Goal: Information Seeking & Learning: Learn about a topic

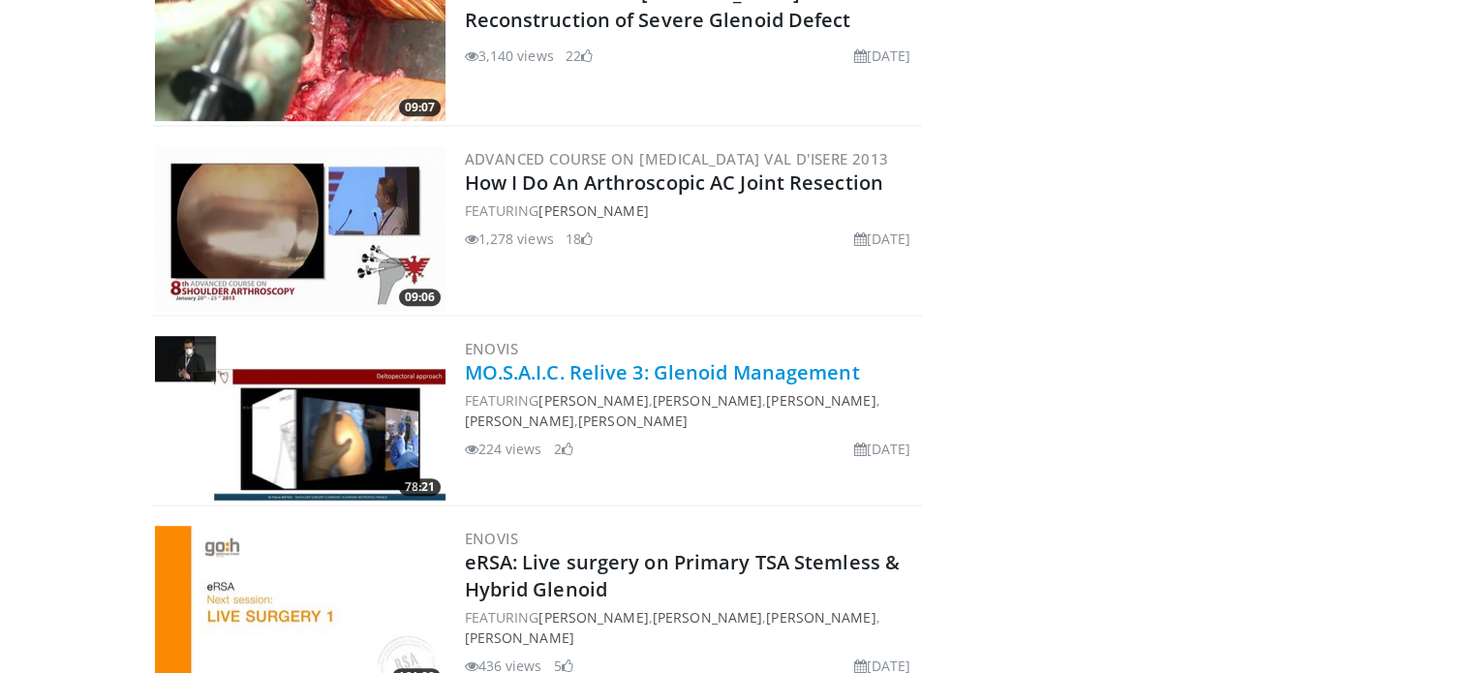
scroll to position [581, 0]
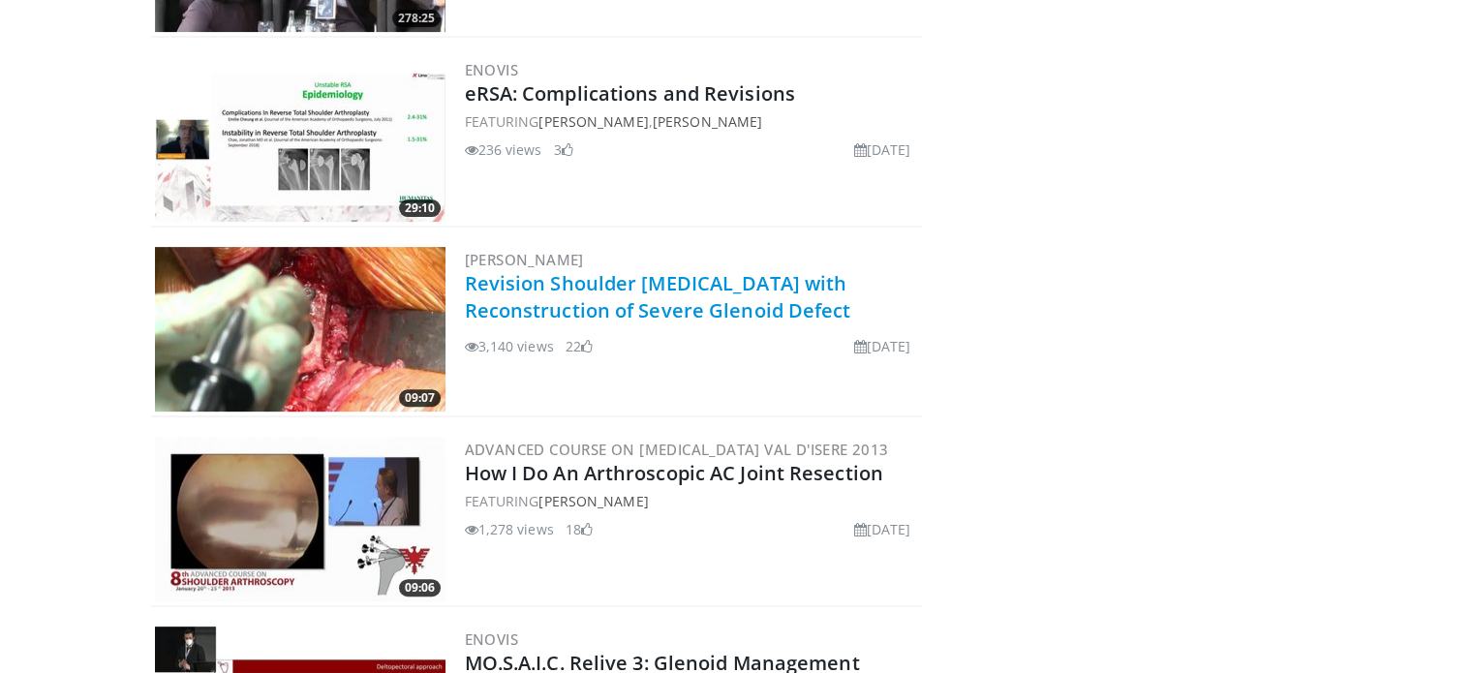
click at [619, 282] on link "Revision Shoulder Arthroplasty with Reconstruction of Severe Glenoid Defect" at bounding box center [658, 296] width 386 height 53
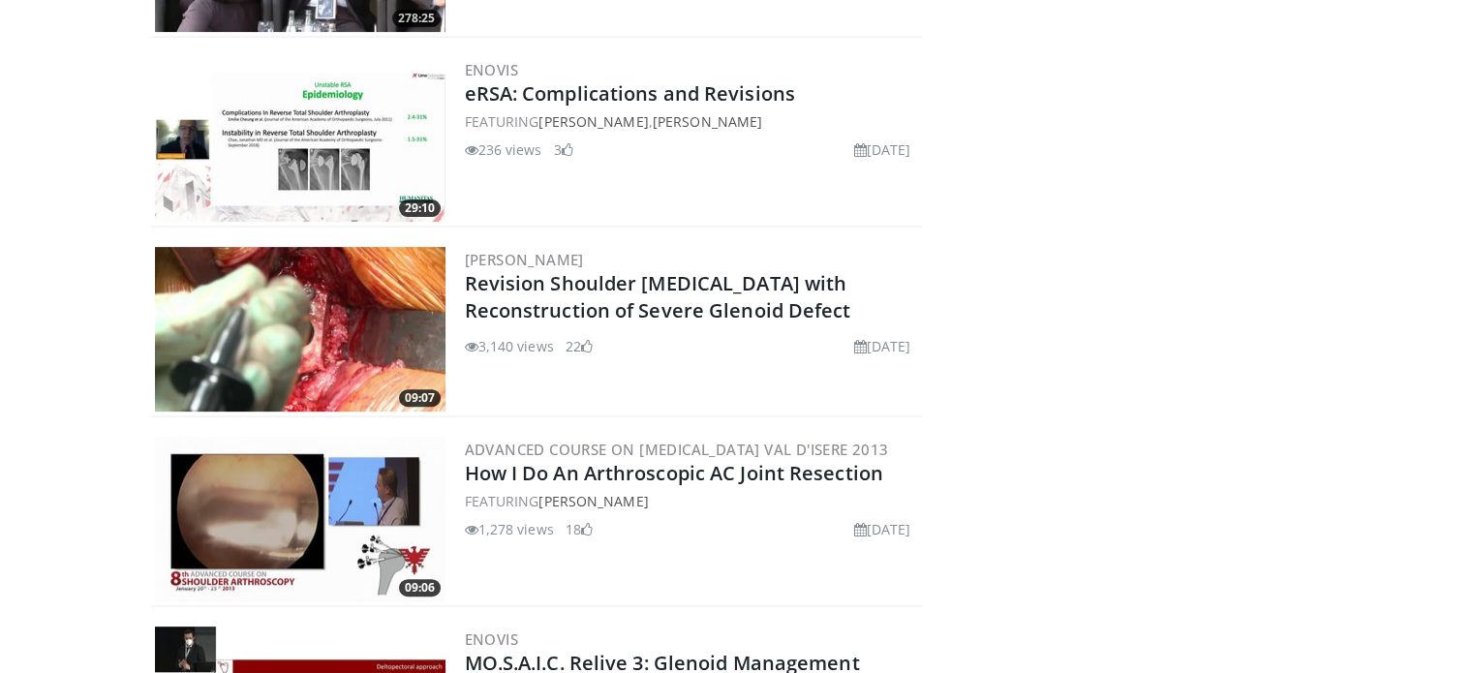
scroll to position [969, 0]
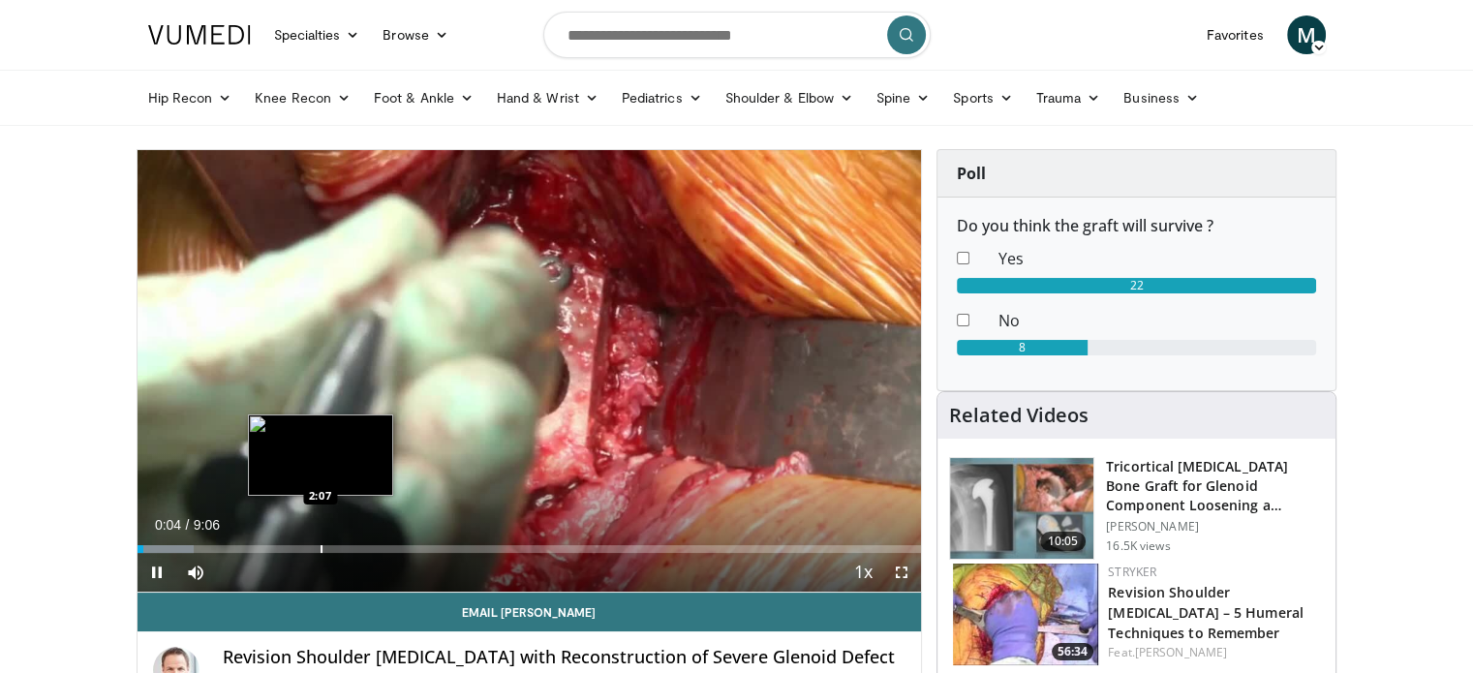
click at [321, 545] on div "Progress Bar" at bounding box center [322, 549] width 2 height 8
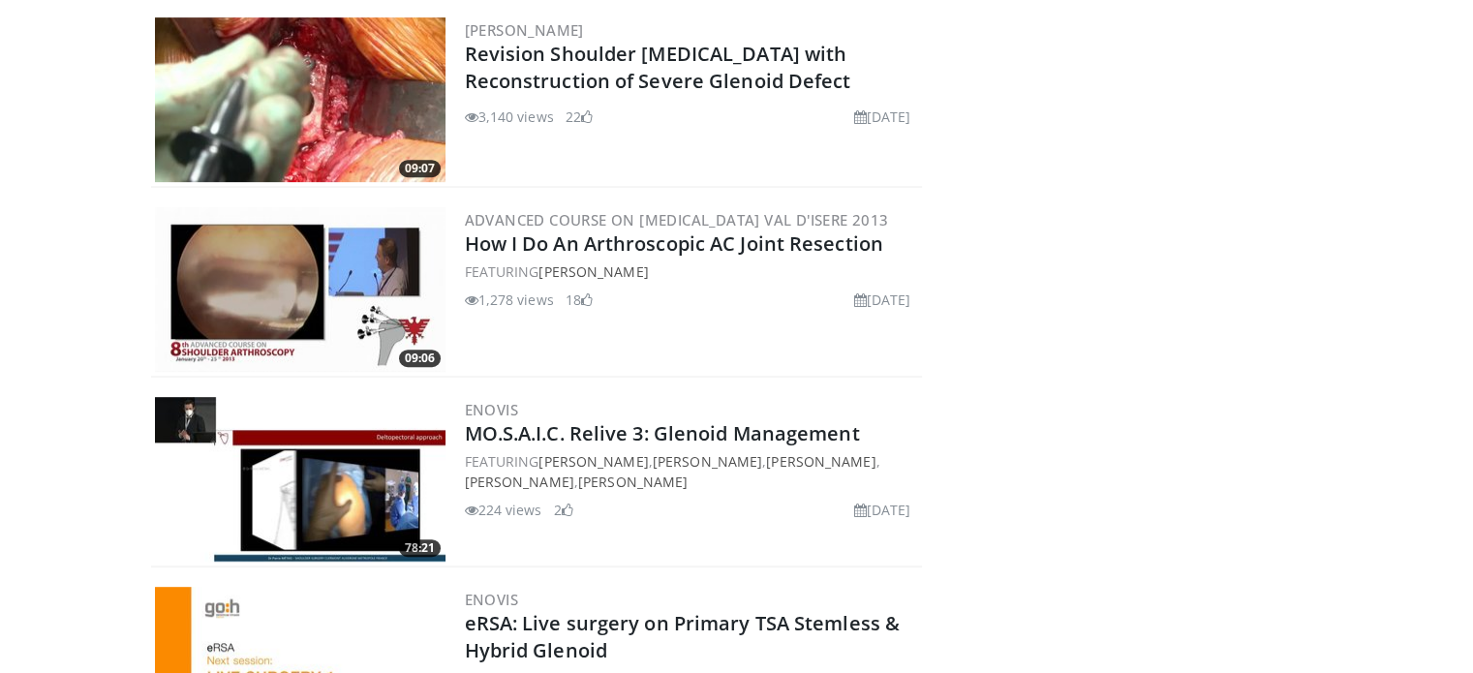
scroll to position [908, 0]
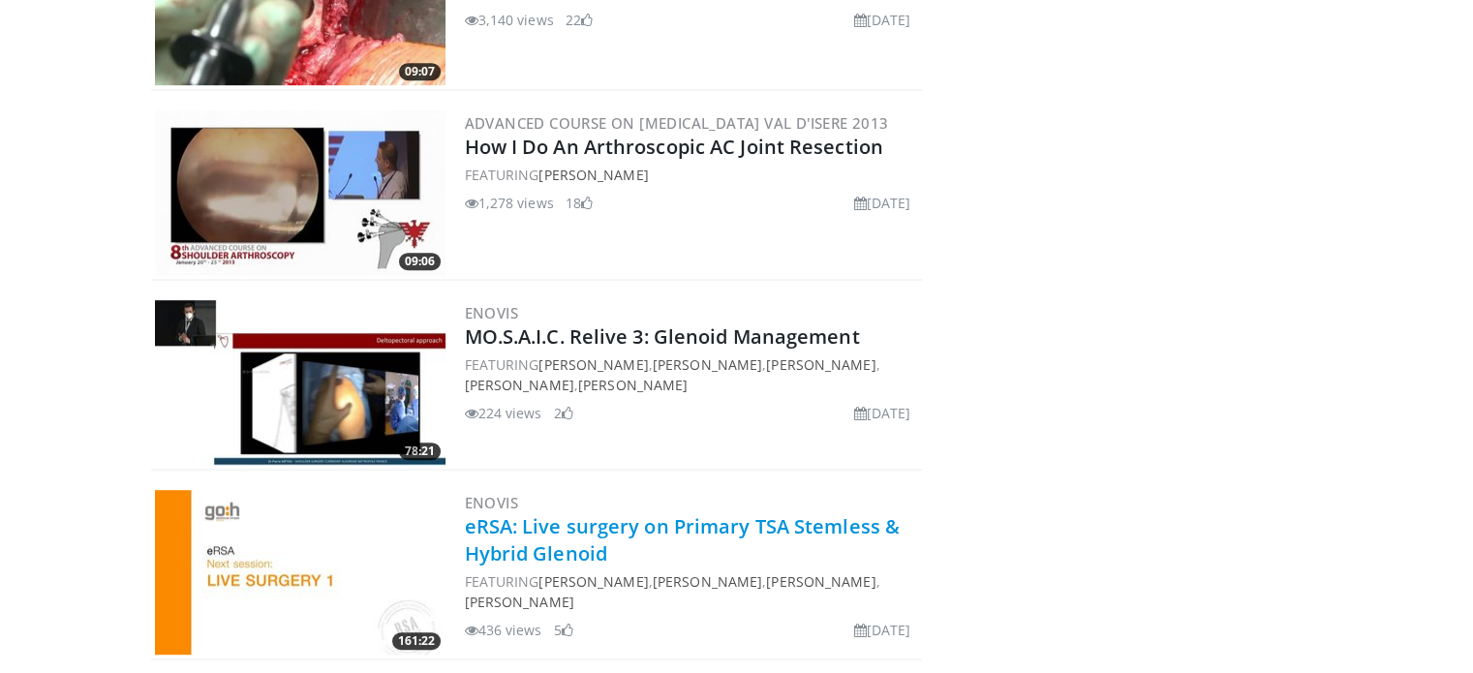
click at [501, 518] on link "eRSA: Live surgery on Primary TSA Stemless & Hybrid Glenoid" at bounding box center [682, 539] width 435 height 53
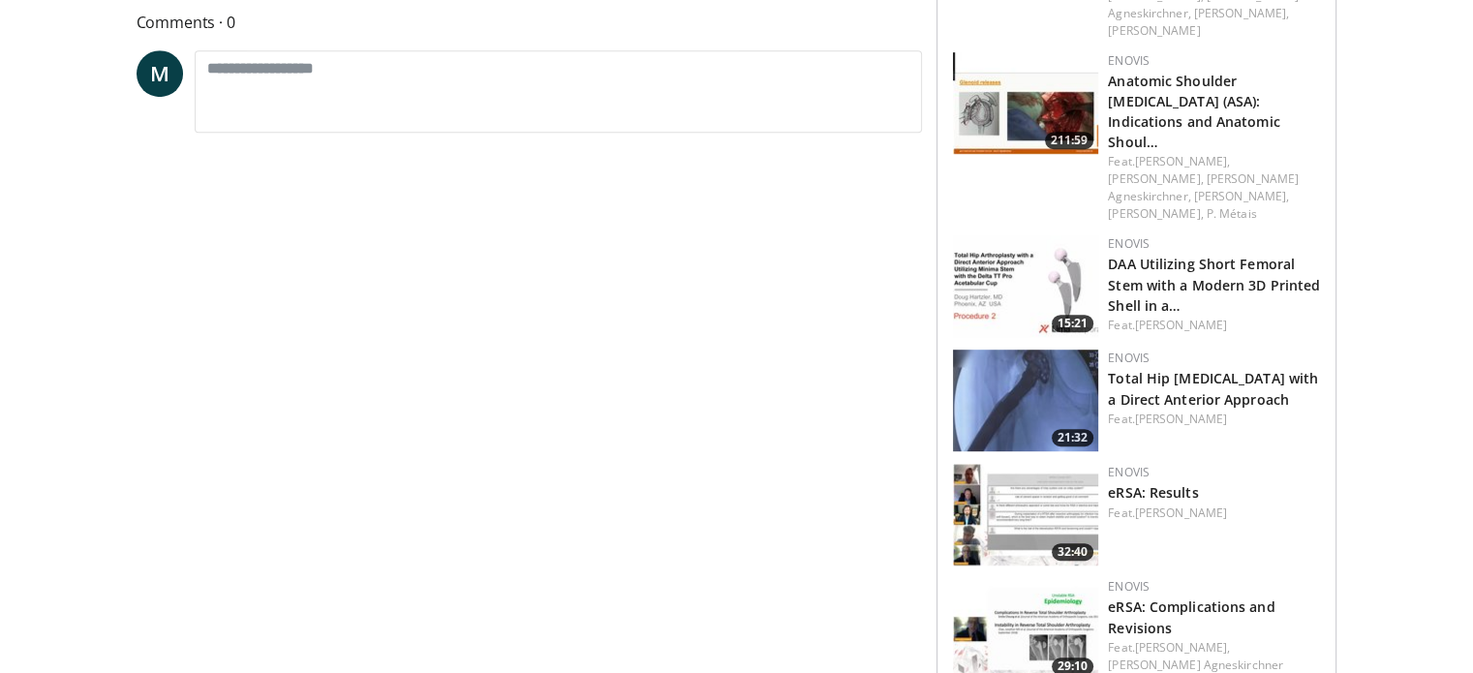
scroll to position [1550, 0]
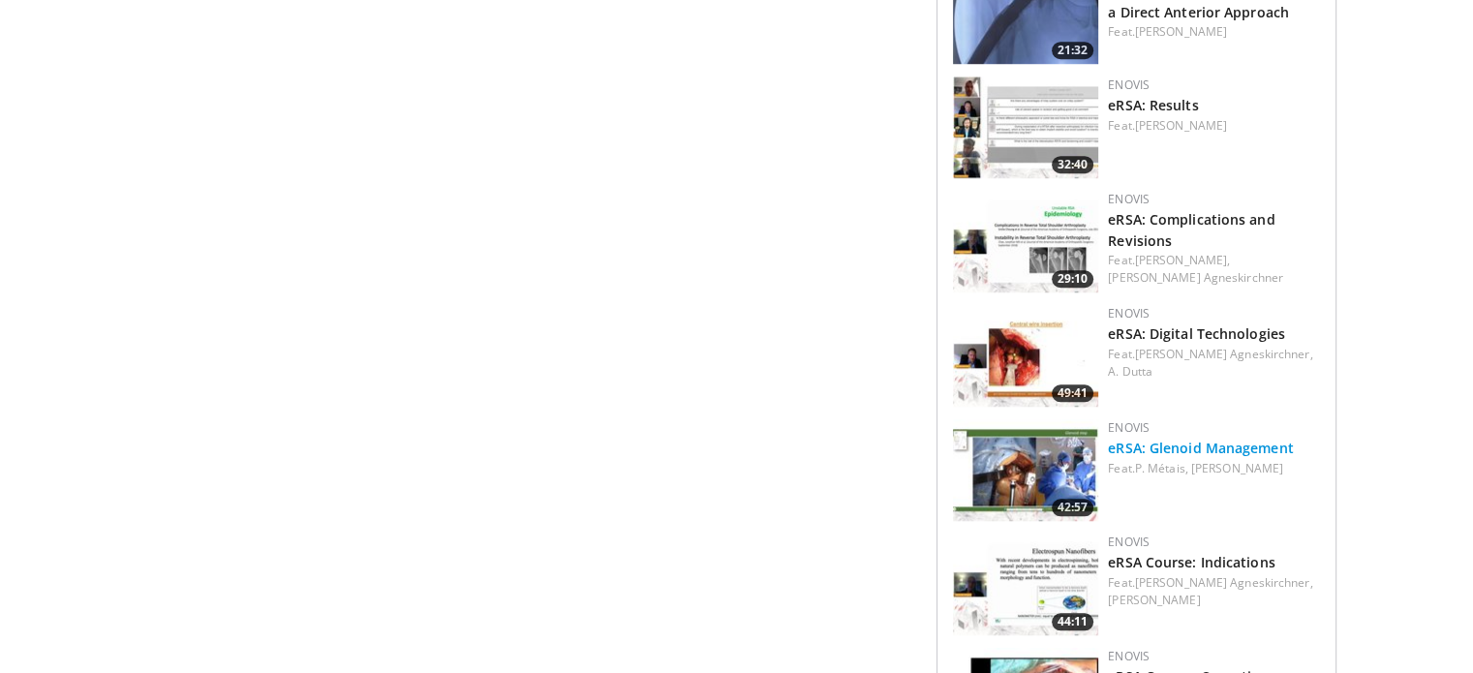
click at [1185, 439] on link "eRSA: Glenoid Management" at bounding box center [1200, 448] width 185 height 18
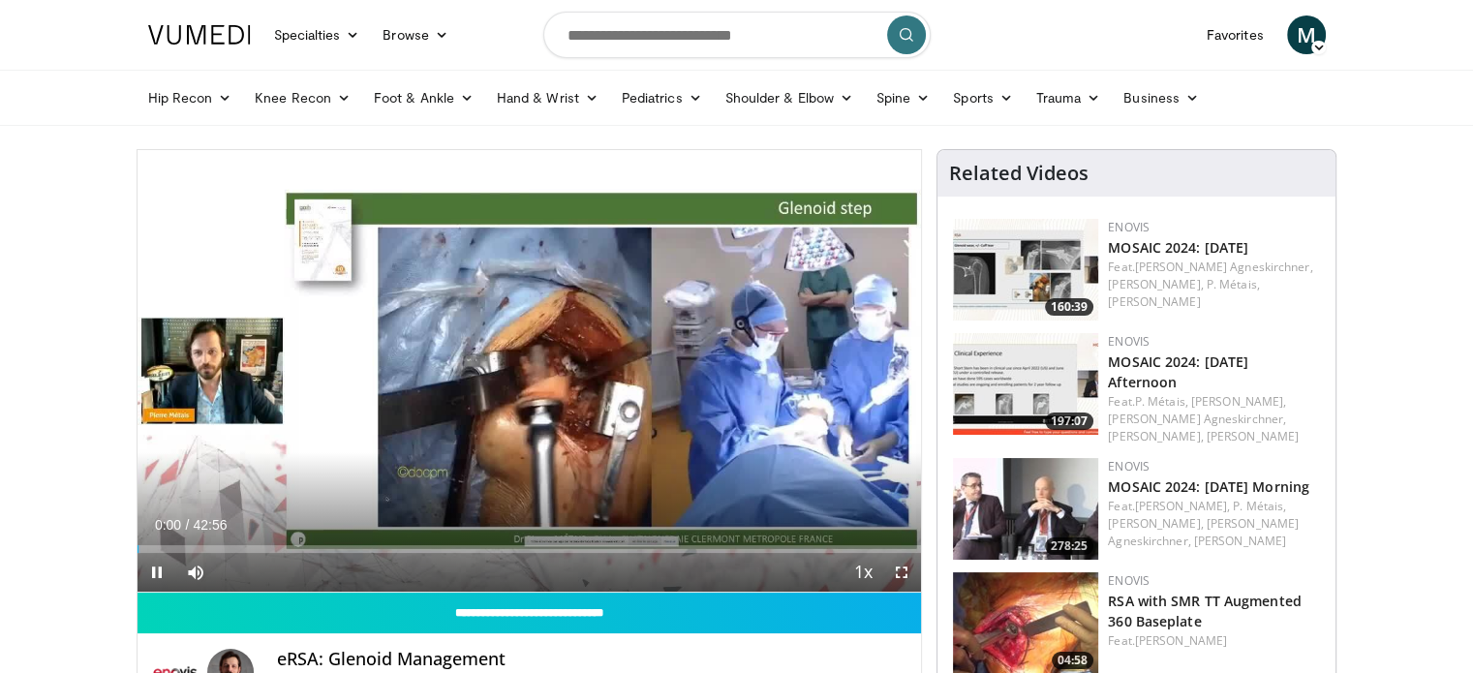
click at [446, 553] on div "Current Time 0:00 / Duration 42:56 Pause Skip Backward Skip Forward Mute Loaded…" at bounding box center [530, 572] width 785 height 39
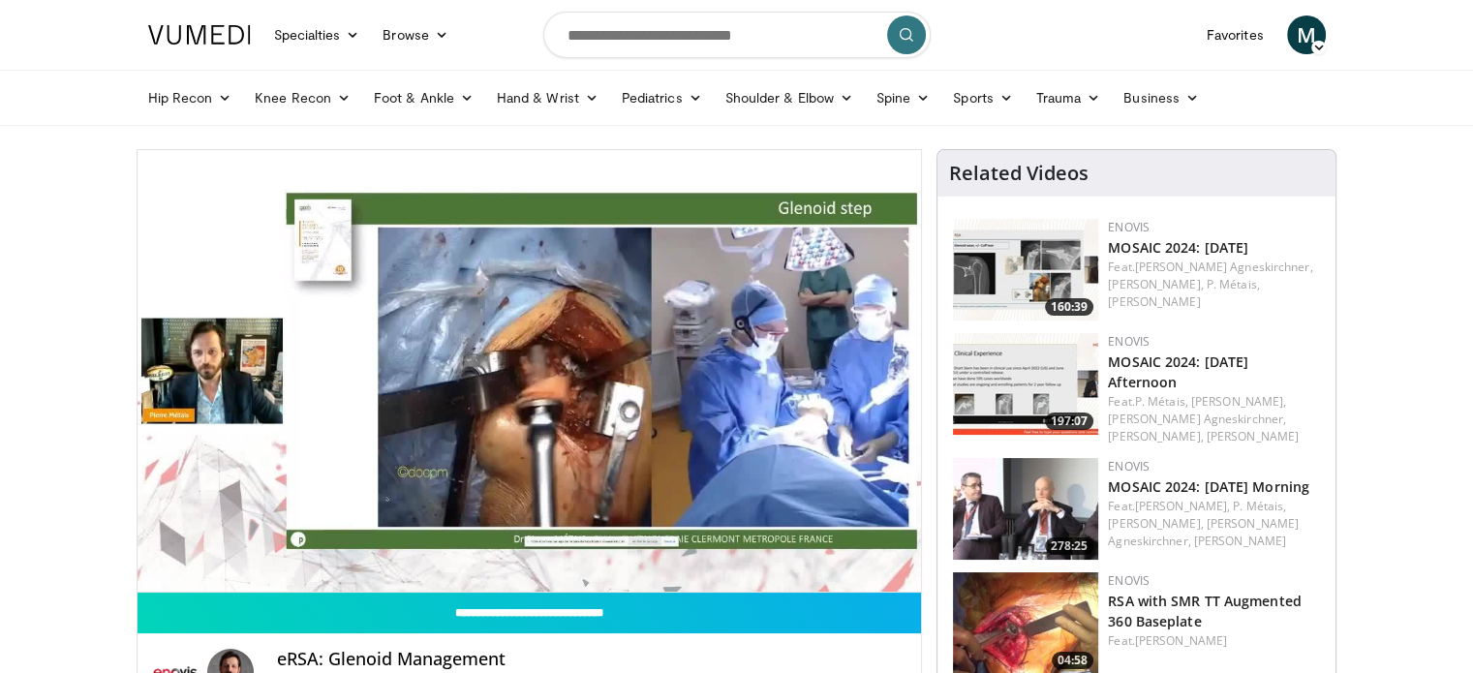
click at [447, 584] on div "Progress Bar" at bounding box center [447, 588] width 2 height 8
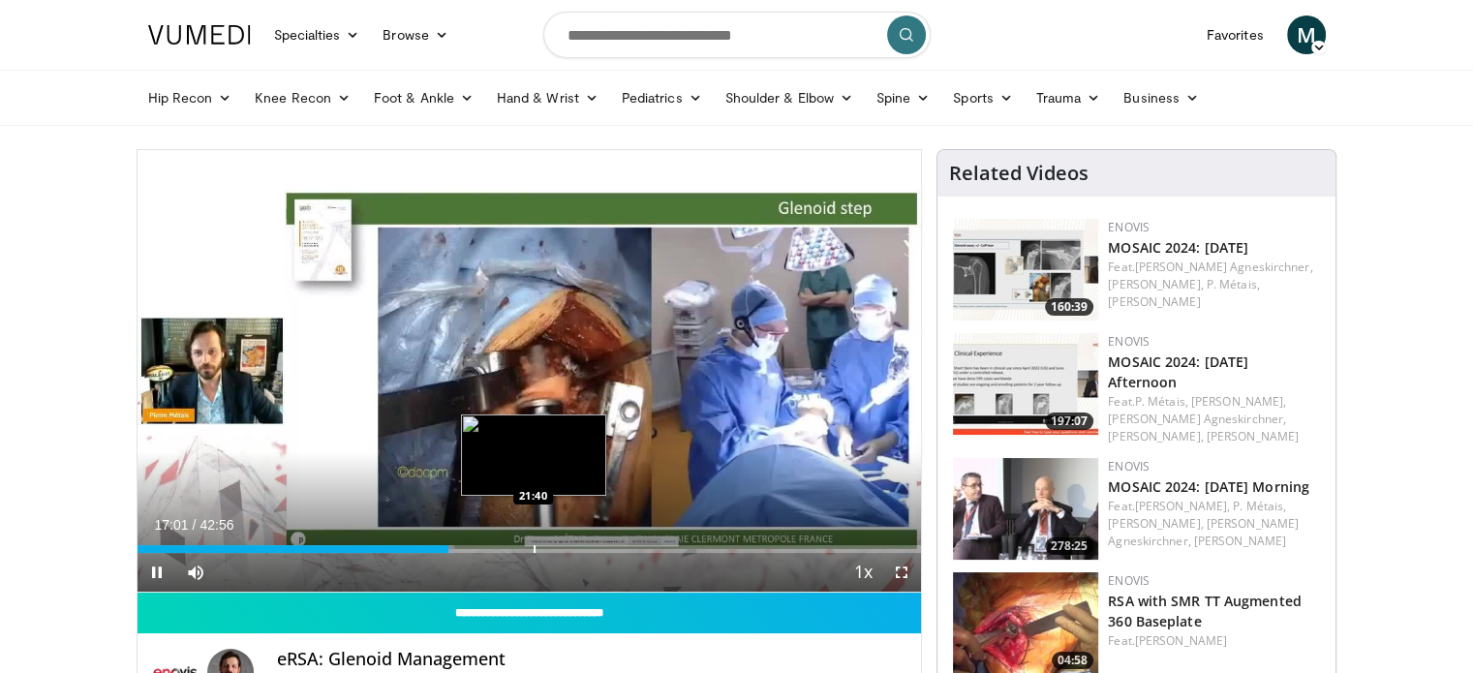
click at [542, 548] on div "Loaded : 40.41% 17:01 21:40" at bounding box center [530, 549] width 785 height 8
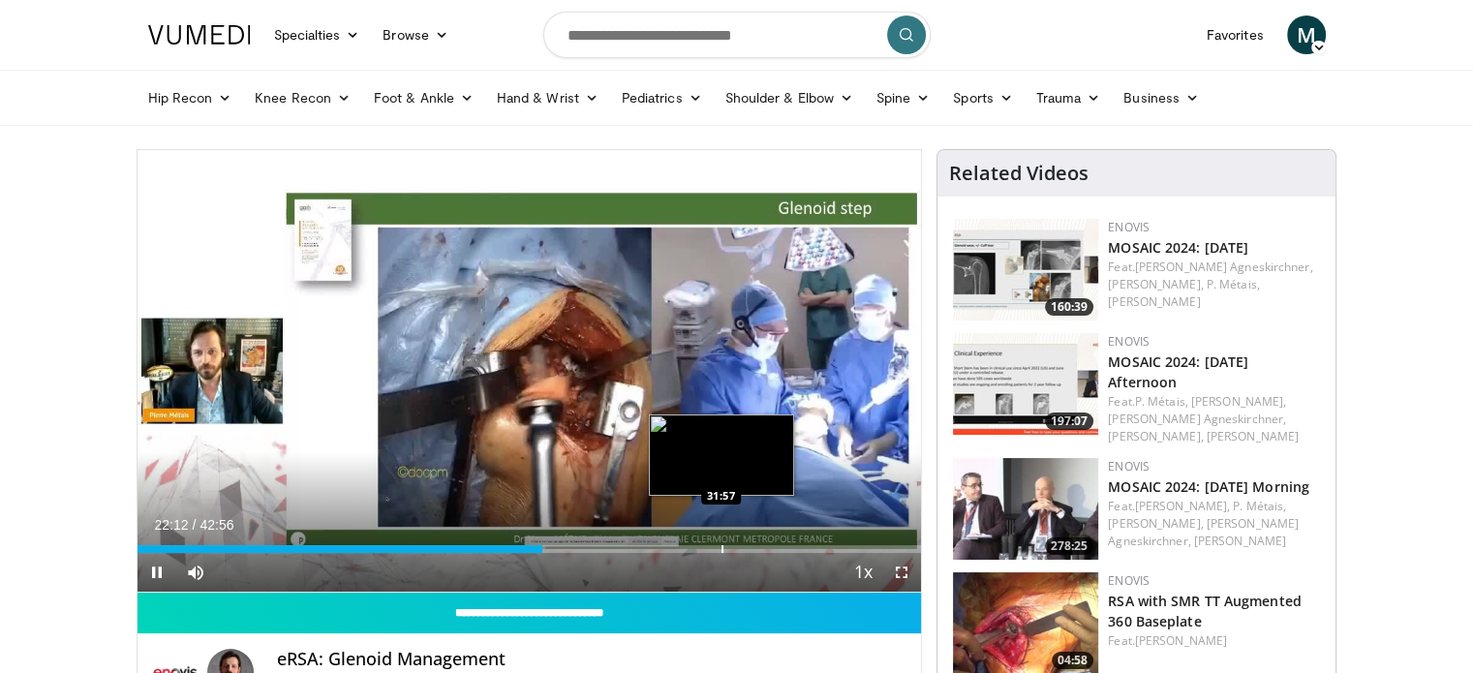
click at [722, 548] on div "Progress Bar" at bounding box center [723, 549] width 2 height 8
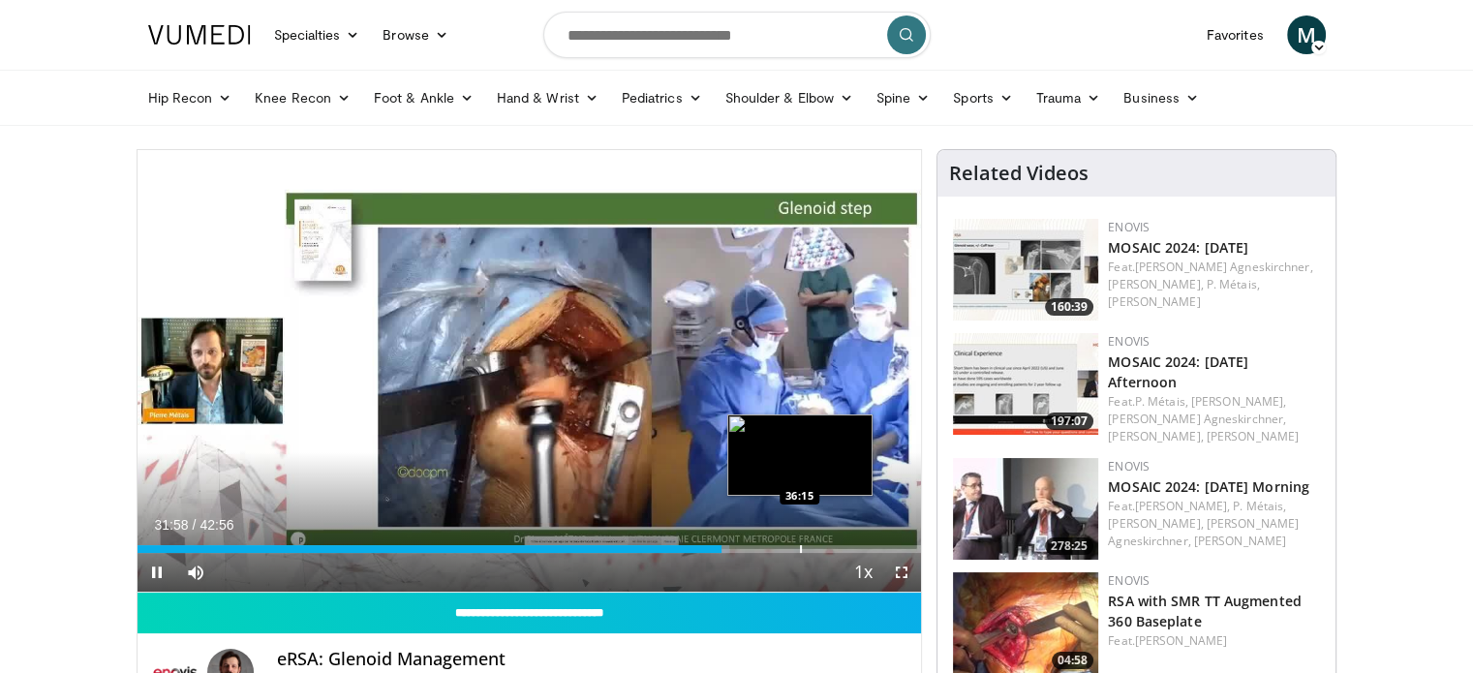
click at [800, 545] on div "Progress Bar" at bounding box center [801, 549] width 2 height 8
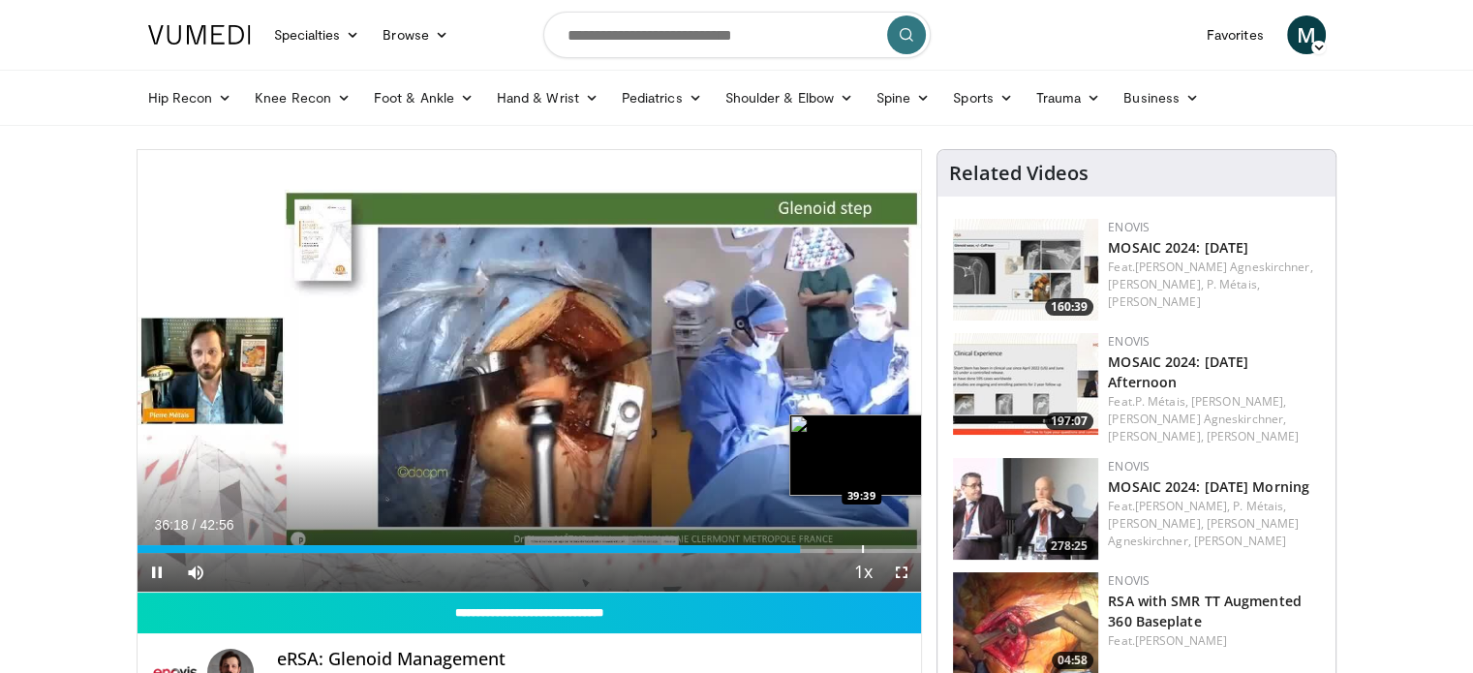
click at [868, 548] on div "Loaded : 84.71% 36:18 39:39" at bounding box center [530, 549] width 785 height 8
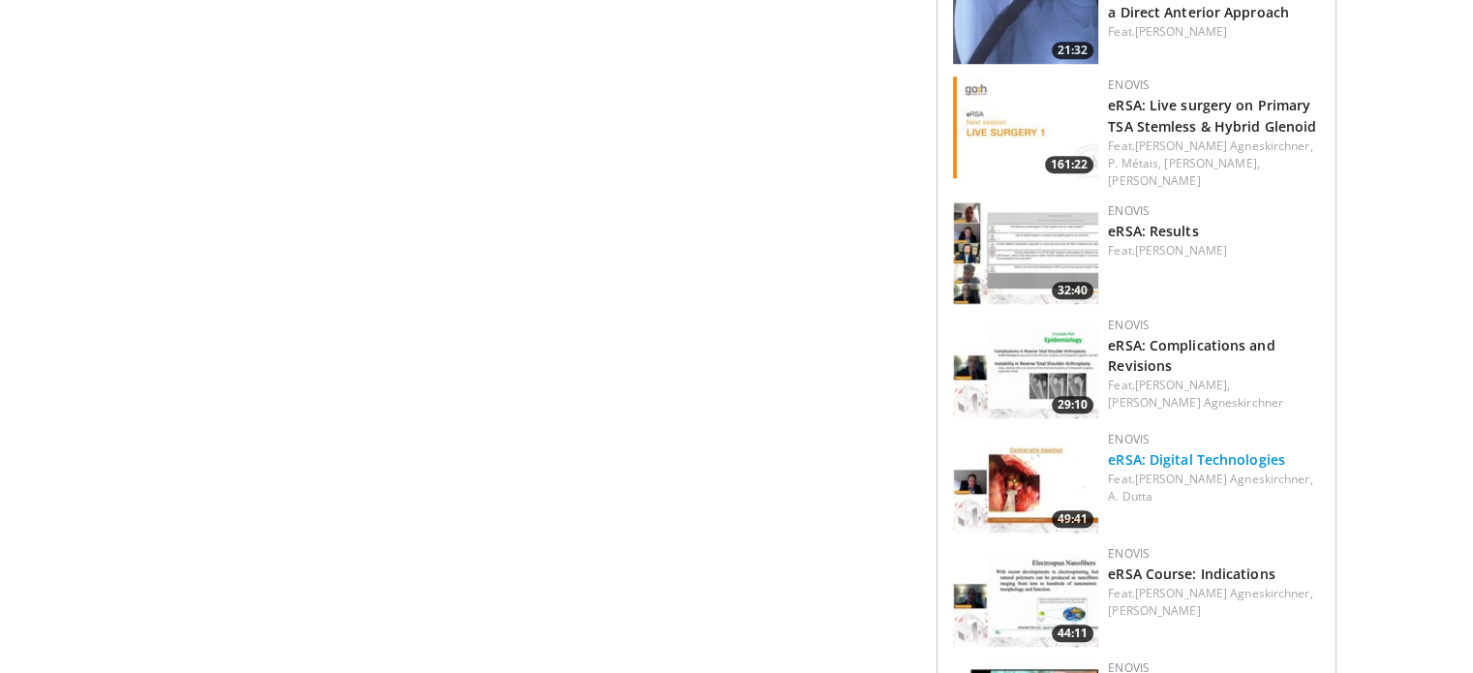
scroll to position [1840, 0]
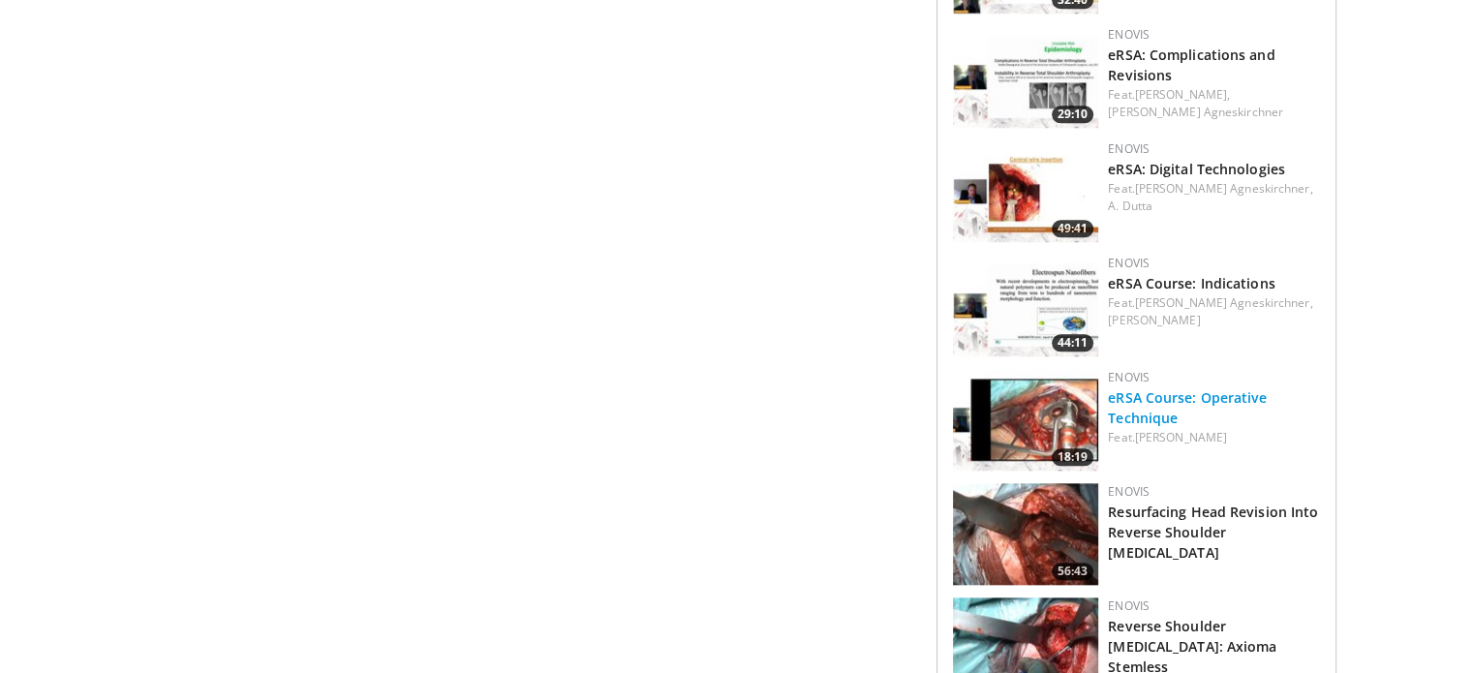
click at [1186, 388] on link "eRSA Course: Operative Technique" at bounding box center [1187, 407] width 159 height 39
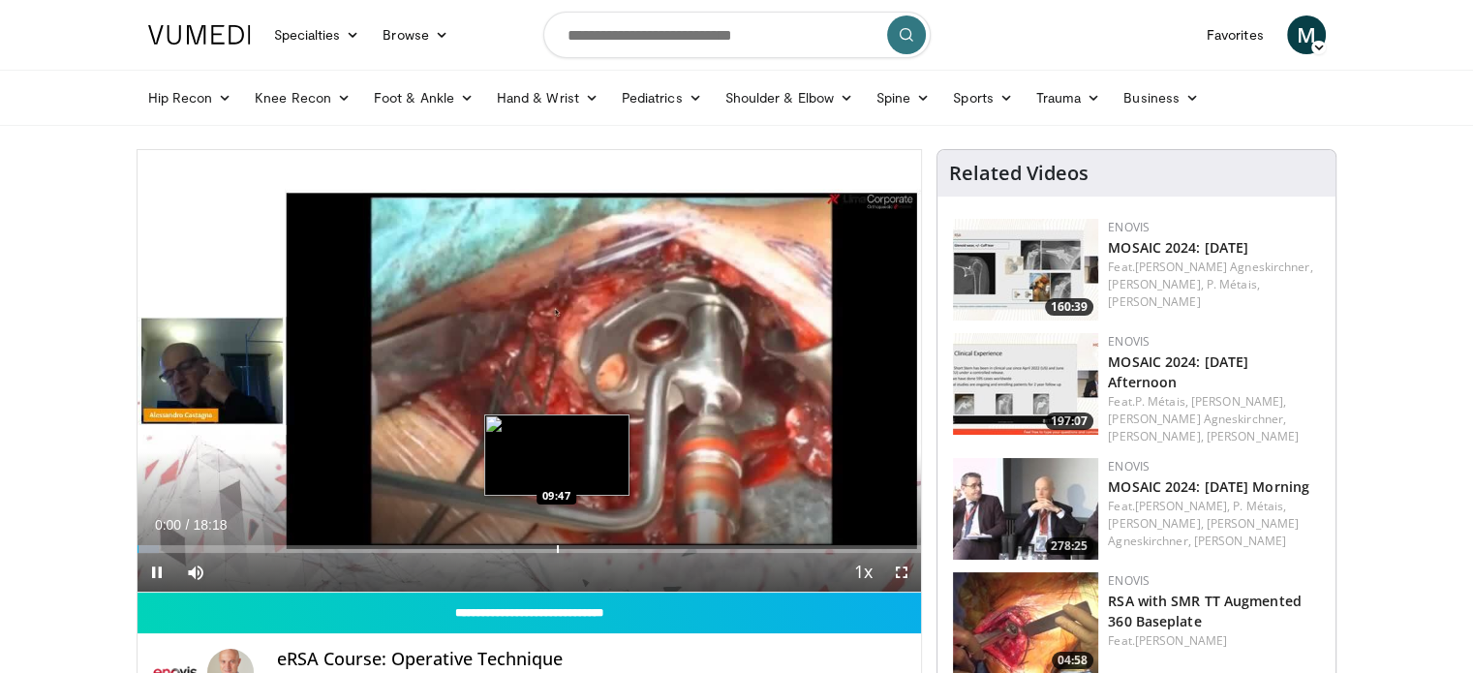
click at [557, 547] on div "Progress Bar" at bounding box center [558, 549] width 2 height 8
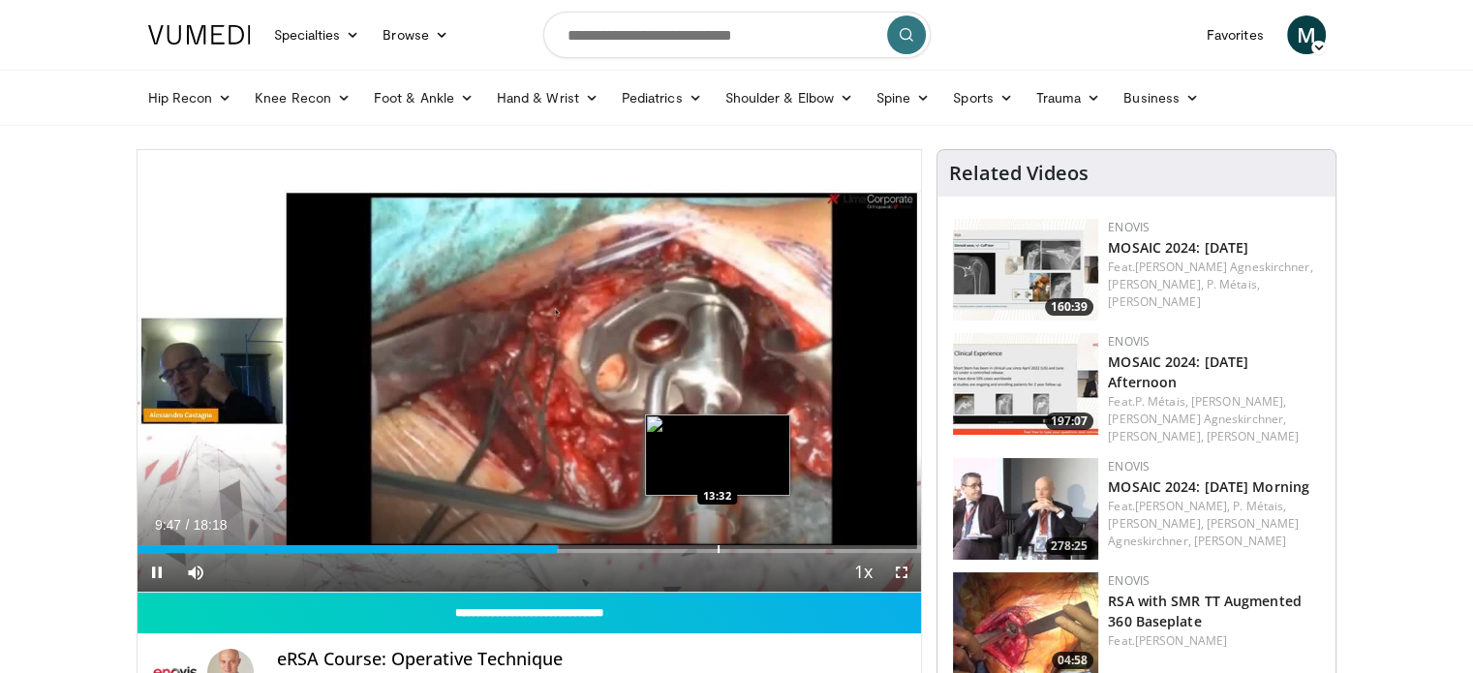
click at [718, 551] on div "Progress Bar" at bounding box center [719, 549] width 2 height 8
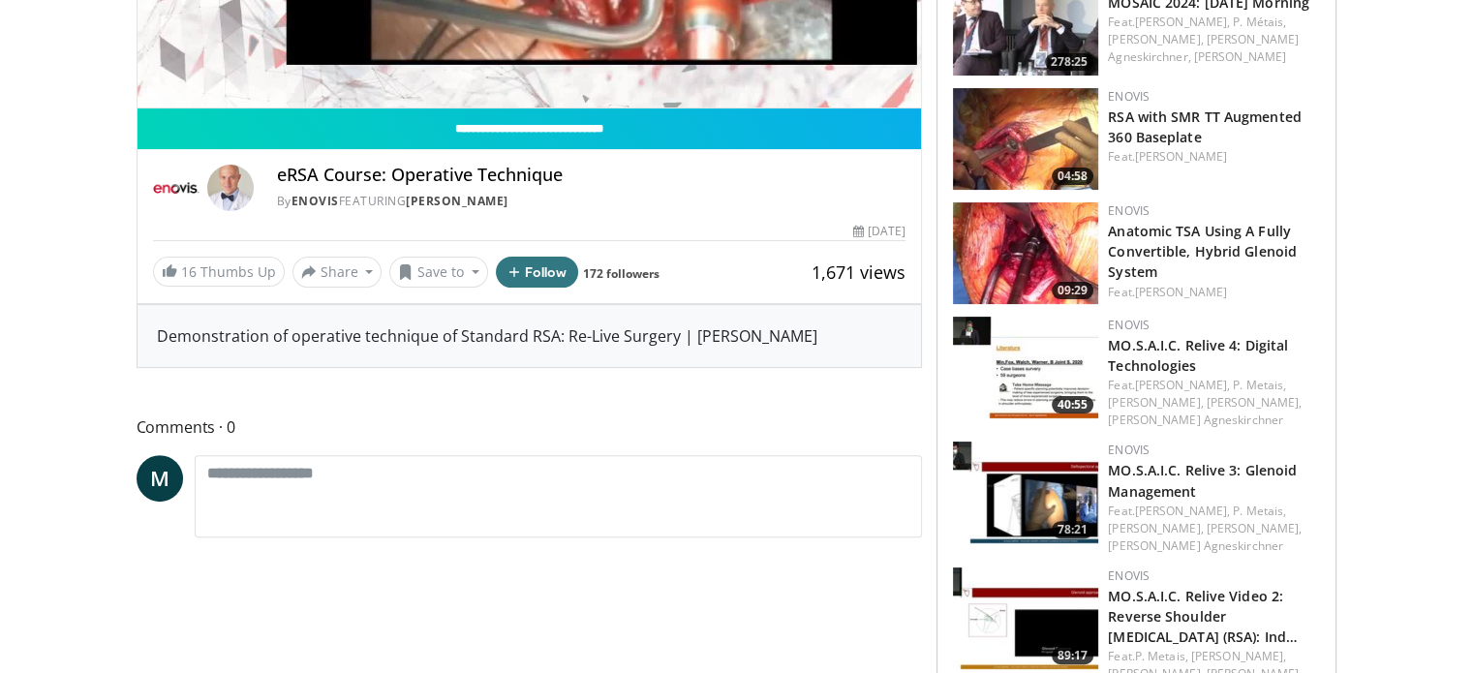
scroll to position [872, 0]
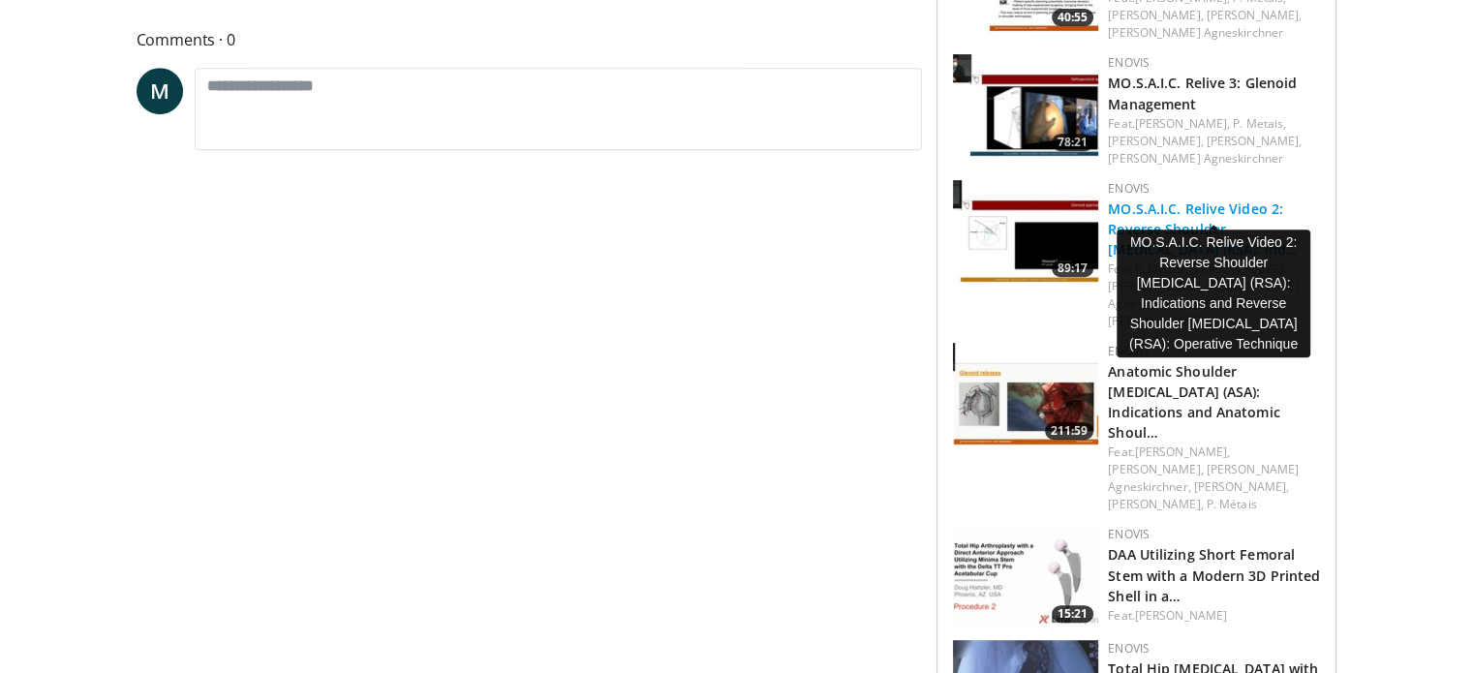
click at [1200, 200] on link "MO.S.A.I.C. Relive Video 2: Reverse Shoulder [MEDICAL_DATA] (RSA): Ind…" at bounding box center [1203, 229] width 190 height 59
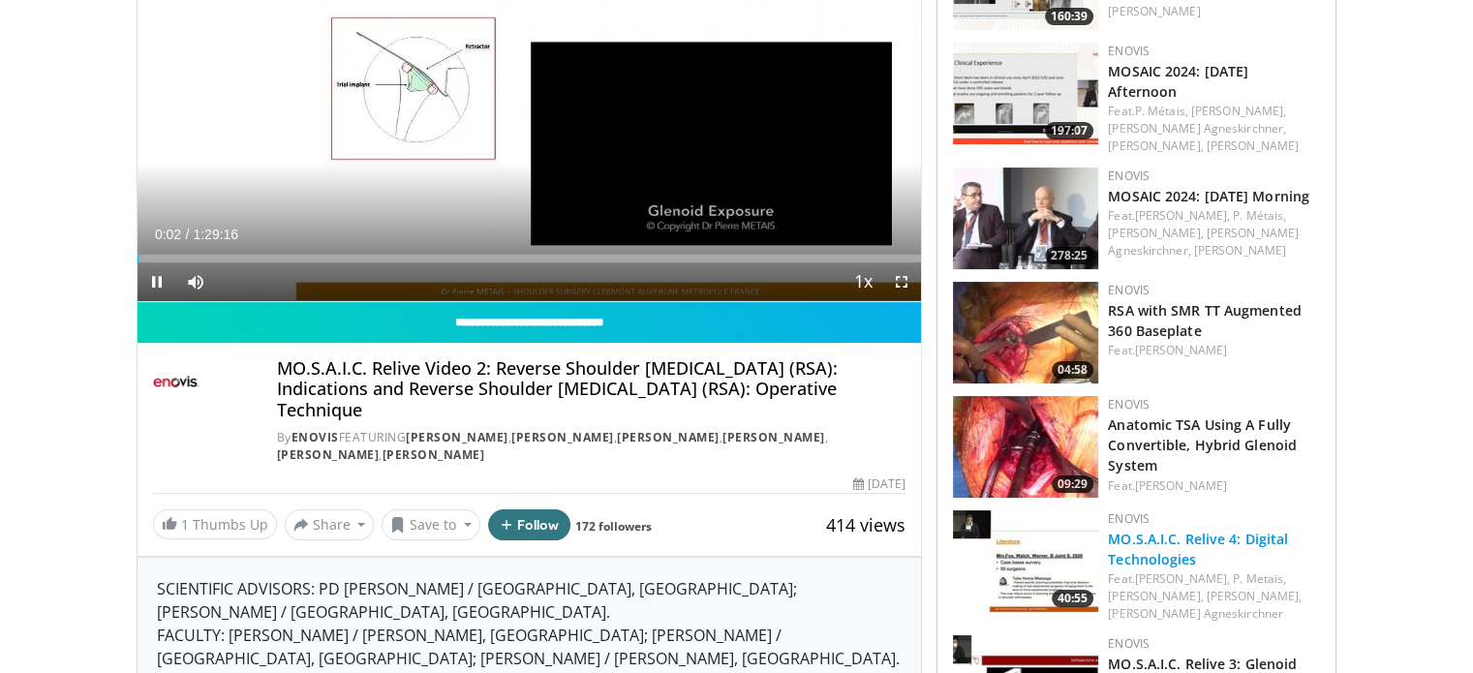
scroll to position [581, 0]
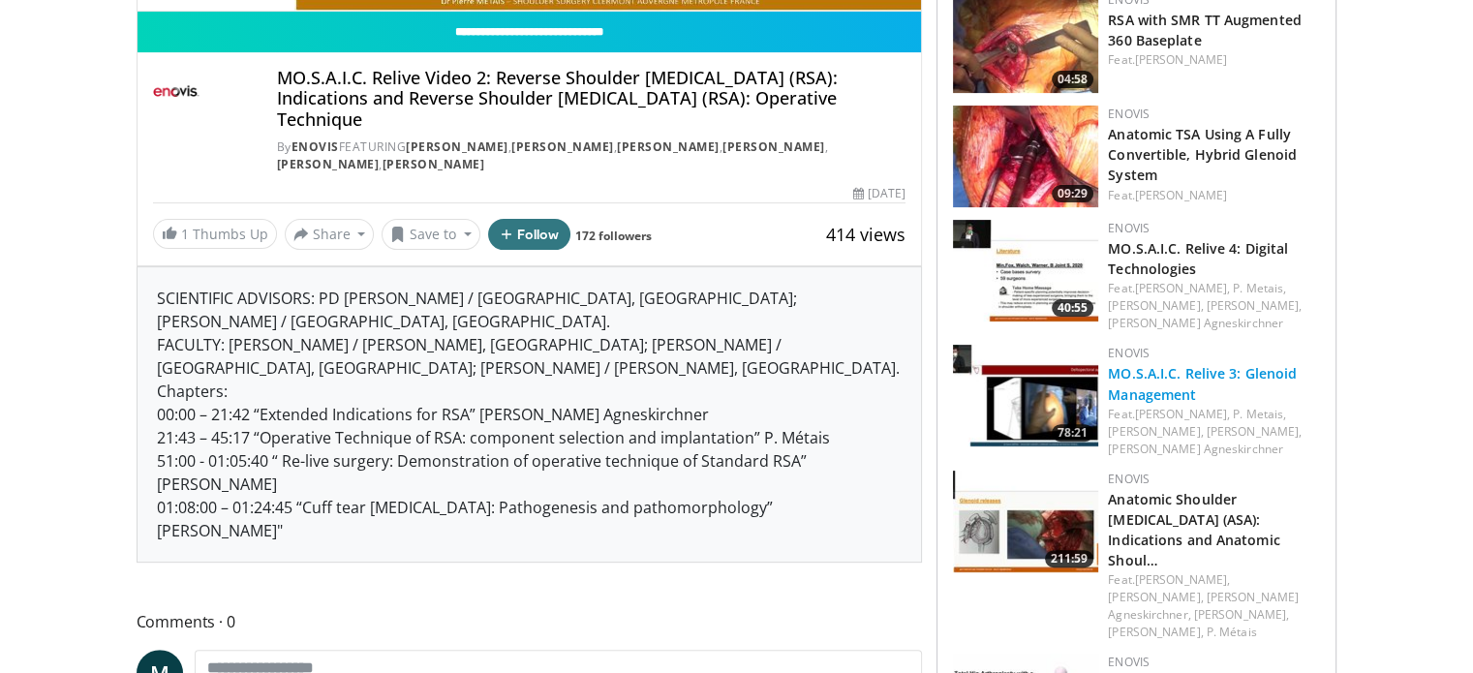
click at [1182, 364] on link "MO.S.A.I.C. Relive 3: Glenoid Management" at bounding box center [1202, 383] width 189 height 39
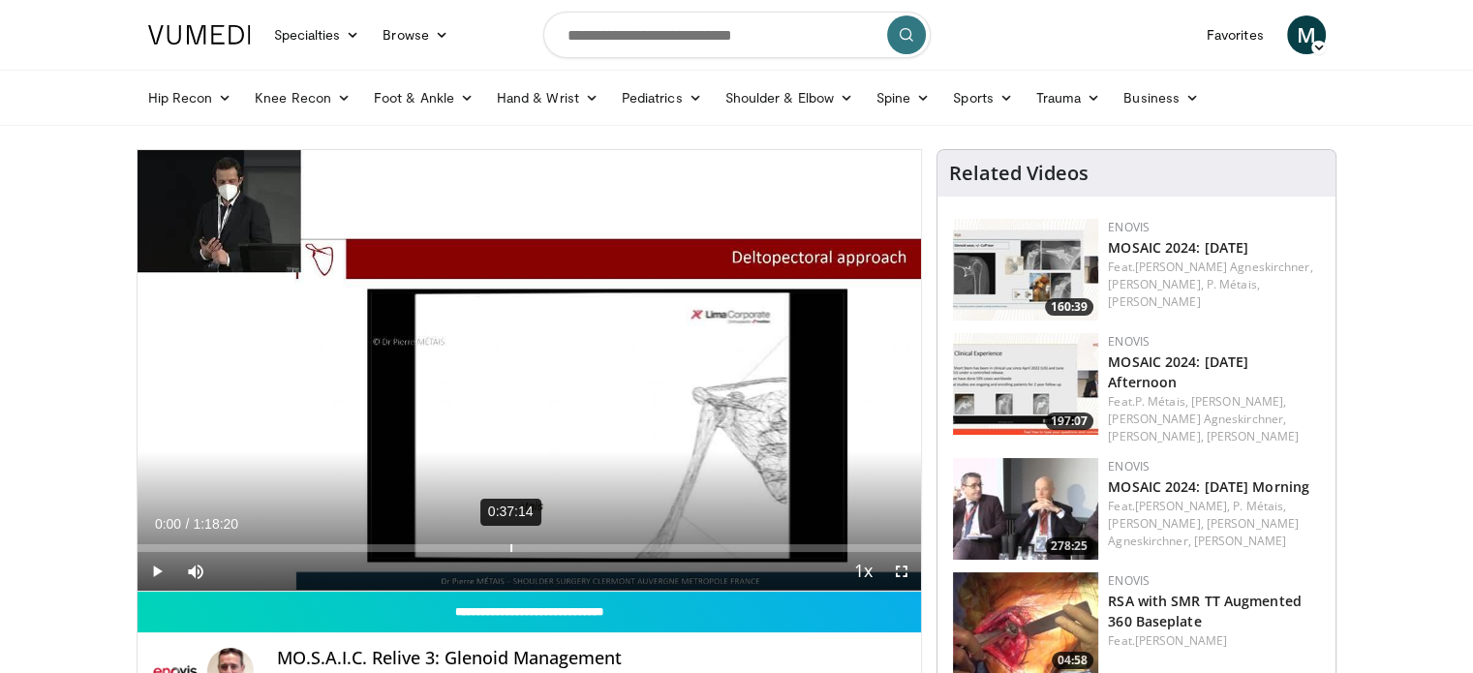
click at [510, 545] on div "0:37:14" at bounding box center [511, 548] width 2 height 8
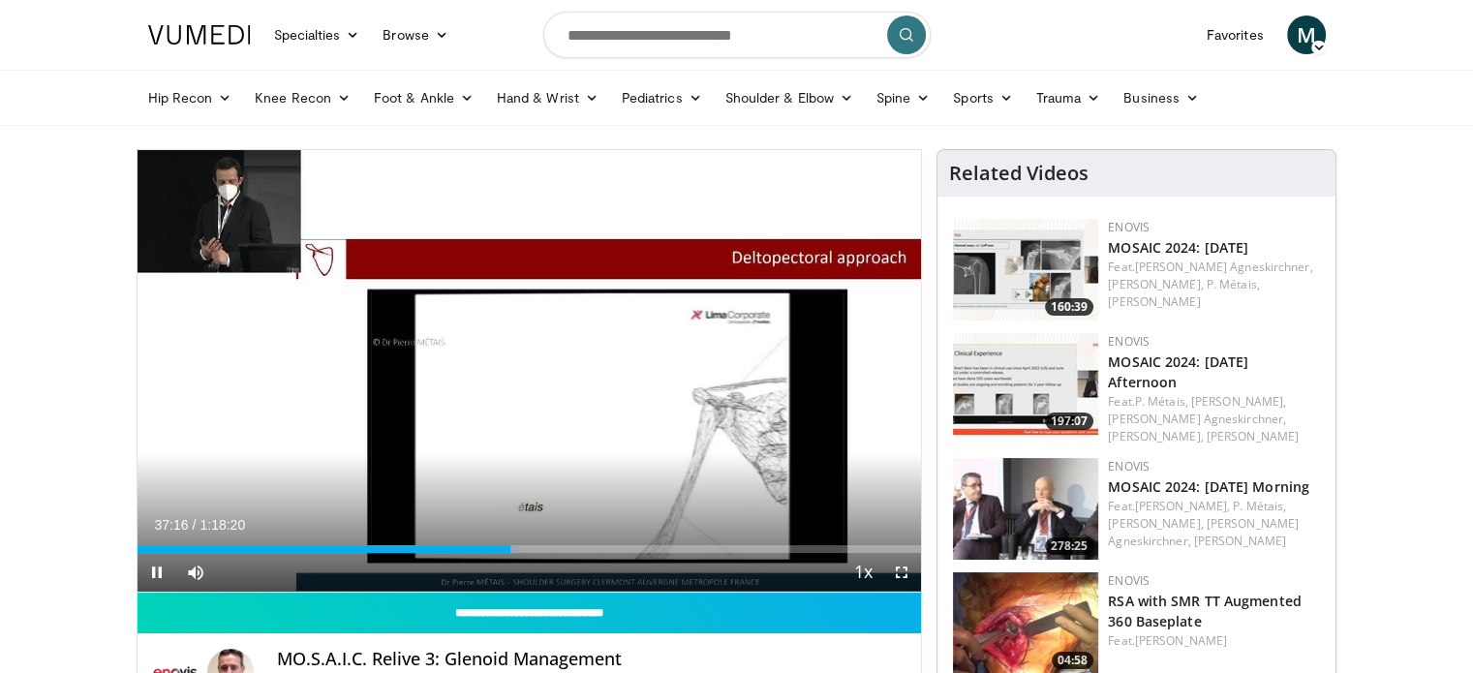
click at [603, 555] on div "Current Time 37:16 / Duration 1:18:20 Pause Skip Backward Skip Forward Mute Loa…" at bounding box center [530, 572] width 785 height 39
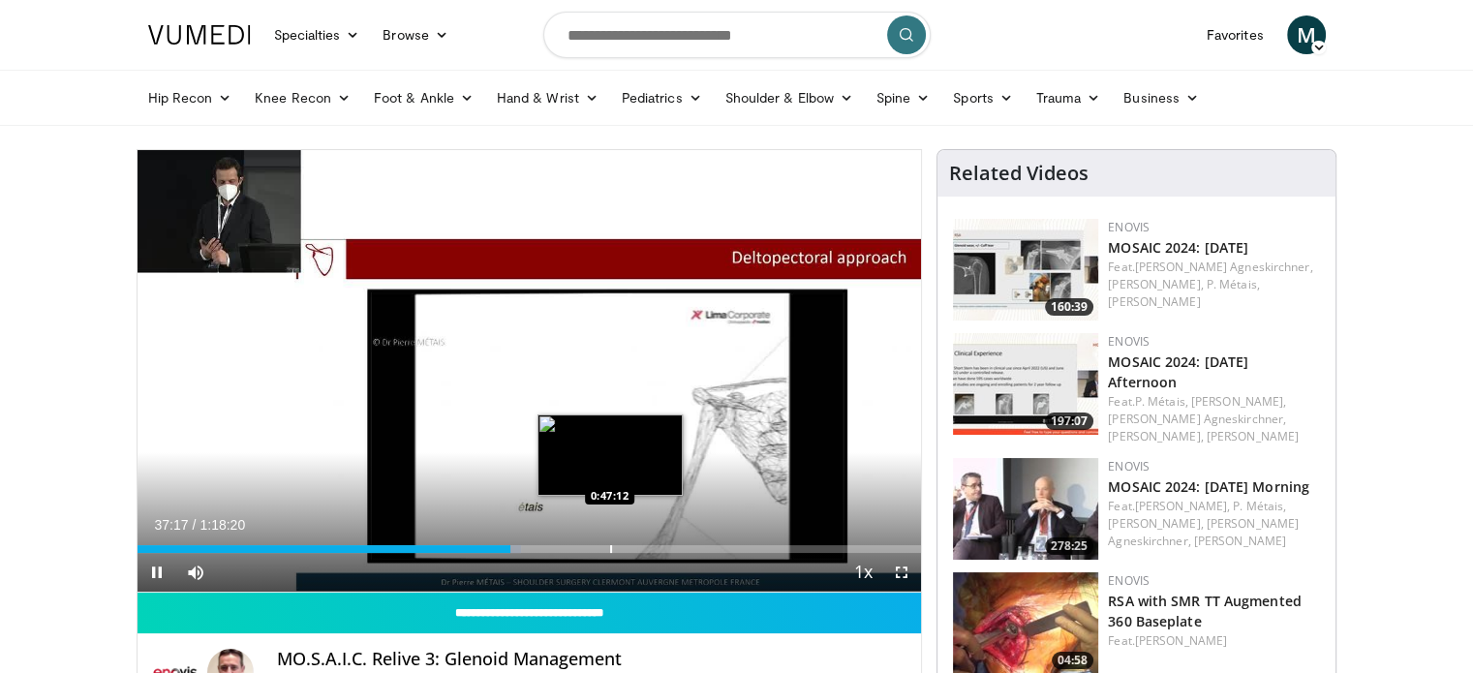
click at [610, 545] on div "Progress Bar" at bounding box center [611, 549] width 2 height 8
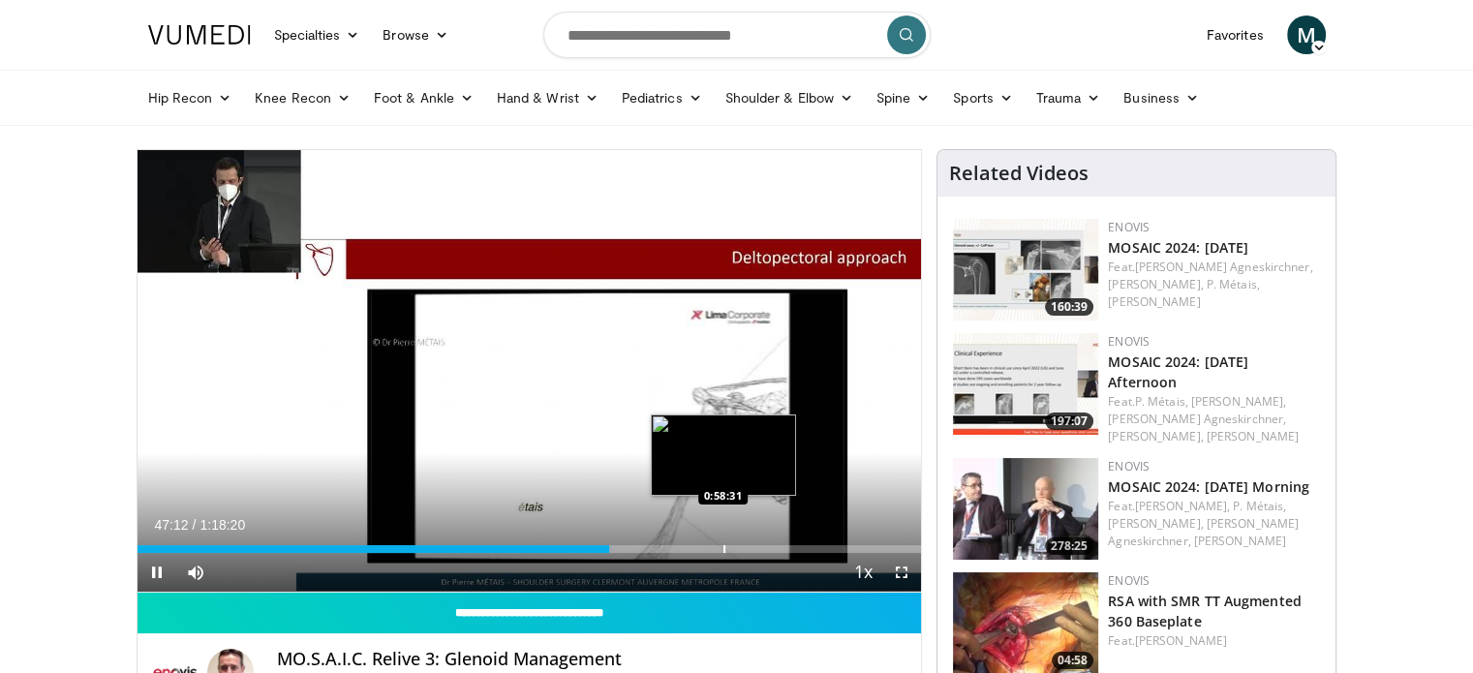
click at [723, 551] on div "Progress Bar" at bounding box center [724, 549] width 2 height 8
click at [724, 546] on div "Progress Bar" at bounding box center [724, 549] width 2 height 8
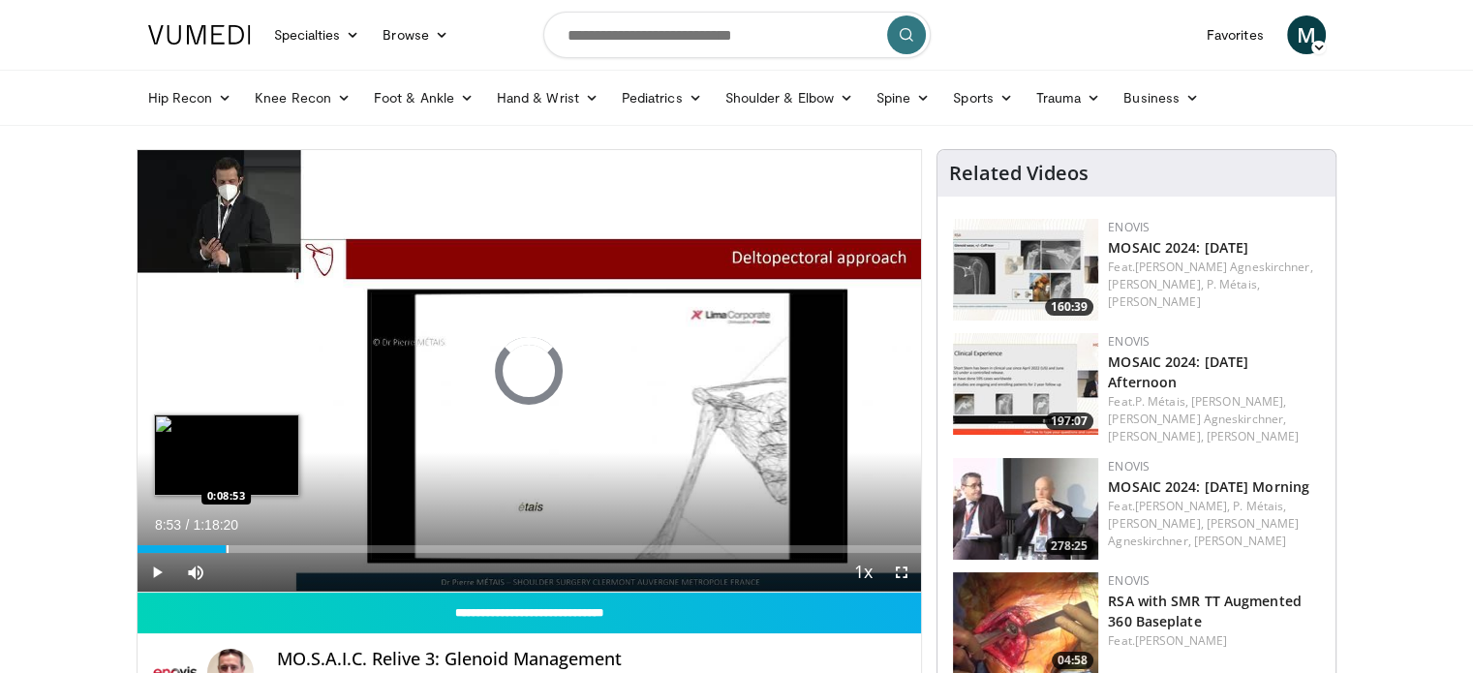
click at [227, 545] on div "Progress Bar" at bounding box center [228, 549] width 2 height 8
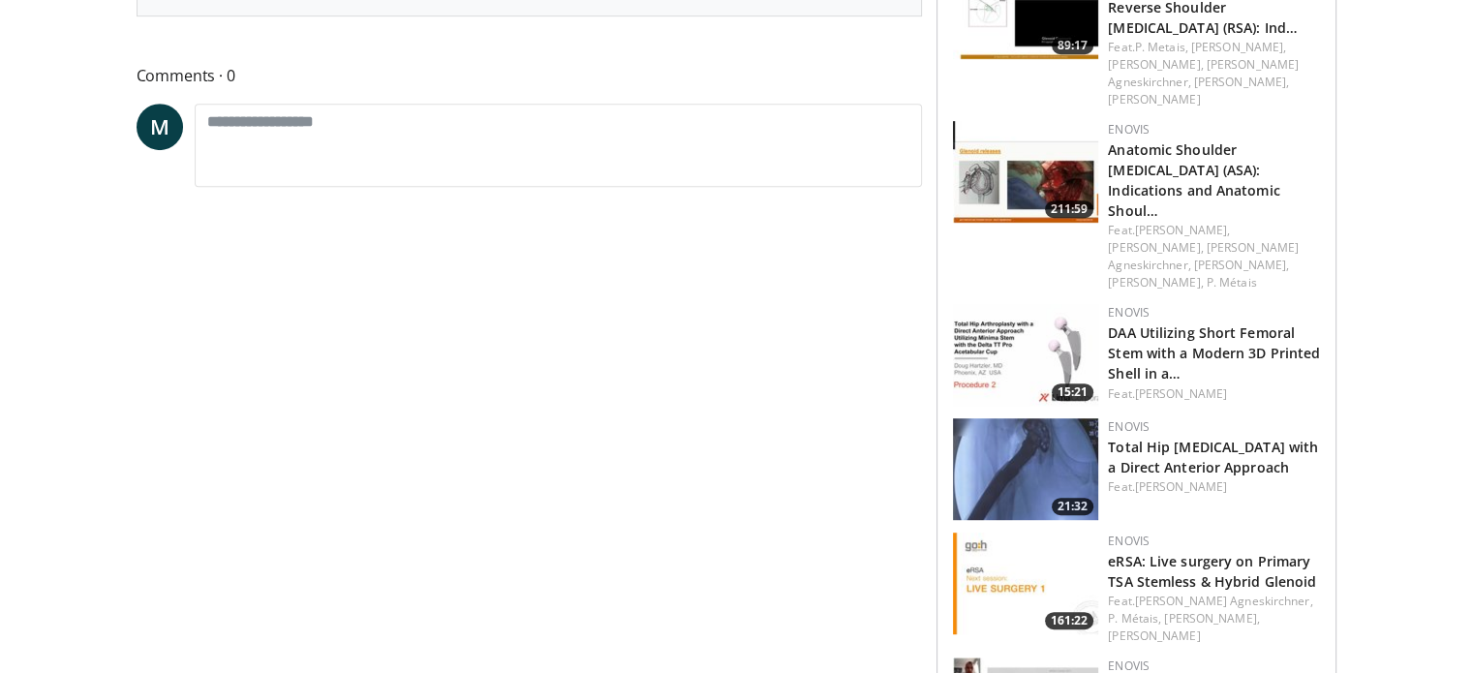
scroll to position [678, 0]
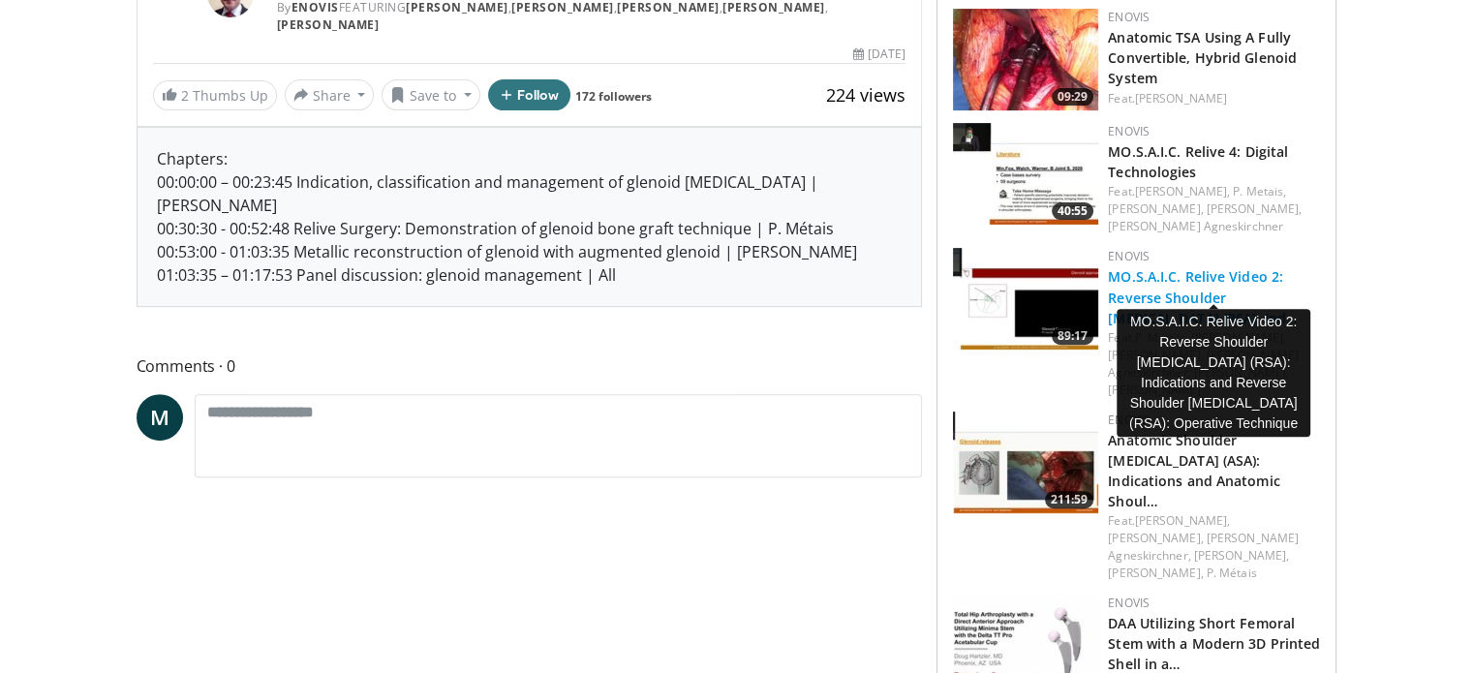
click at [1143, 267] on link "MO.S.A.I.C. Relive Video 2: Reverse Shoulder [MEDICAL_DATA] (RSA): Ind…" at bounding box center [1203, 296] width 190 height 59
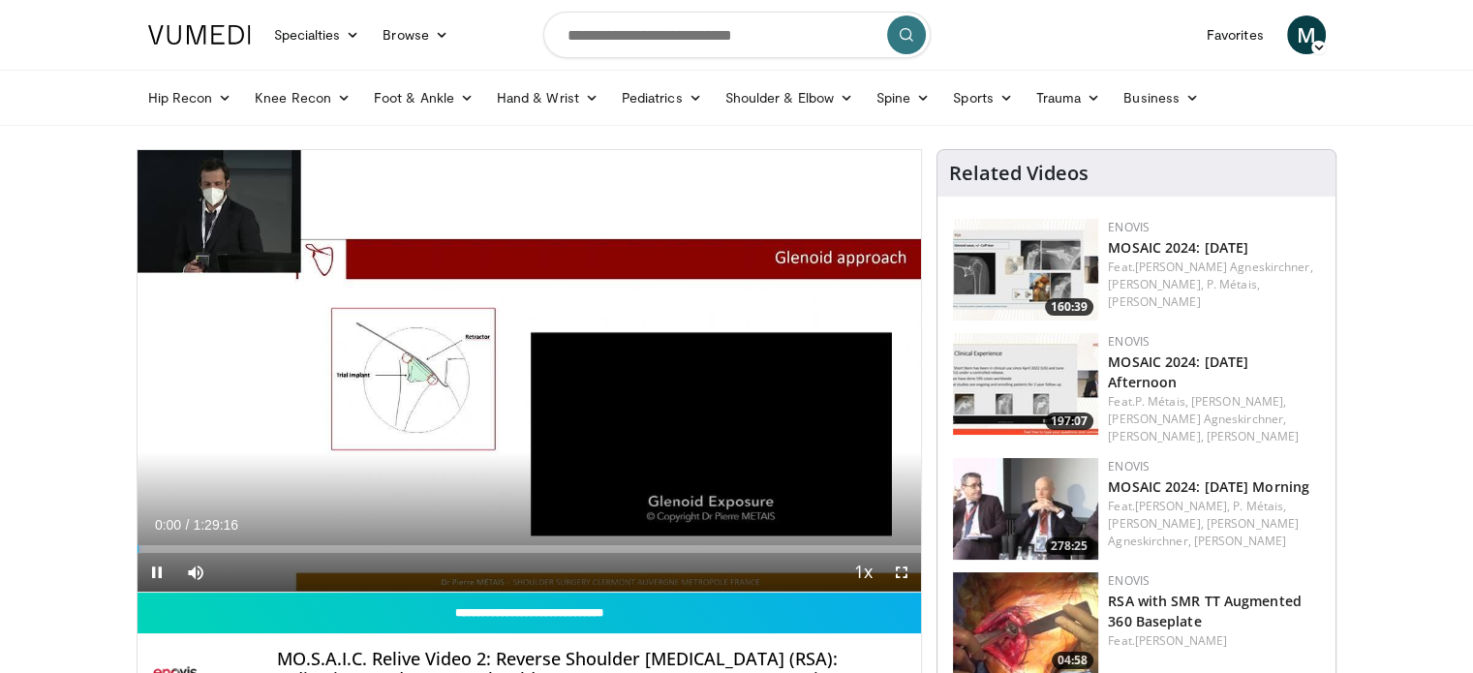
scroll to position [484, 0]
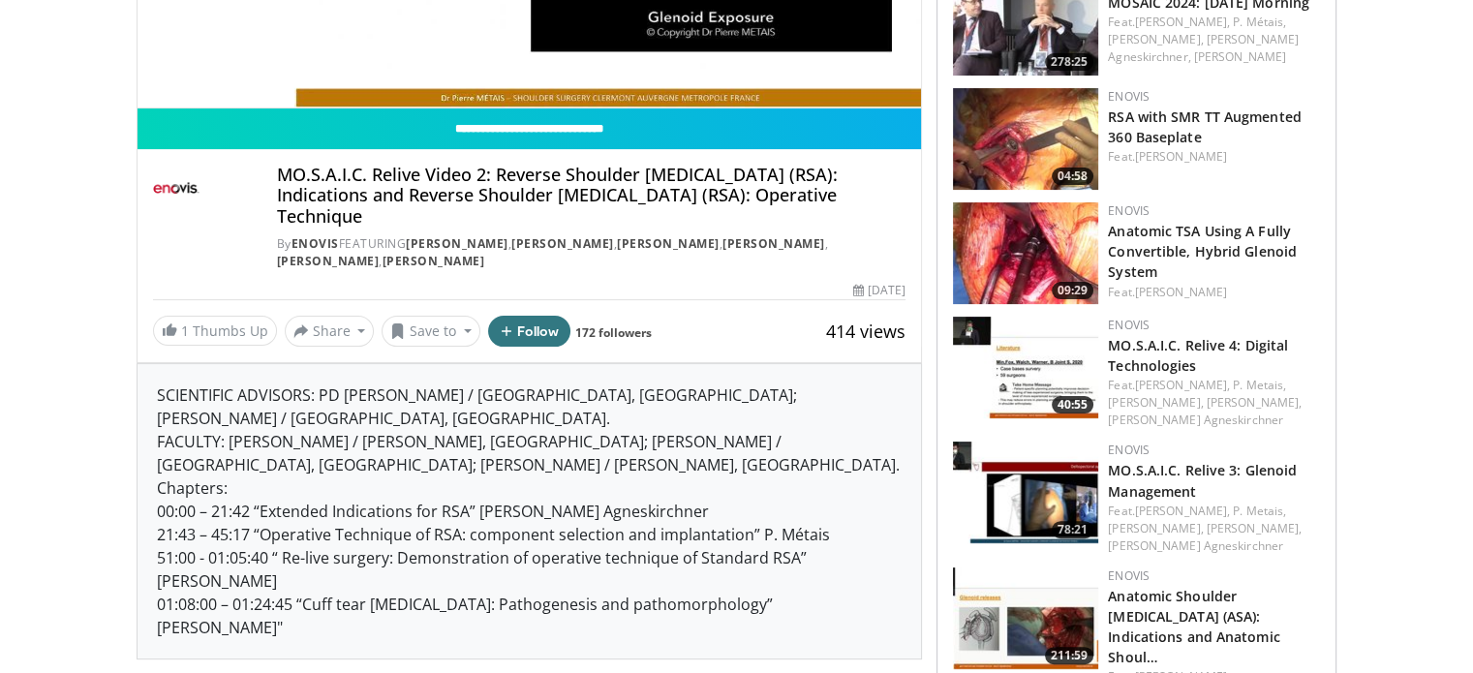
click at [302, 168] on h4 "MO.S.A.I.C. Relive Video 2: Reverse Shoulder [MEDICAL_DATA] (RSA): Indications …" at bounding box center [592, 196] width 630 height 63
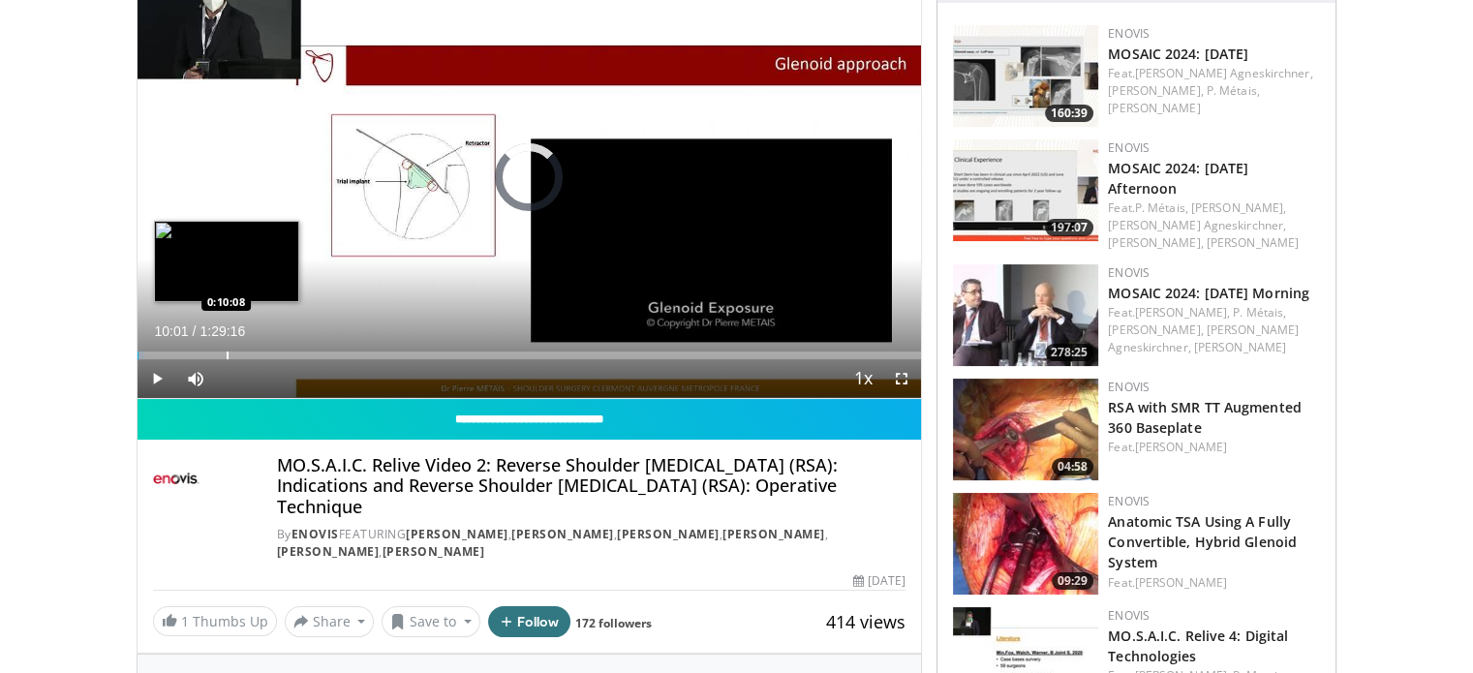
click at [225, 346] on div "Loaded : 0.93% 0:00:05 0:10:08" at bounding box center [530, 350] width 785 height 18
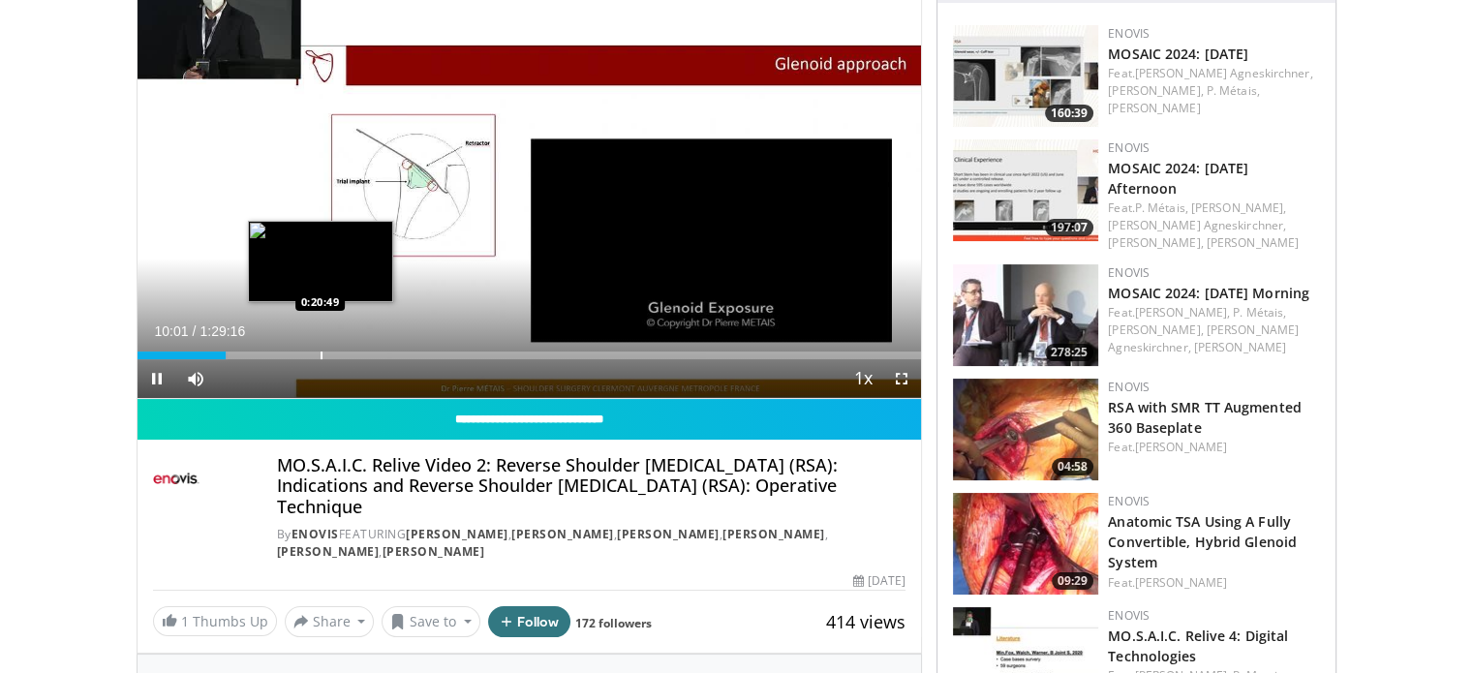
click at [321, 352] on div "Progress Bar" at bounding box center [322, 356] width 2 height 8
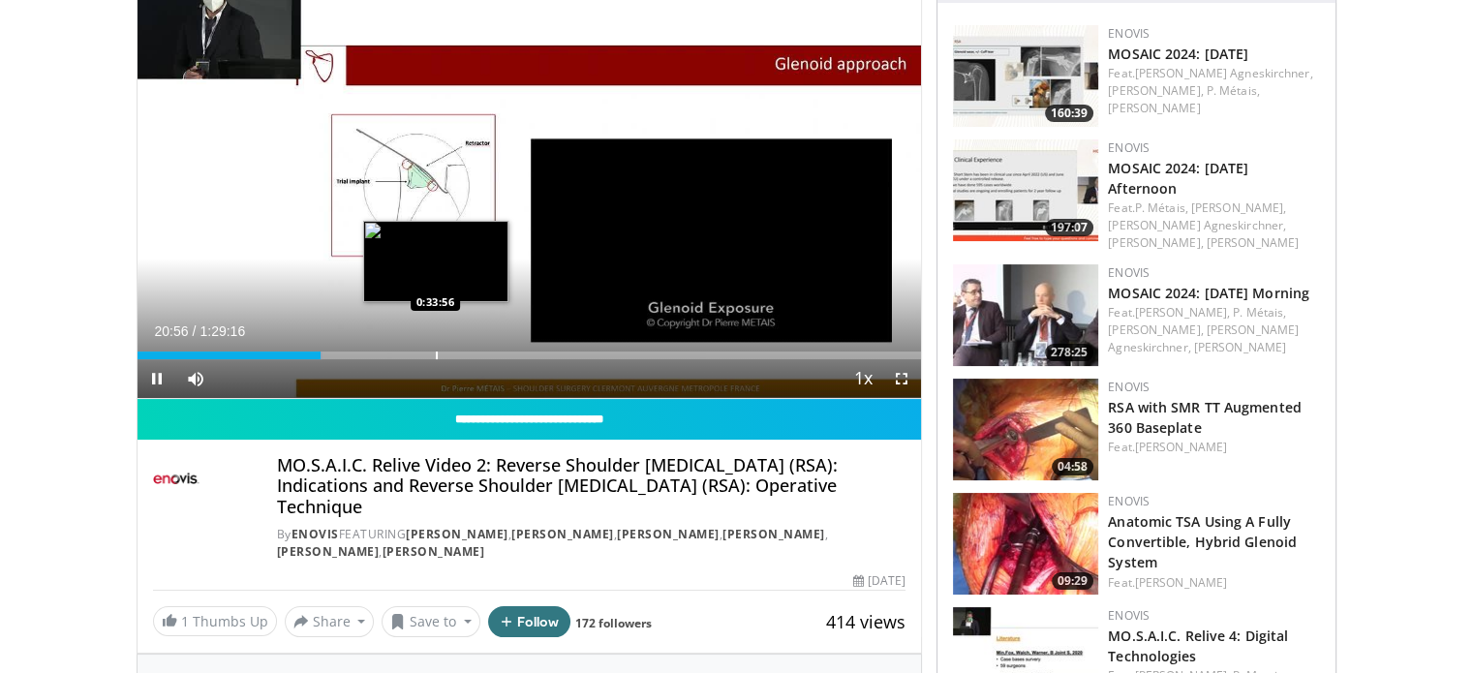
click at [436, 352] on div "Progress Bar" at bounding box center [437, 356] width 2 height 8
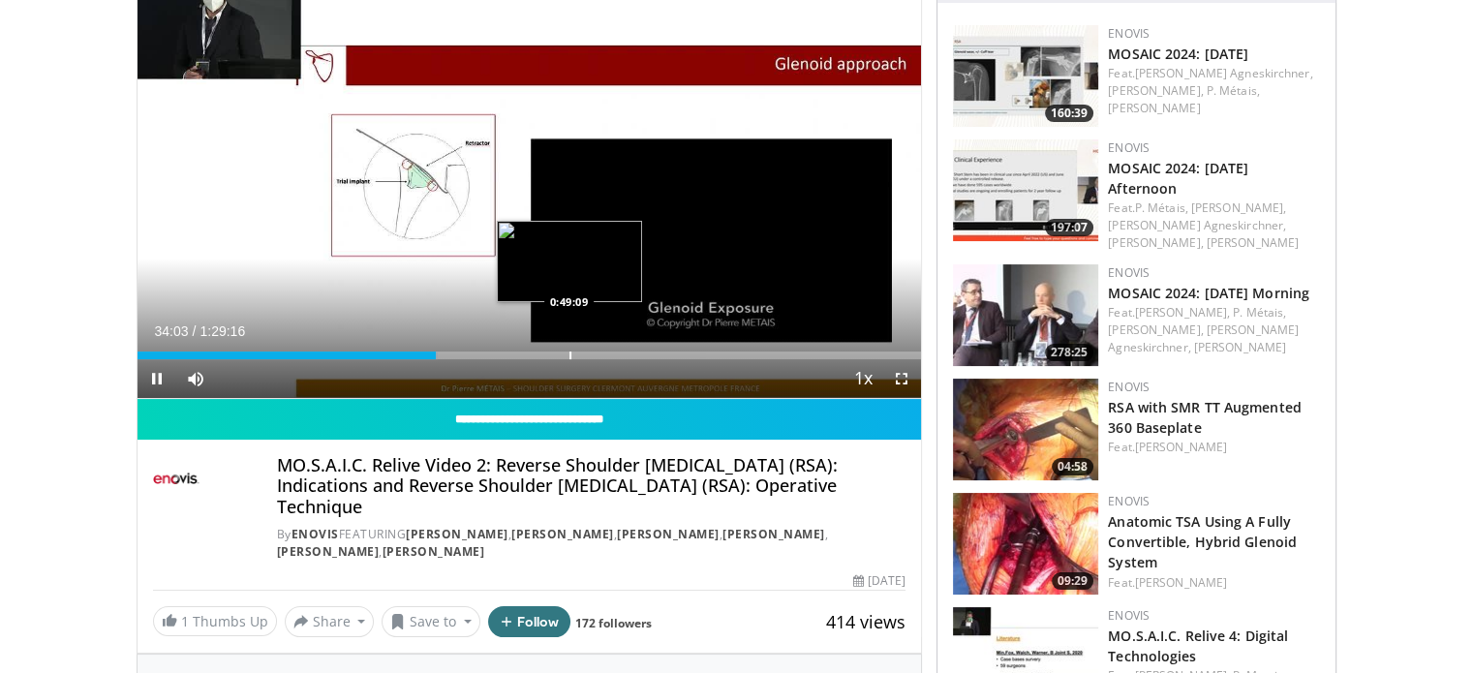
click at [569, 354] on div "Progress Bar" at bounding box center [570, 356] width 2 height 8
click at [573, 356] on div "Progress Bar" at bounding box center [574, 356] width 2 height 8
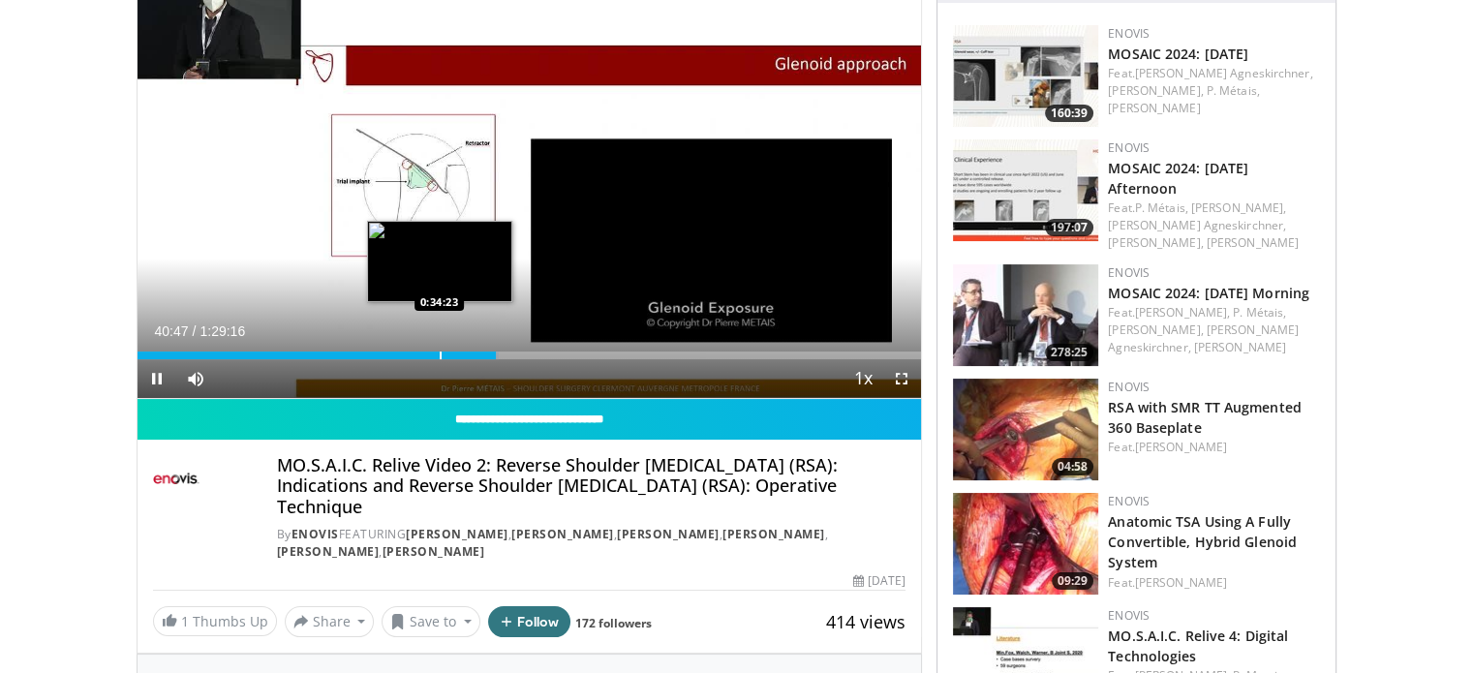
click at [438, 347] on div "Loaded : 46.11% 0:40:47 0:34:23" at bounding box center [530, 350] width 785 height 18
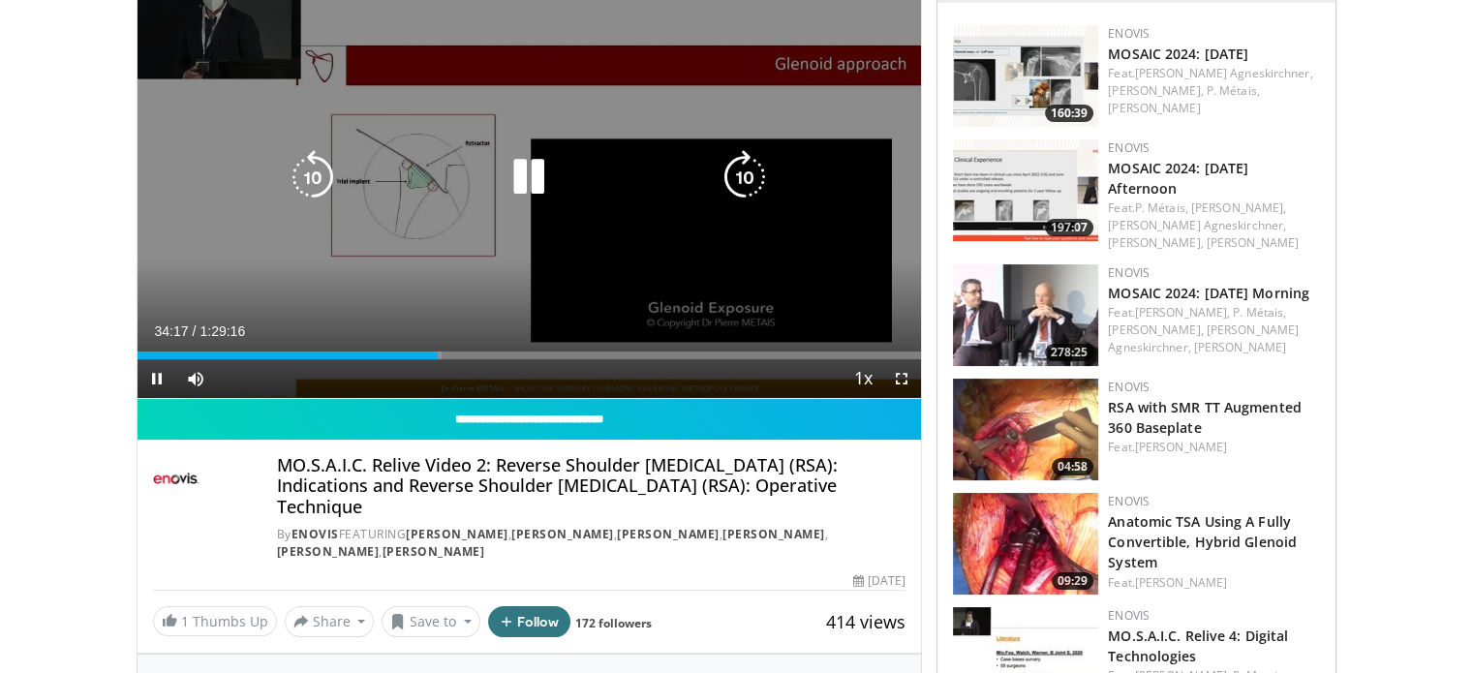
click at [684, 354] on div "Loaded : 38.83% 0:34:17 0:34:23" at bounding box center [530, 356] width 785 height 8
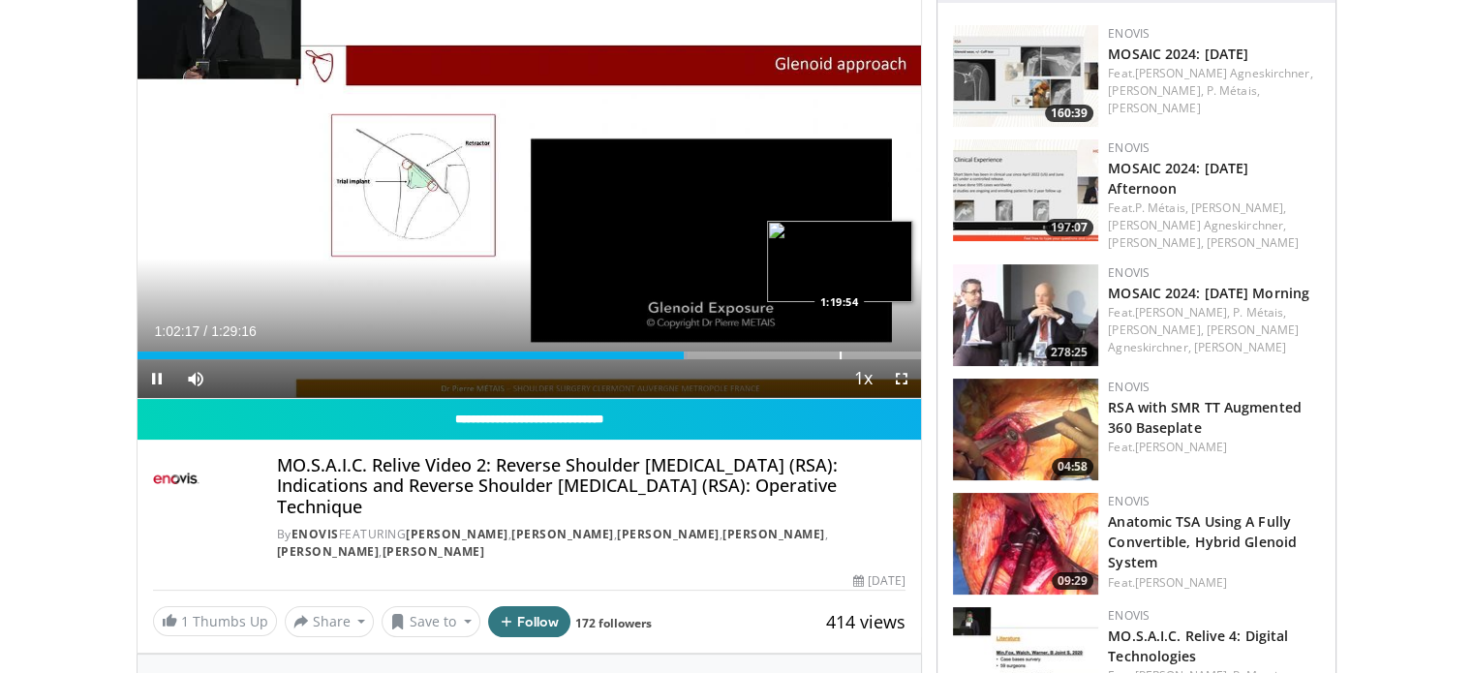
click at [836, 355] on div "Loaded : 70.20% 1:02:17 1:19:54" at bounding box center [530, 356] width 785 height 8
click at [870, 357] on div "Progress Bar" at bounding box center [871, 356] width 2 height 8
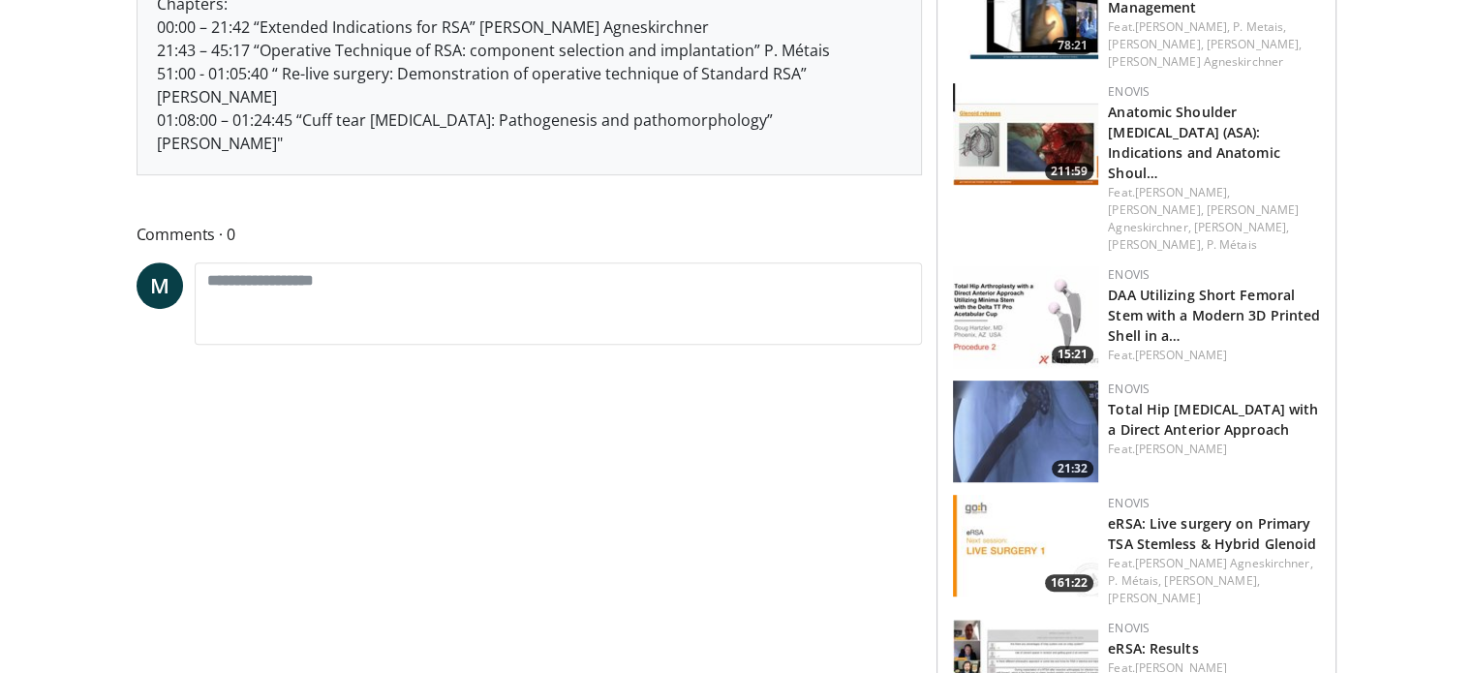
scroll to position [1162, 0]
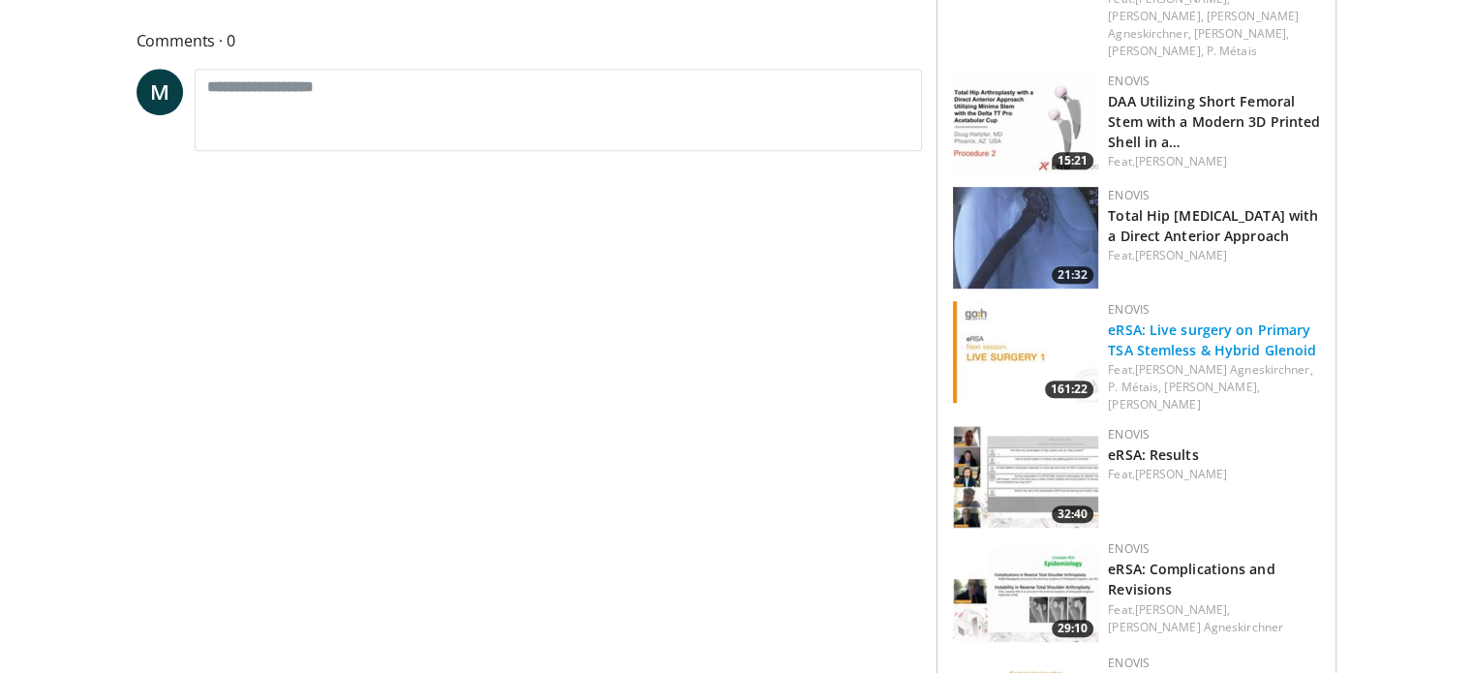
click at [1271, 321] on link "eRSA: Live surgery on Primary TSA Stemless & Hybrid Glenoid" at bounding box center [1212, 340] width 208 height 39
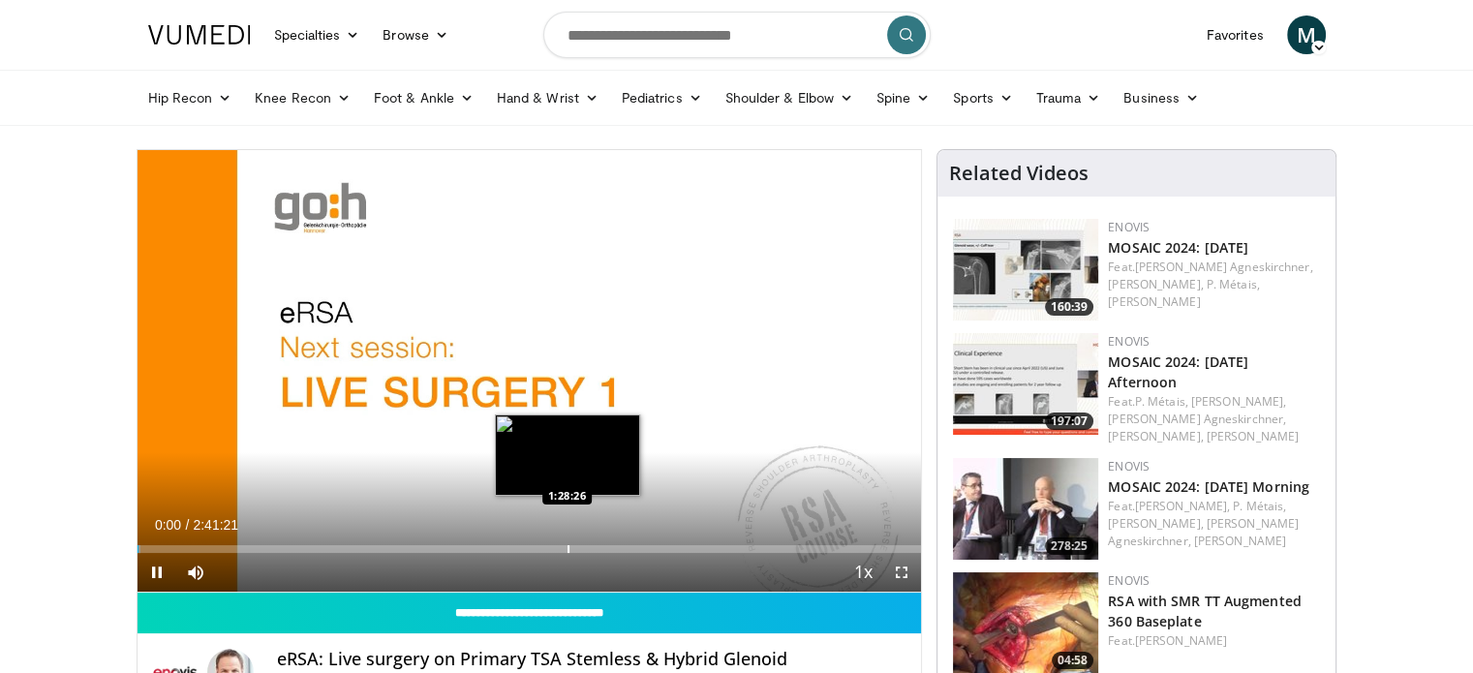
click at [568, 546] on div "Progress Bar" at bounding box center [569, 549] width 2 height 8
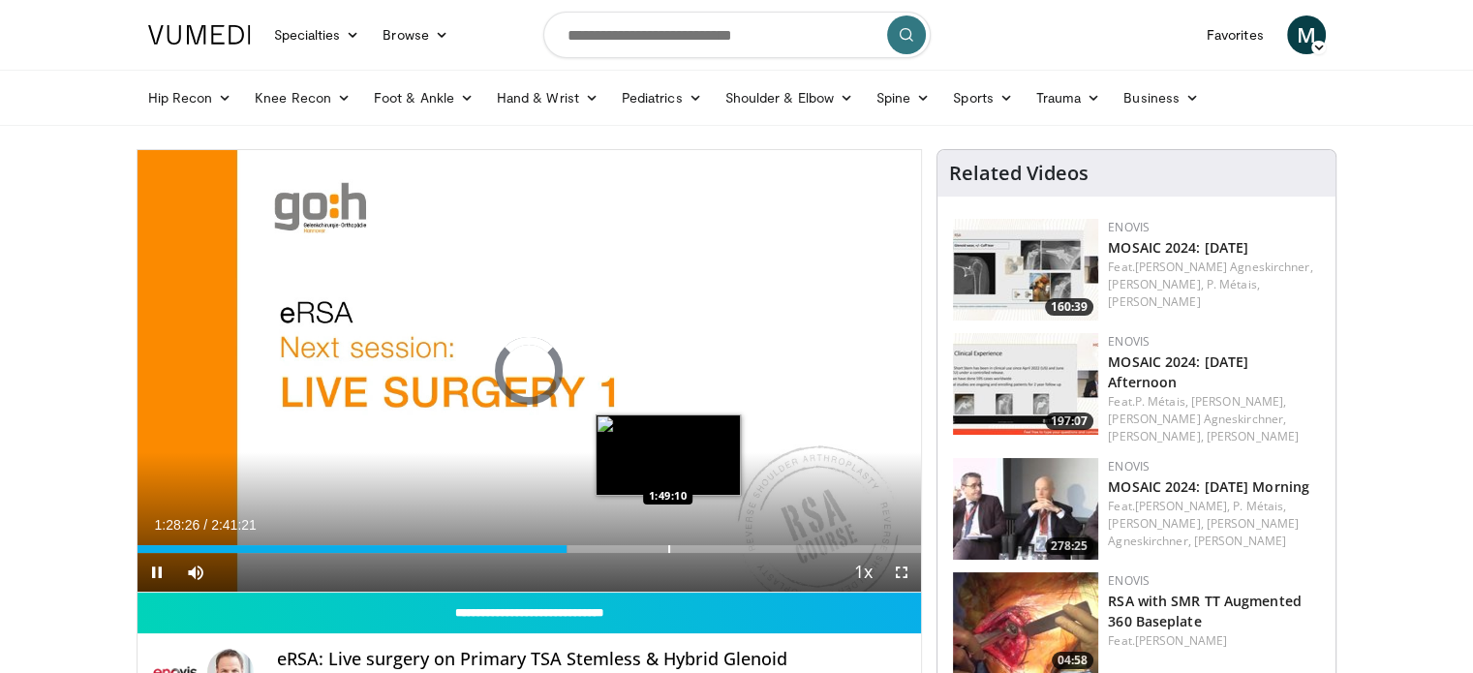
click at [668, 551] on div "Progress Bar" at bounding box center [669, 549] width 2 height 8
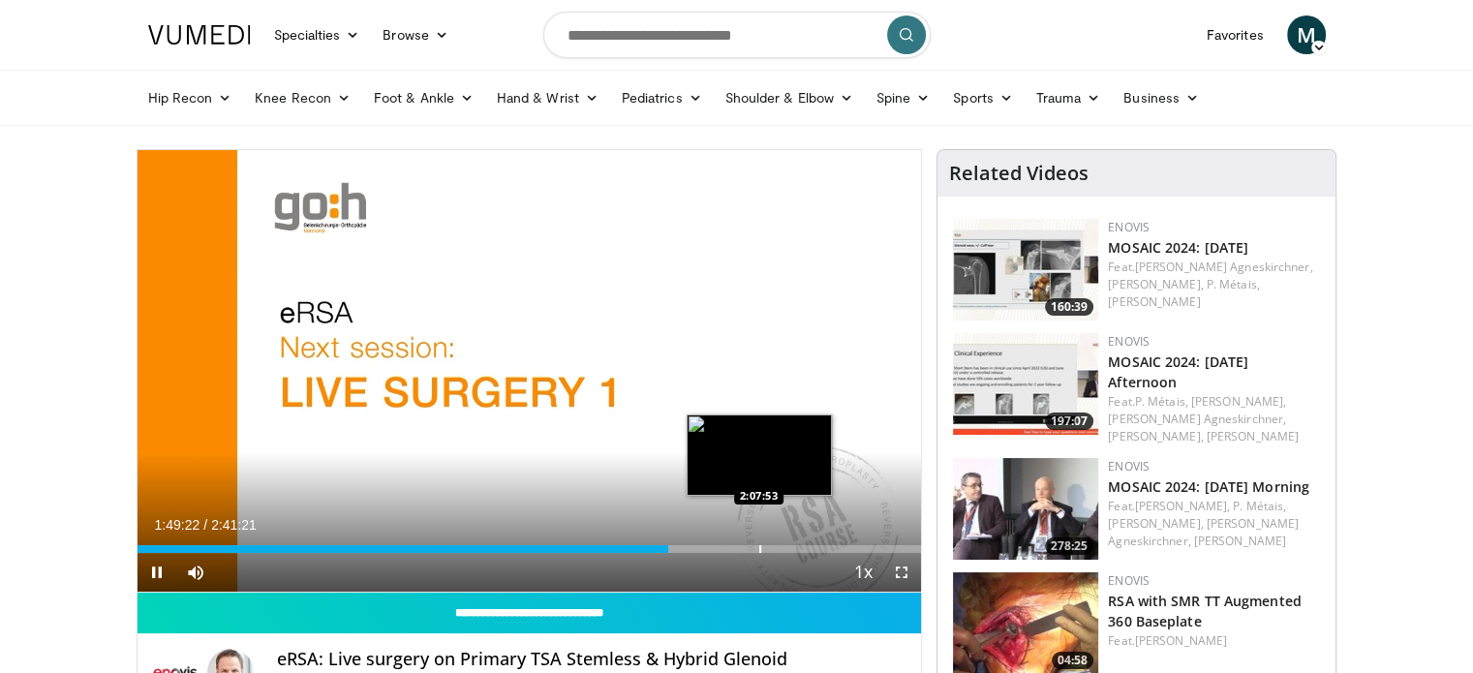
click at [761, 551] on div "Progress Bar" at bounding box center [760, 549] width 2 height 8
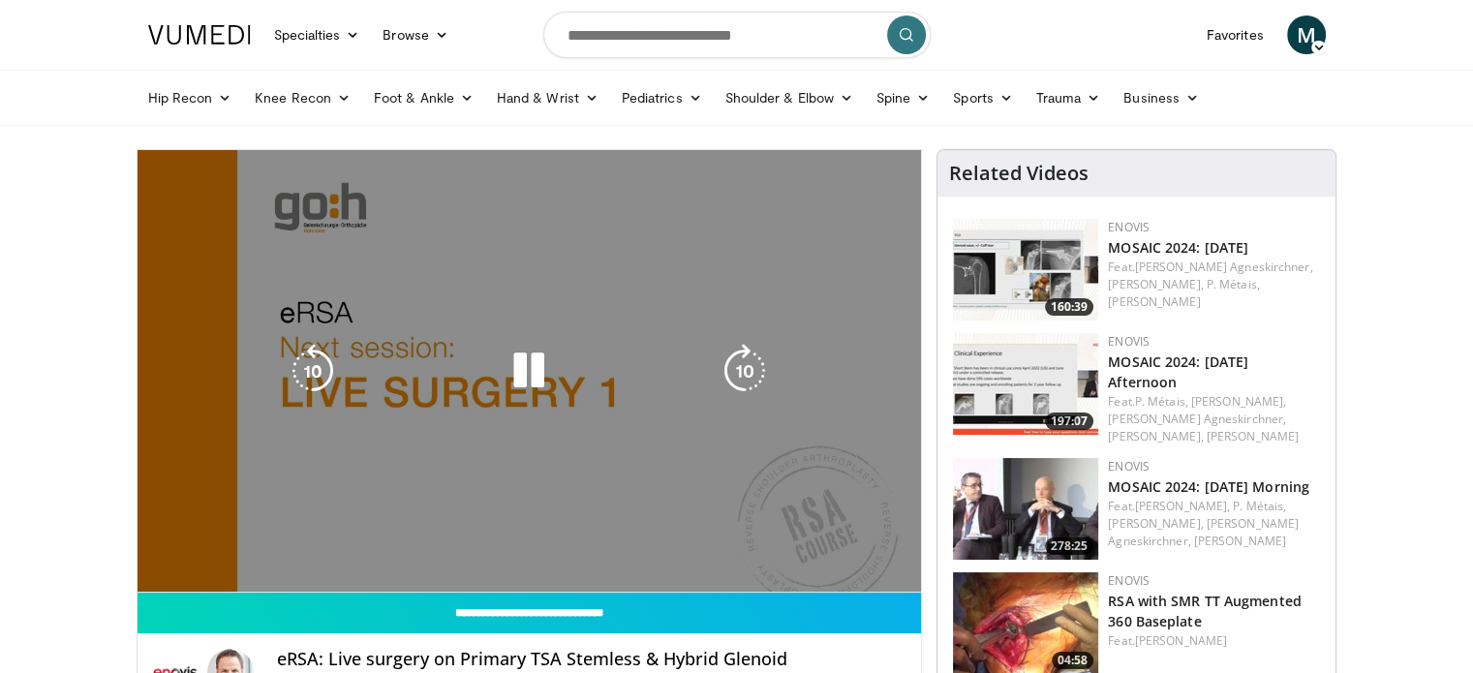
click at [821, 550] on video-js "**********" at bounding box center [530, 371] width 785 height 443
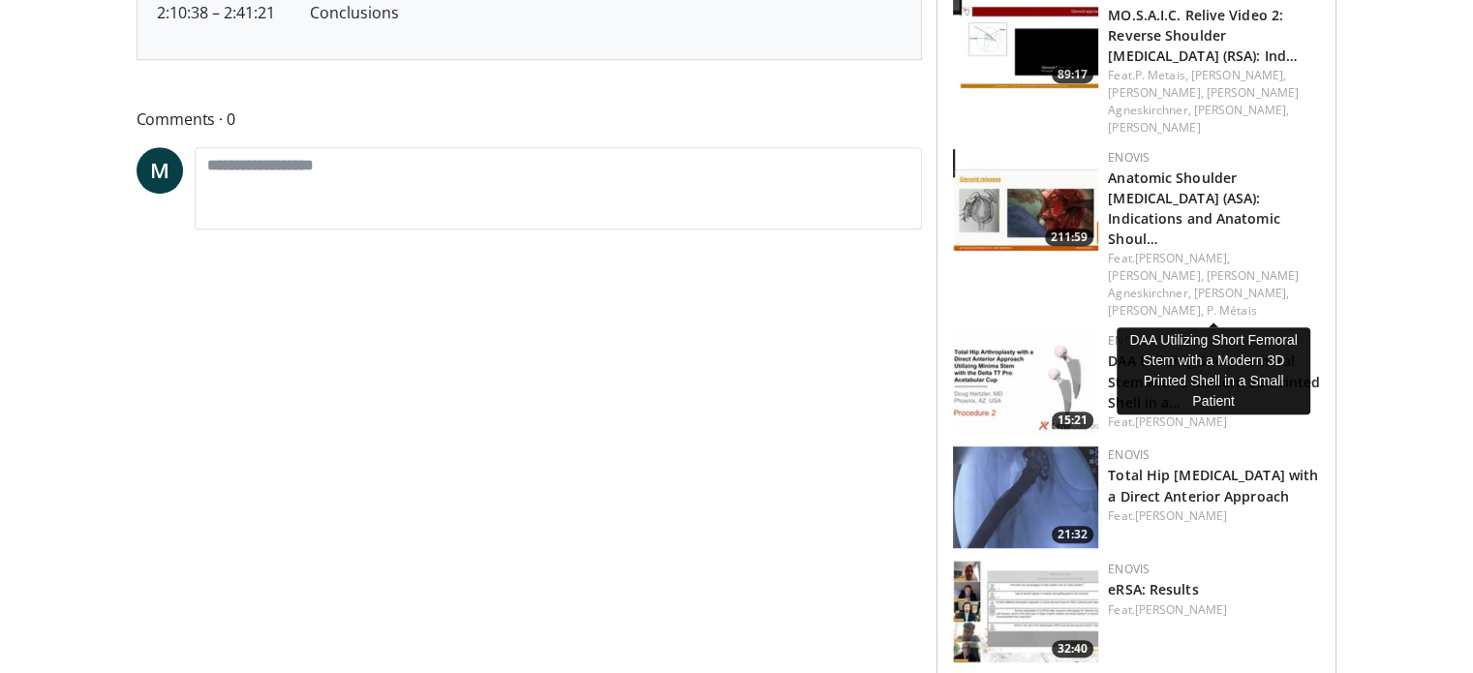
scroll to position [1356, 0]
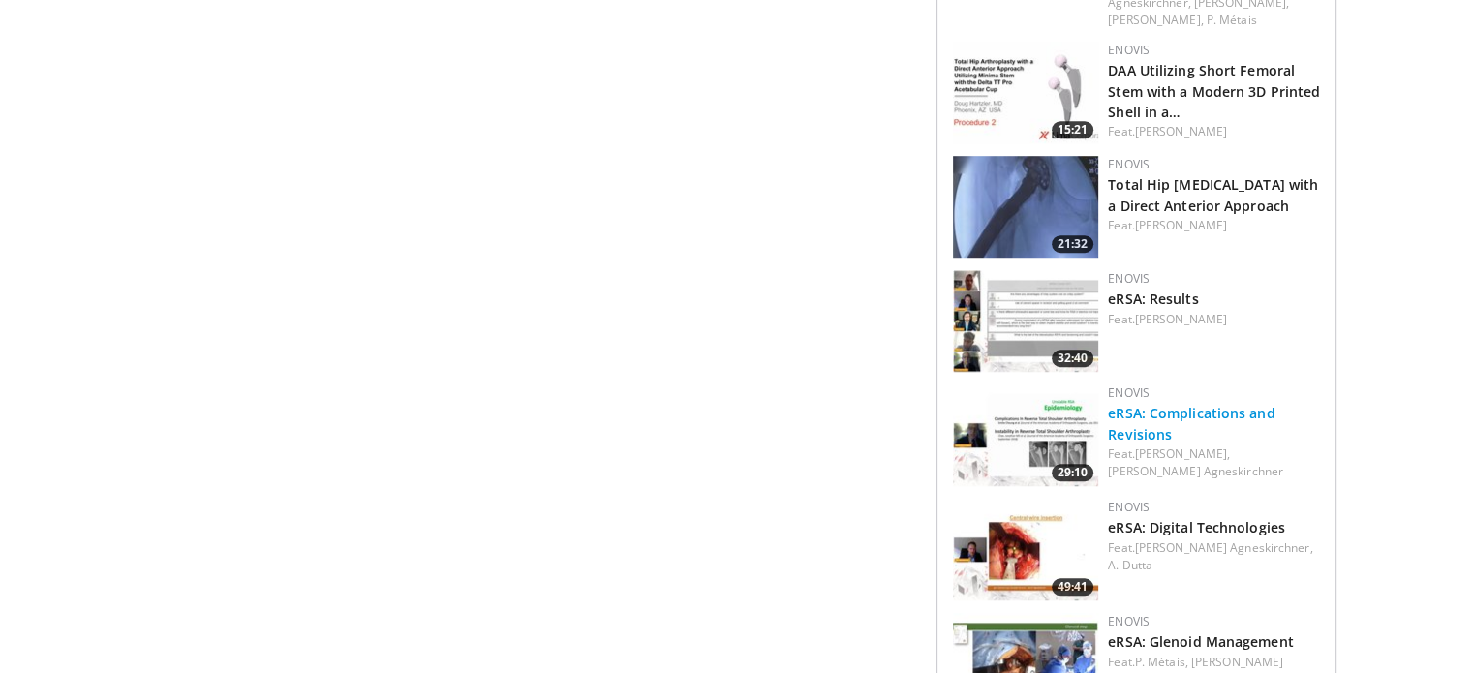
click at [1193, 404] on link "eRSA: Complications and Revisions" at bounding box center [1191, 423] width 167 height 39
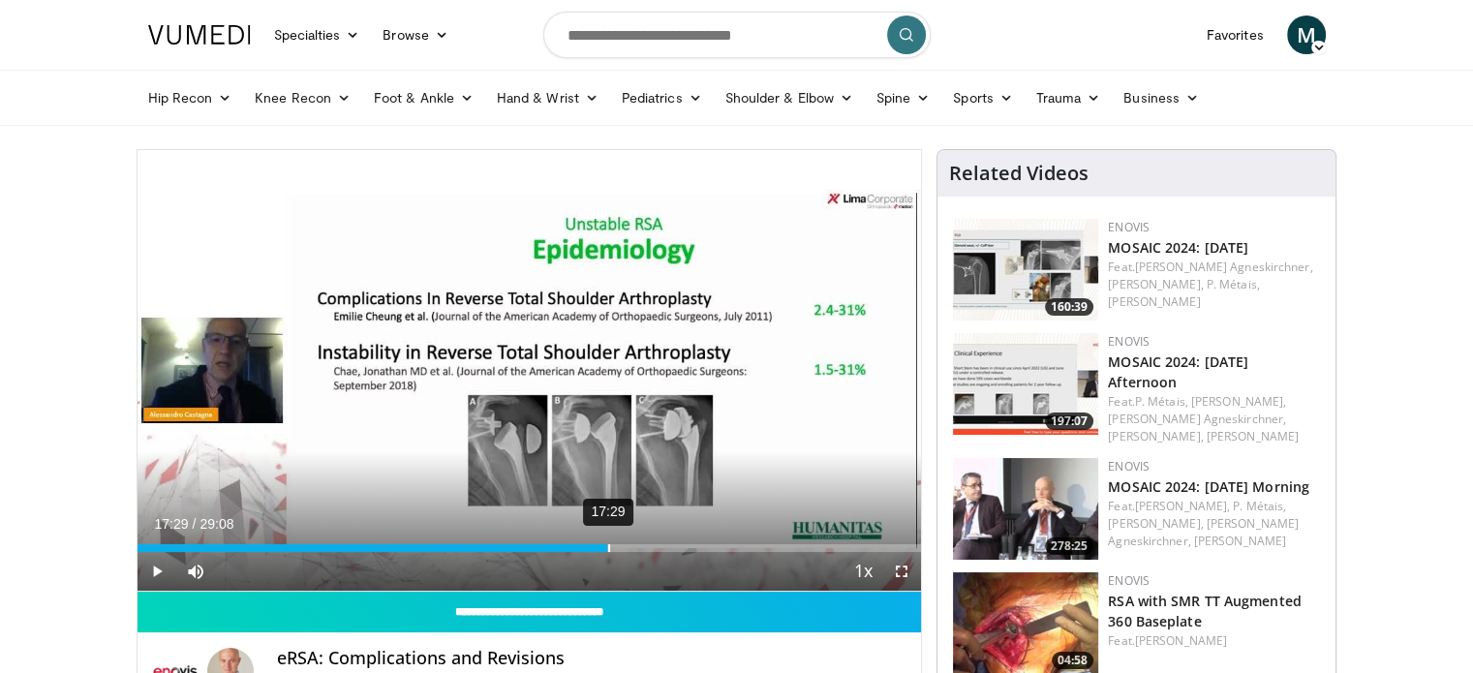
click at [607, 541] on div "Loaded : 0% 17:29 00:00" at bounding box center [530, 543] width 785 height 18
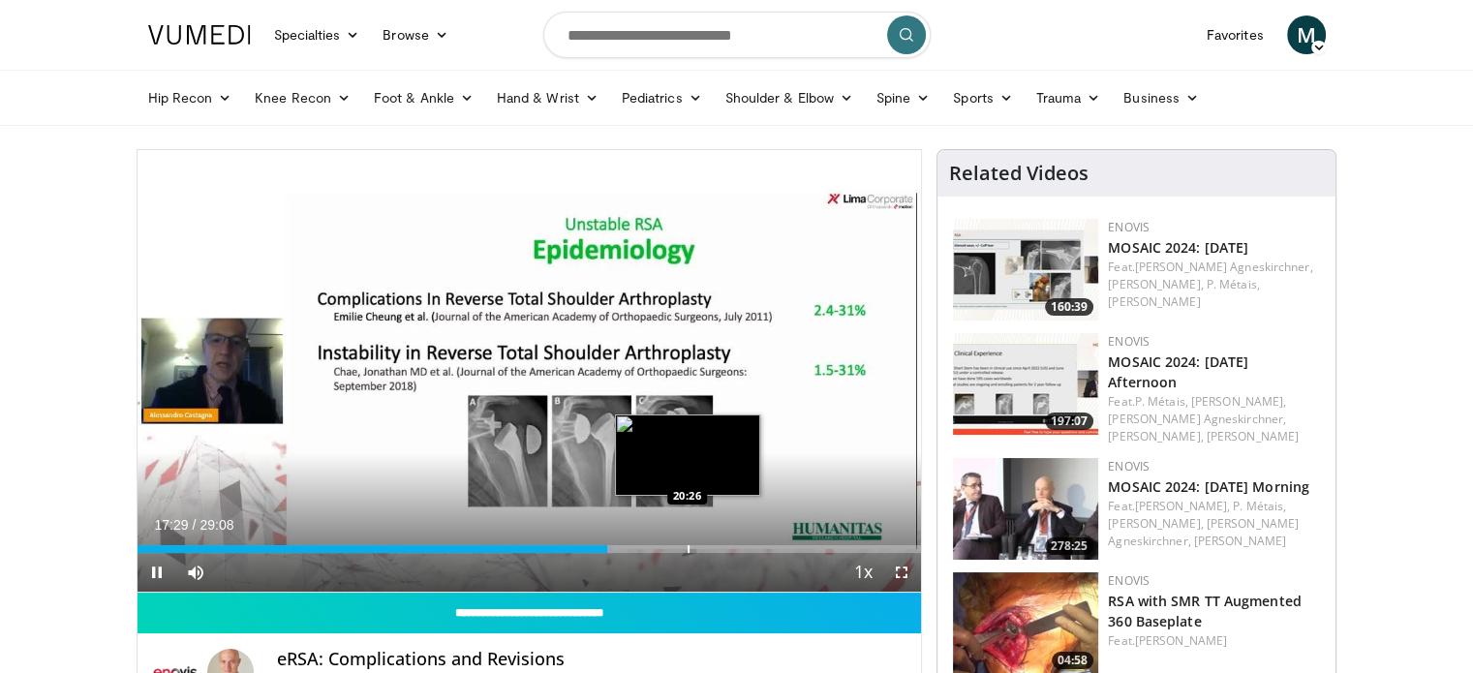
click at [690, 549] on div "Progress Bar" at bounding box center [689, 549] width 2 height 8
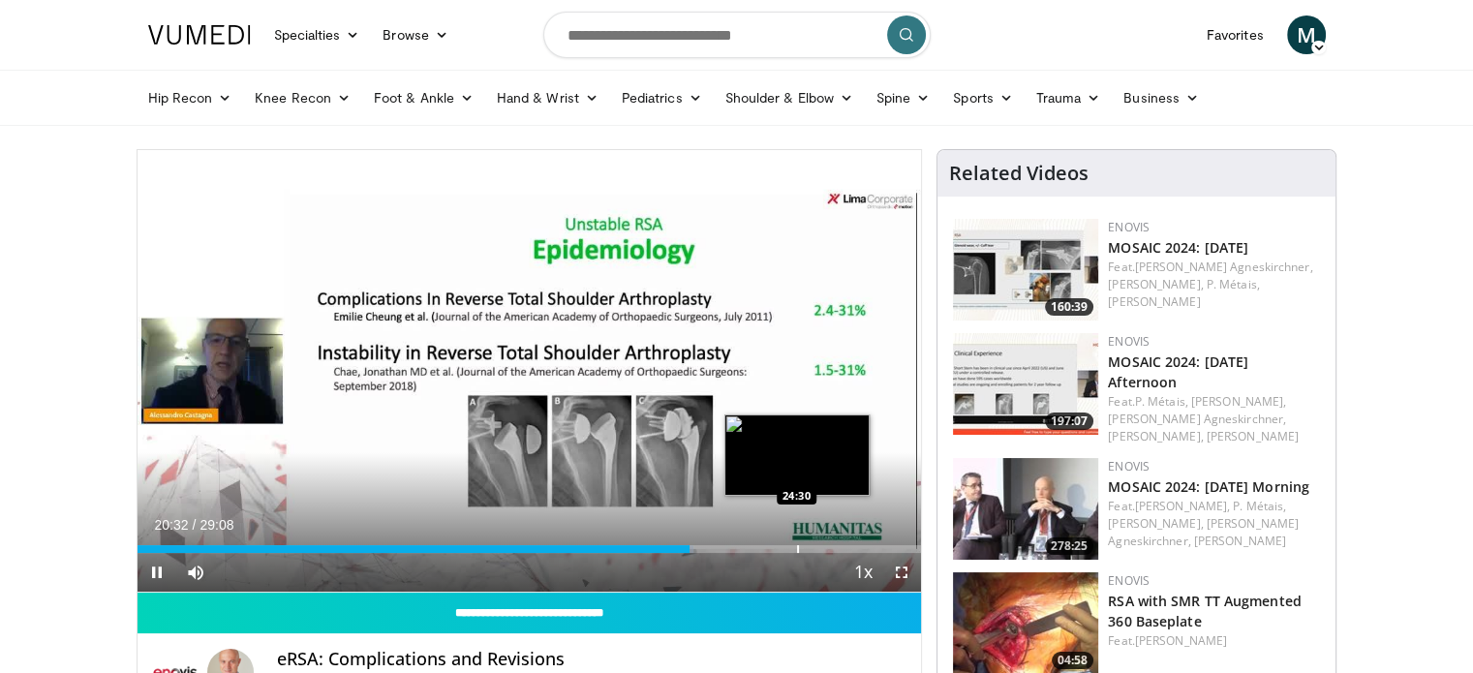
click at [797, 552] on div "Progress Bar" at bounding box center [798, 549] width 2 height 8
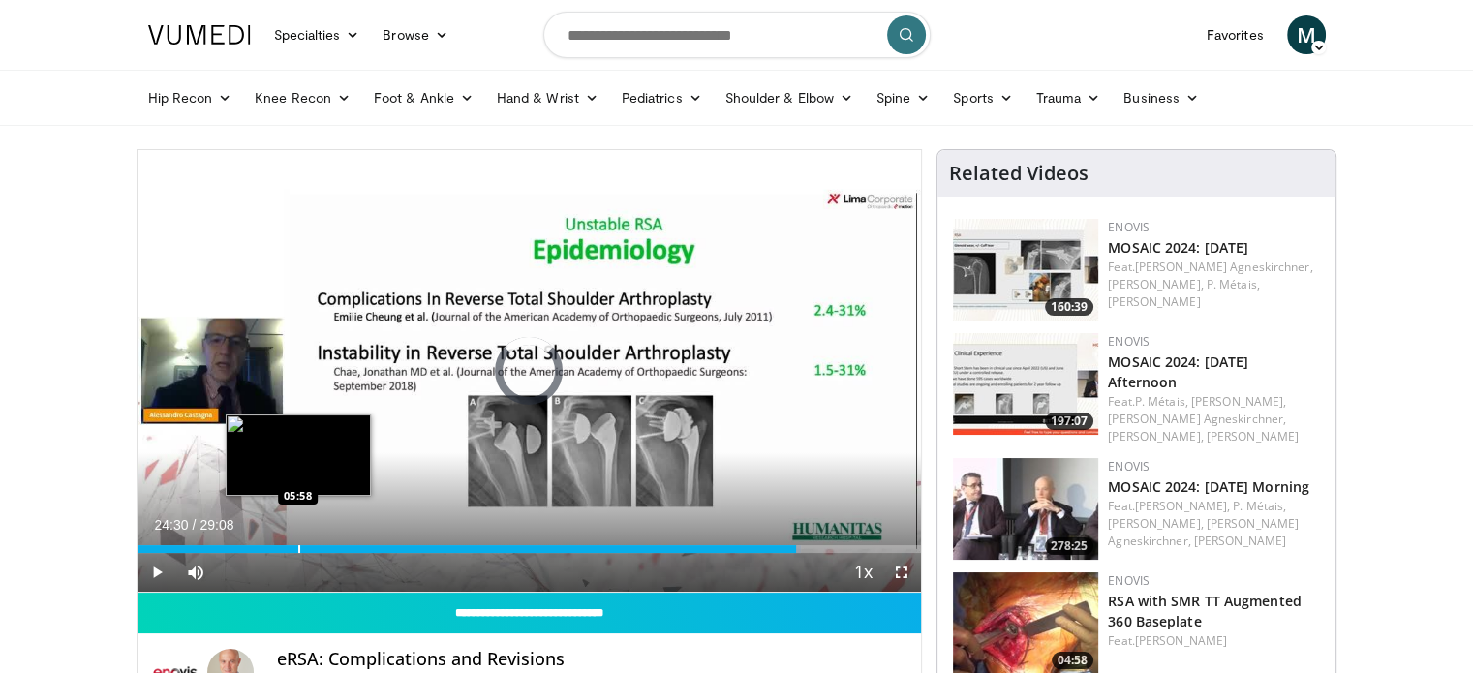
click at [298, 547] on div "Progress Bar" at bounding box center [299, 549] width 2 height 8
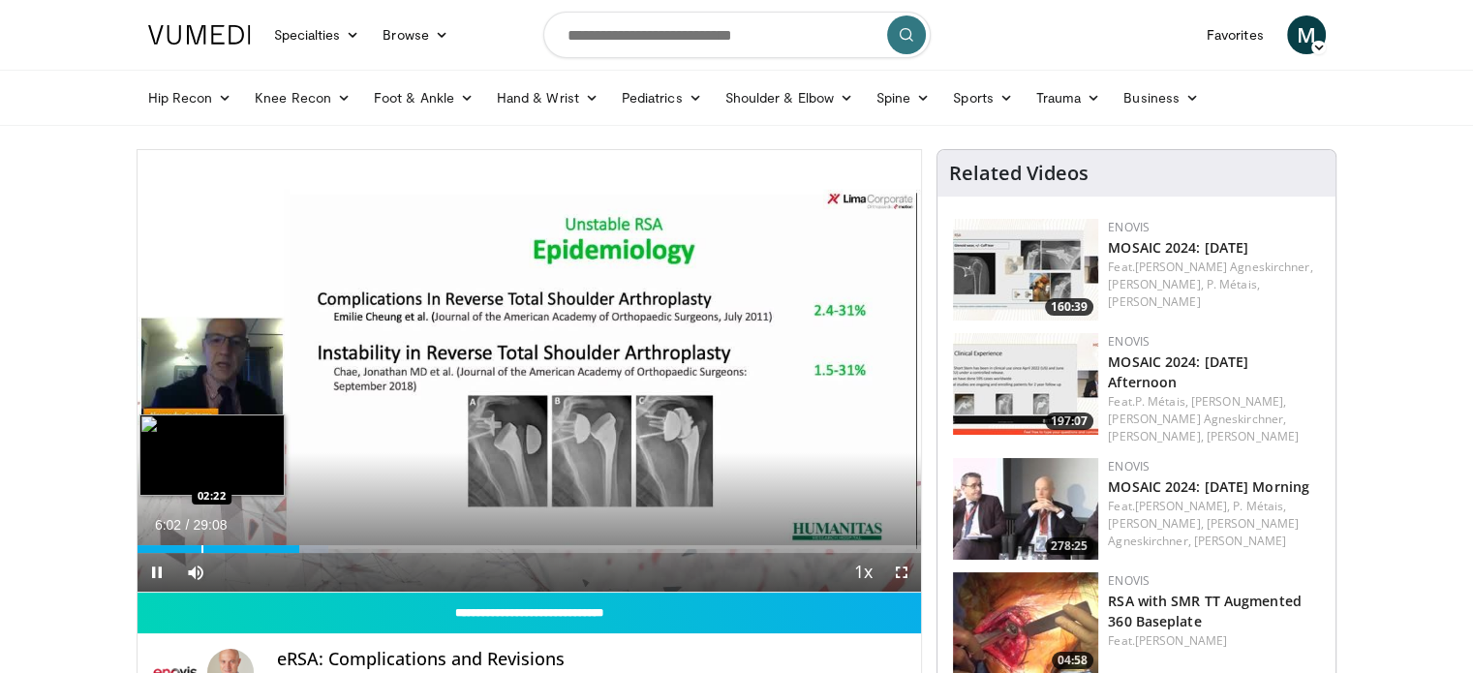
click at [198, 548] on div "06:02" at bounding box center [219, 549] width 163 height 8
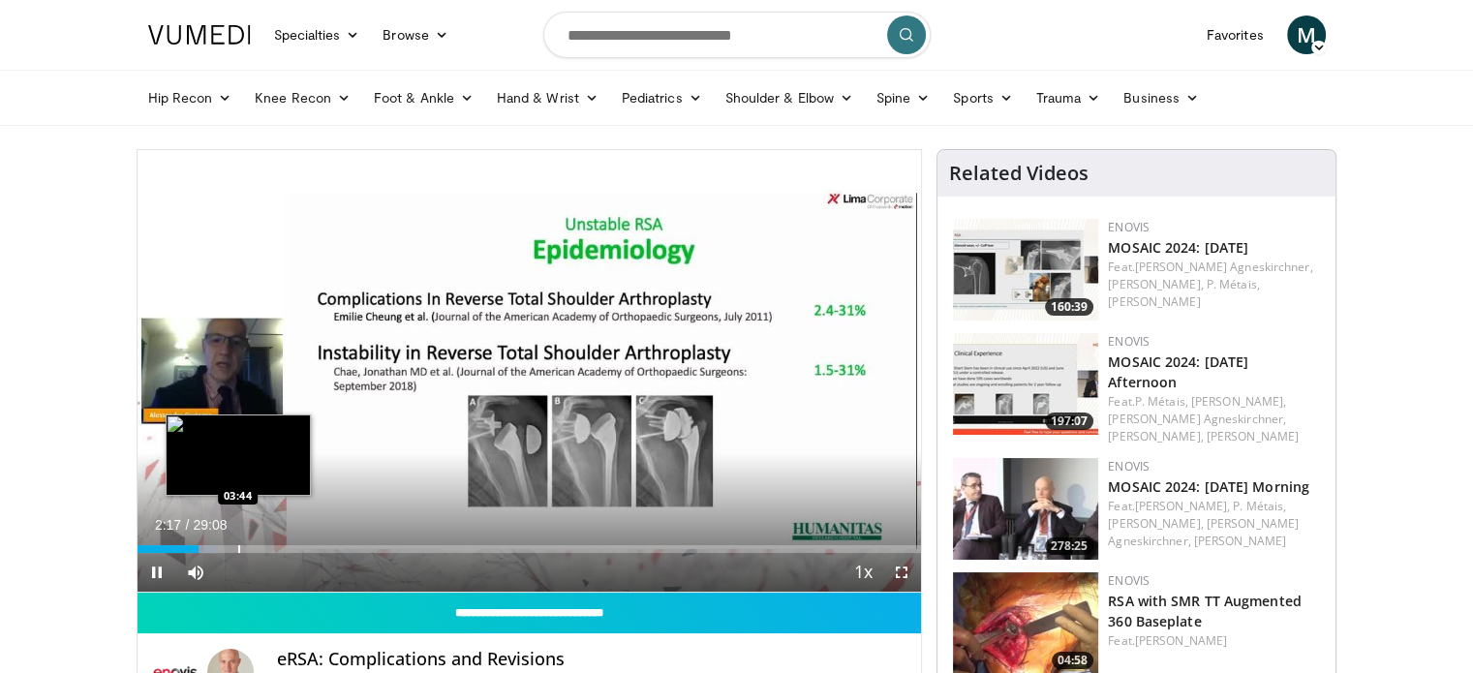
click at [238, 548] on div "Progress Bar" at bounding box center [239, 549] width 2 height 8
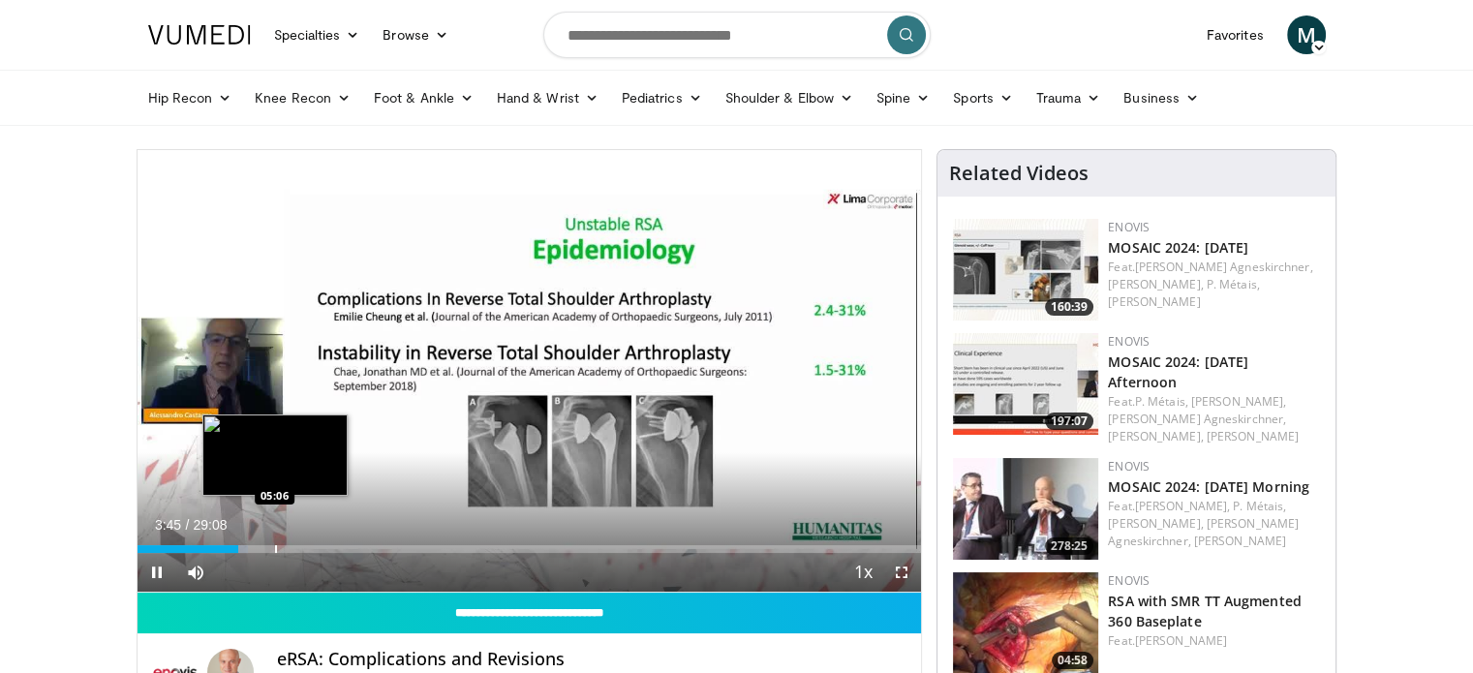
click at [275, 549] on div "Progress Bar" at bounding box center [276, 549] width 2 height 8
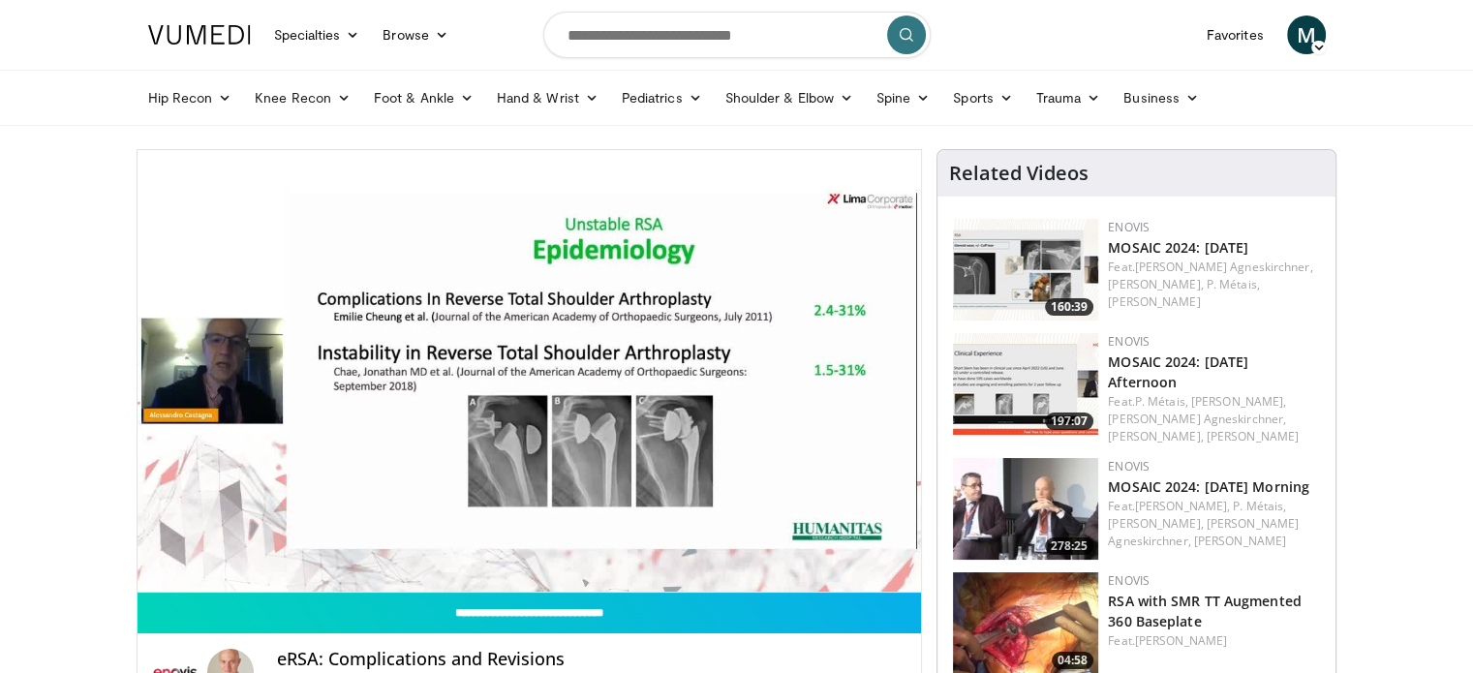
click at [311, 549] on div "10 seconds Tap to unmute" at bounding box center [530, 371] width 785 height 442
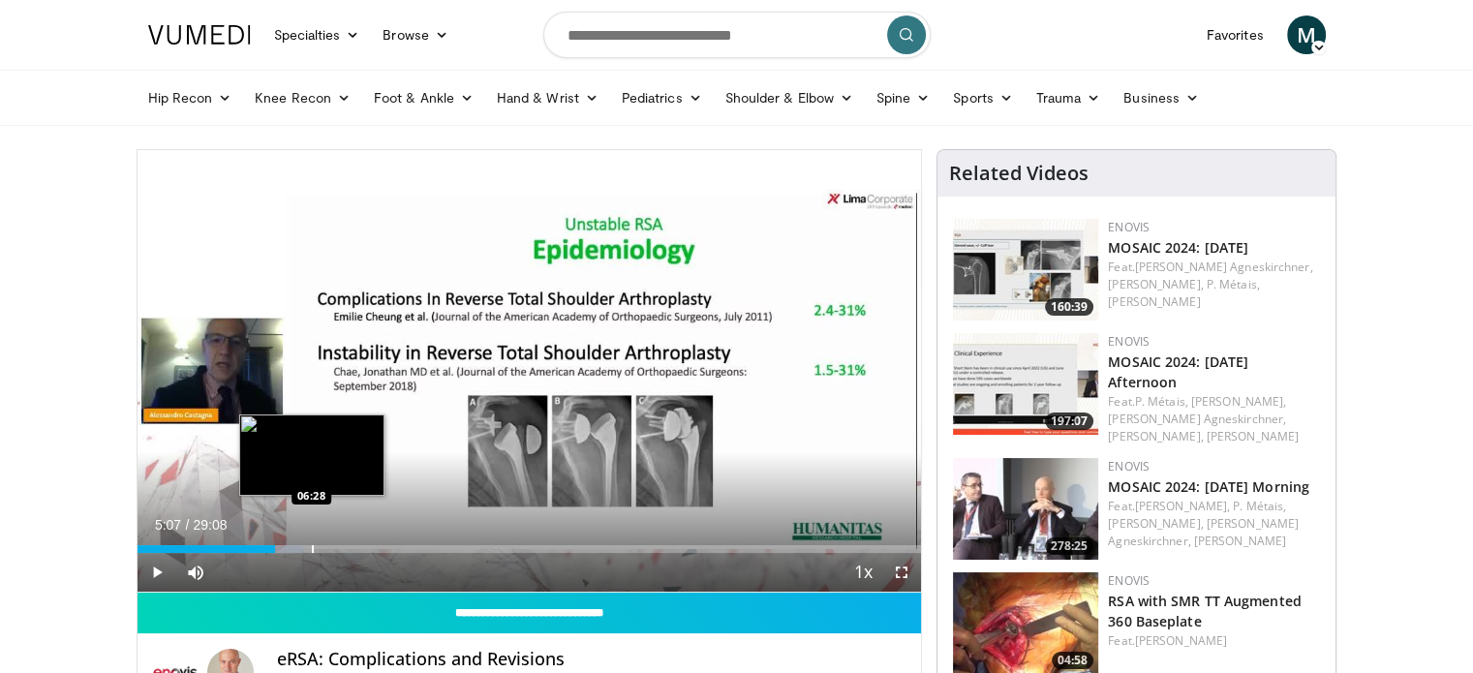
click at [312, 549] on div "Progress Bar" at bounding box center [313, 549] width 2 height 8
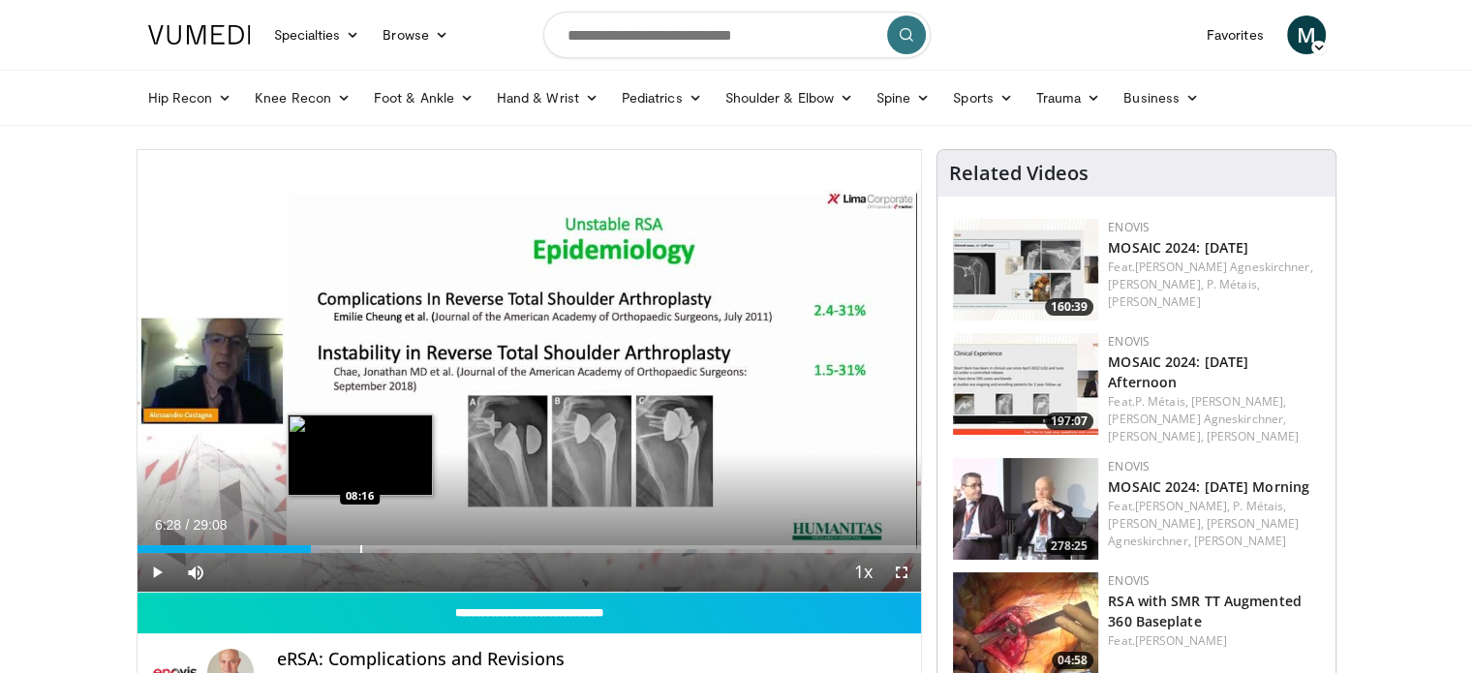
click at [360, 546] on div "Progress Bar" at bounding box center [361, 549] width 2 height 8
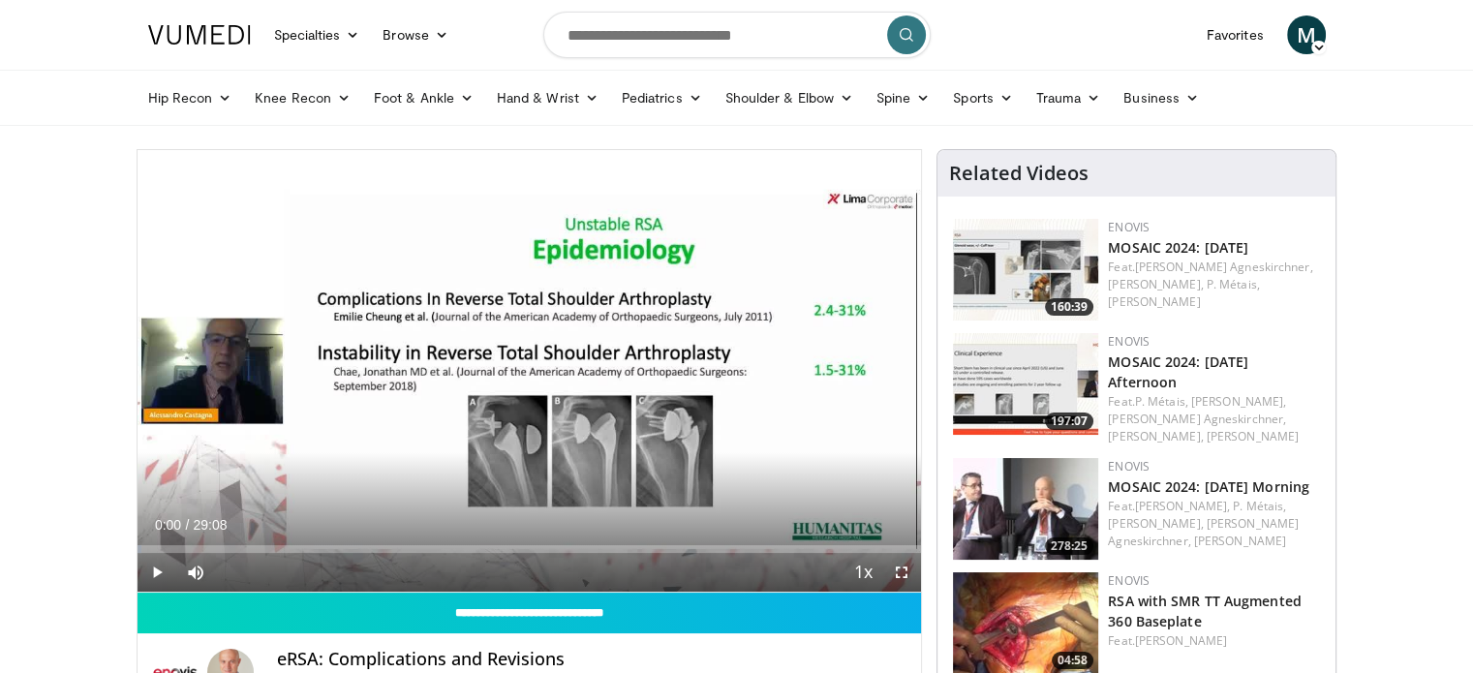
drag, startPoint x: 359, startPoint y: 542, endPoint x: 65, endPoint y: 519, distance: 295.4
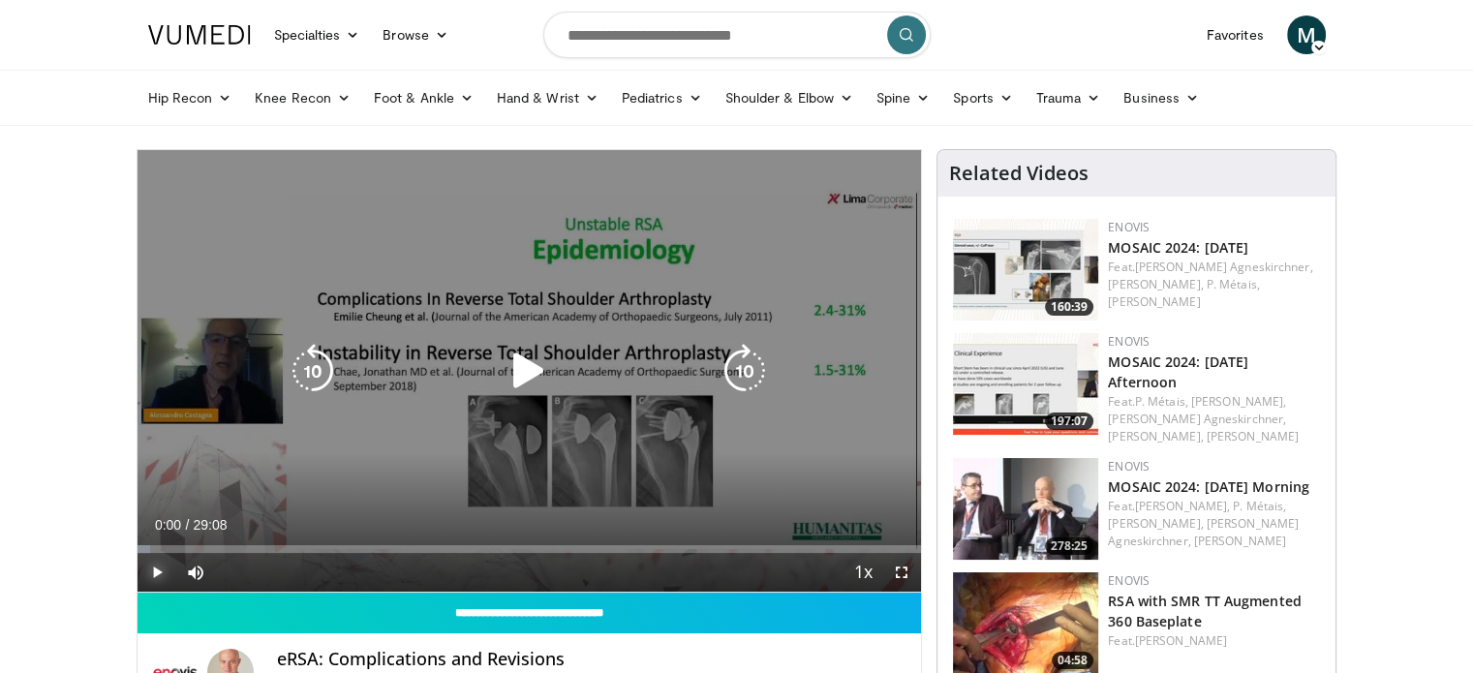
click at [154, 574] on span "Video Player" at bounding box center [157, 572] width 39 height 39
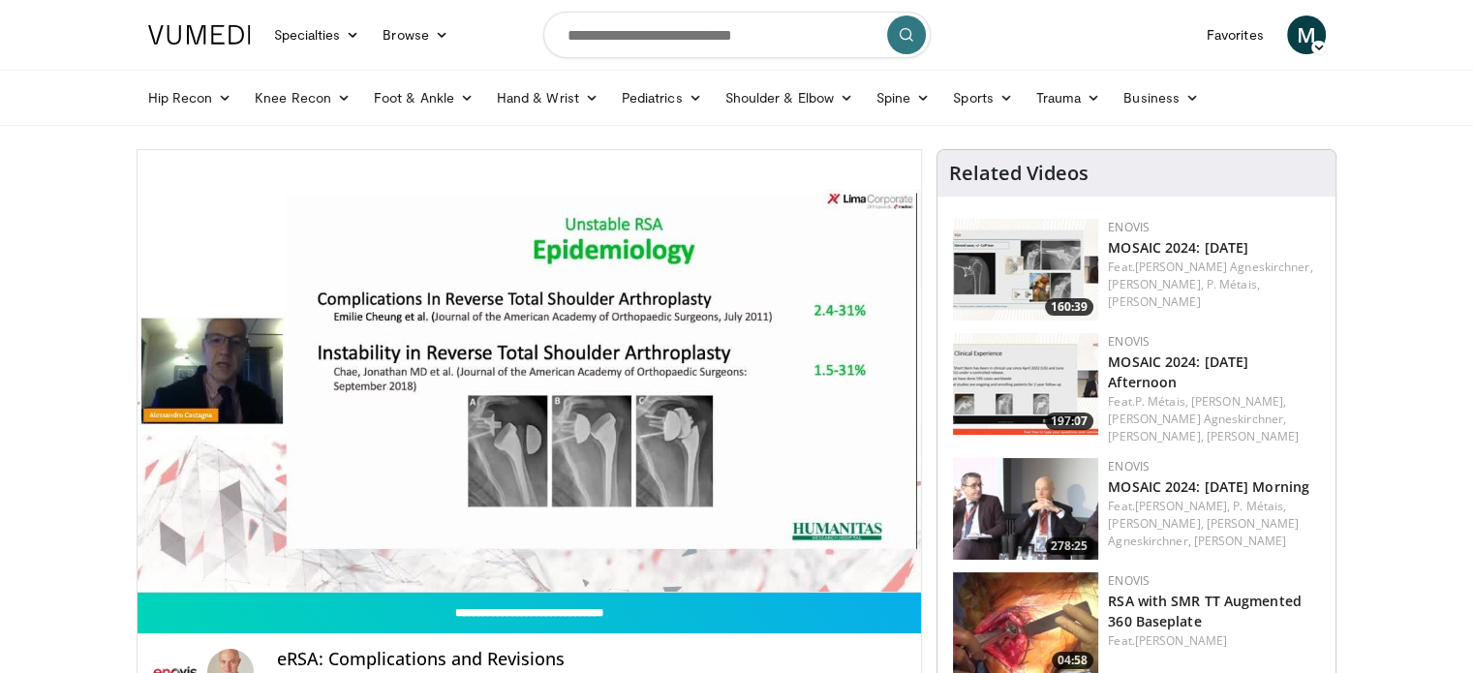
scroll to position [291, 0]
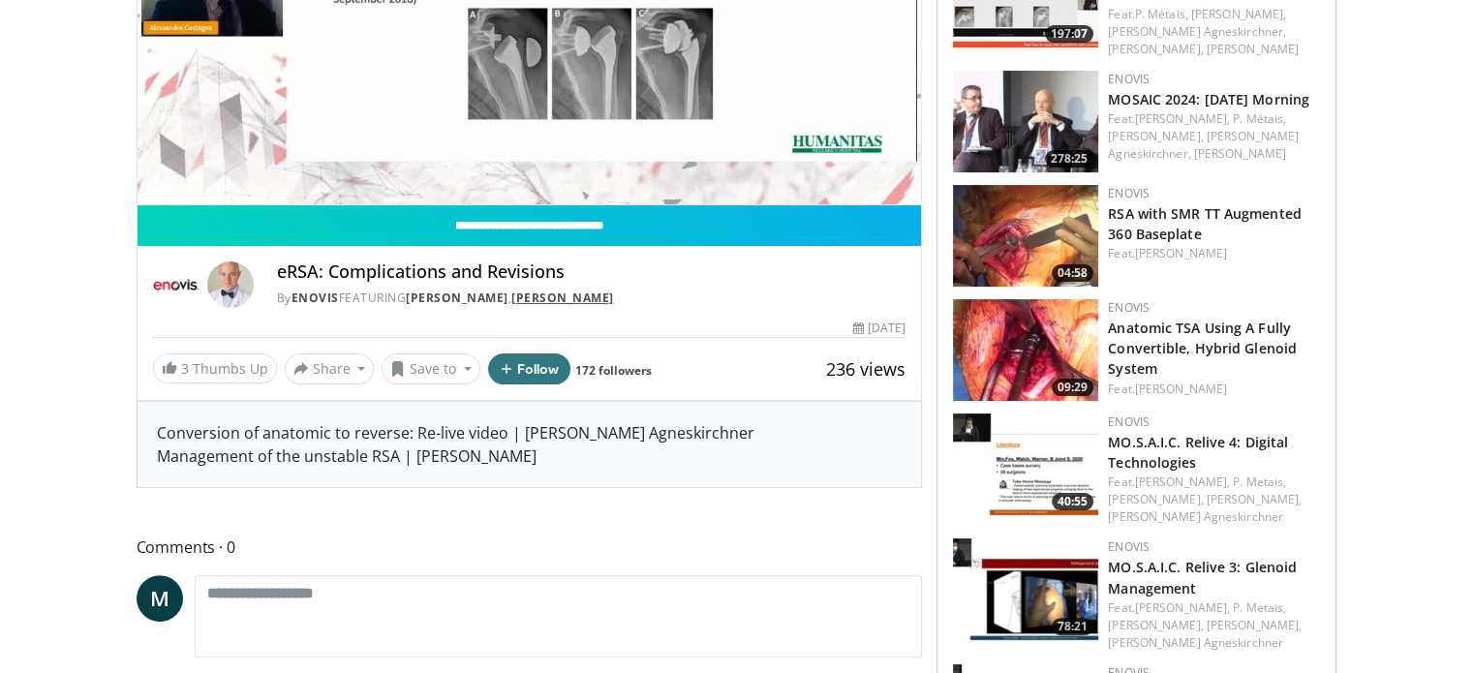
click at [614, 299] on link "[PERSON_NAME]" at bounding box center [562, 298] width 103 height 16
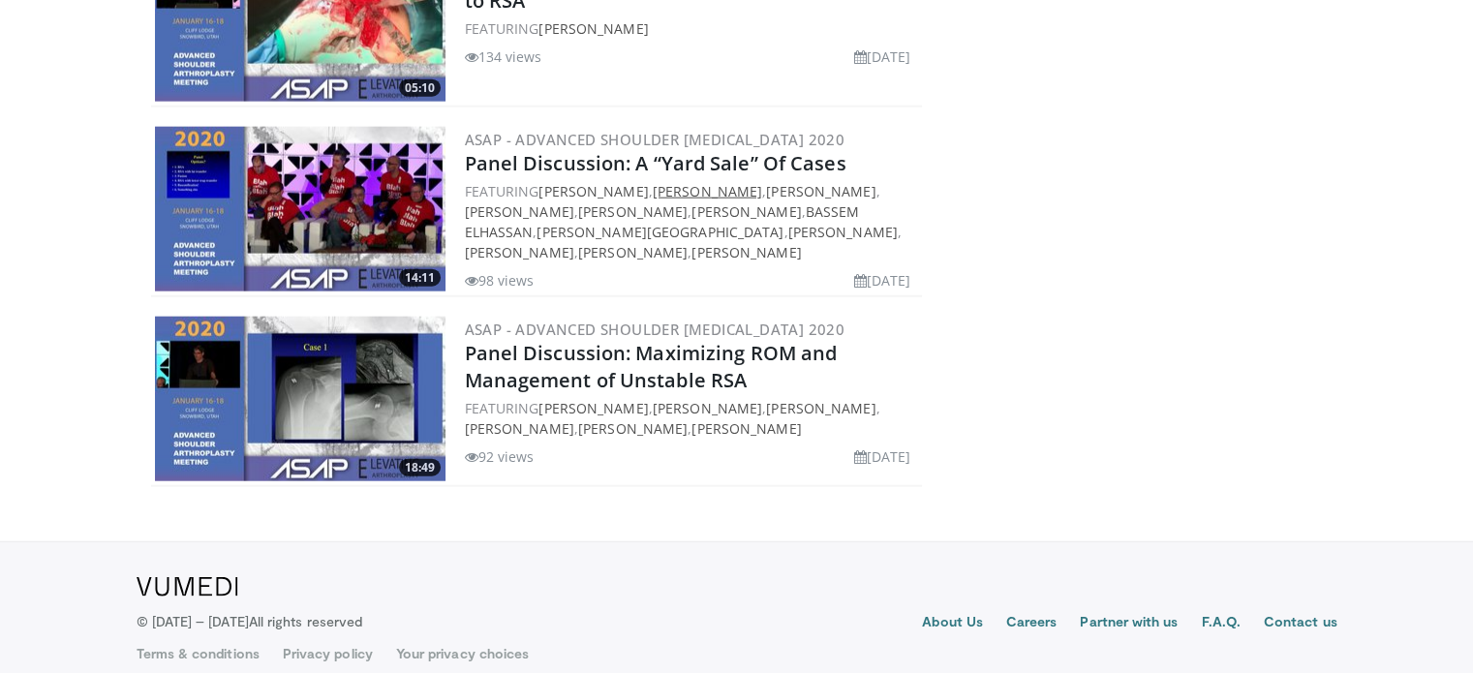
scroll to position [4782, 0]
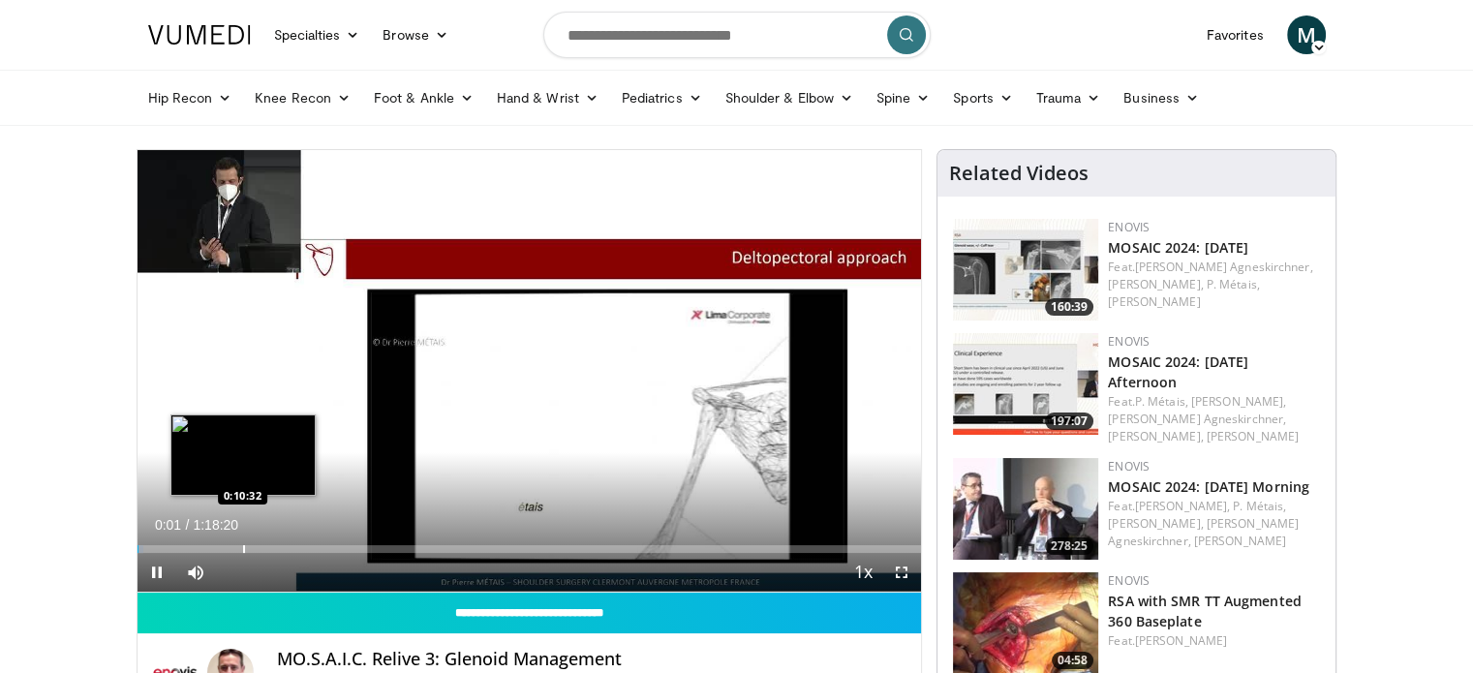
click at [243, 547] on div "Progress Bar" at bounding box center [244, 549] width 2 height 8
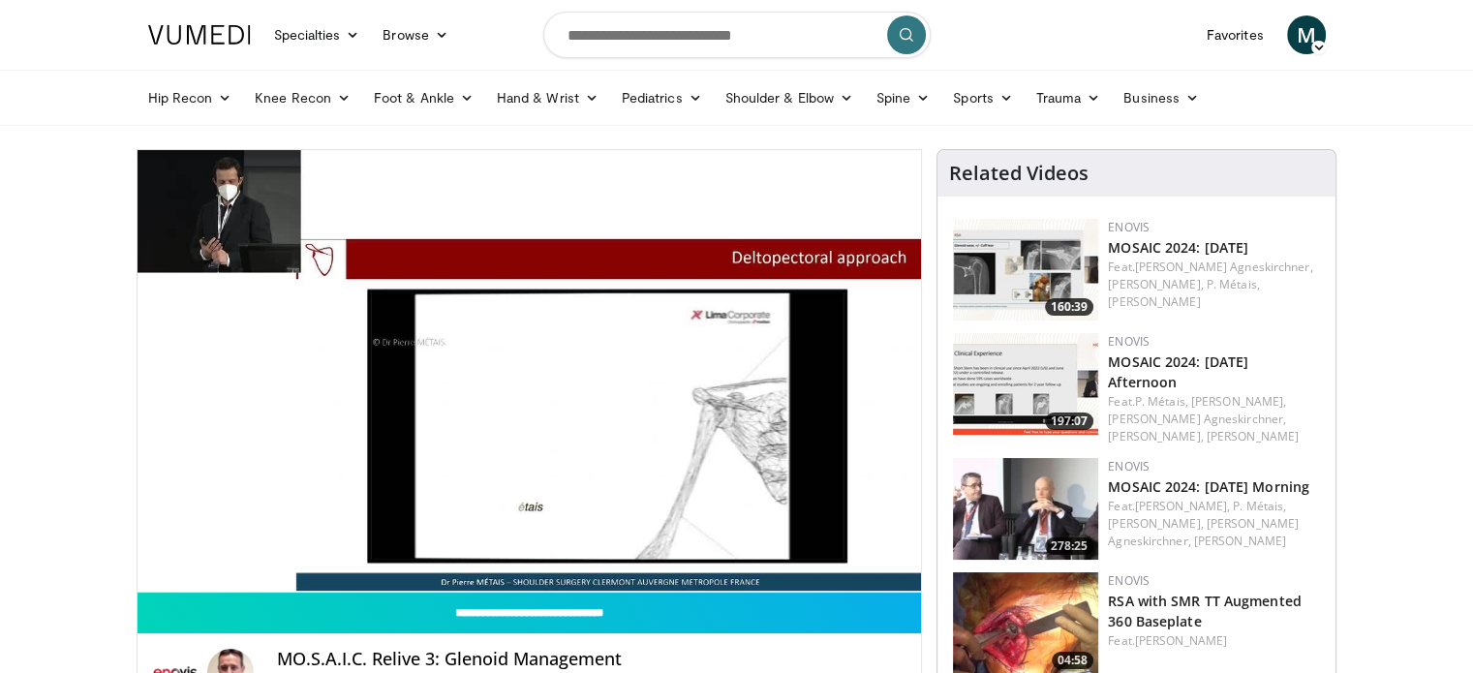
click at [308, 550] on div "10 seconds Tap to unmute" at bounding box center [530, 371] width 785 height 442
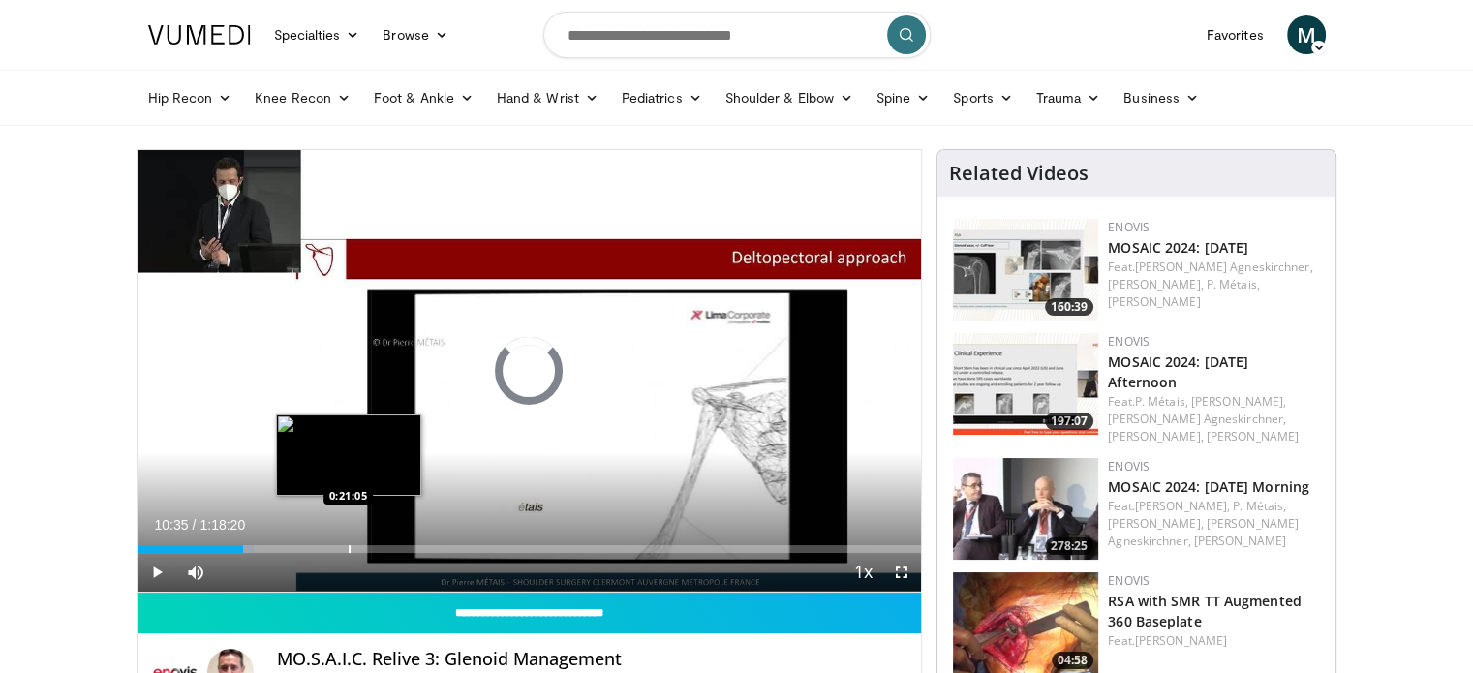
click at [349, 546] on div "Progress Bar" at bounding box center [350, 549] width 2 height 8
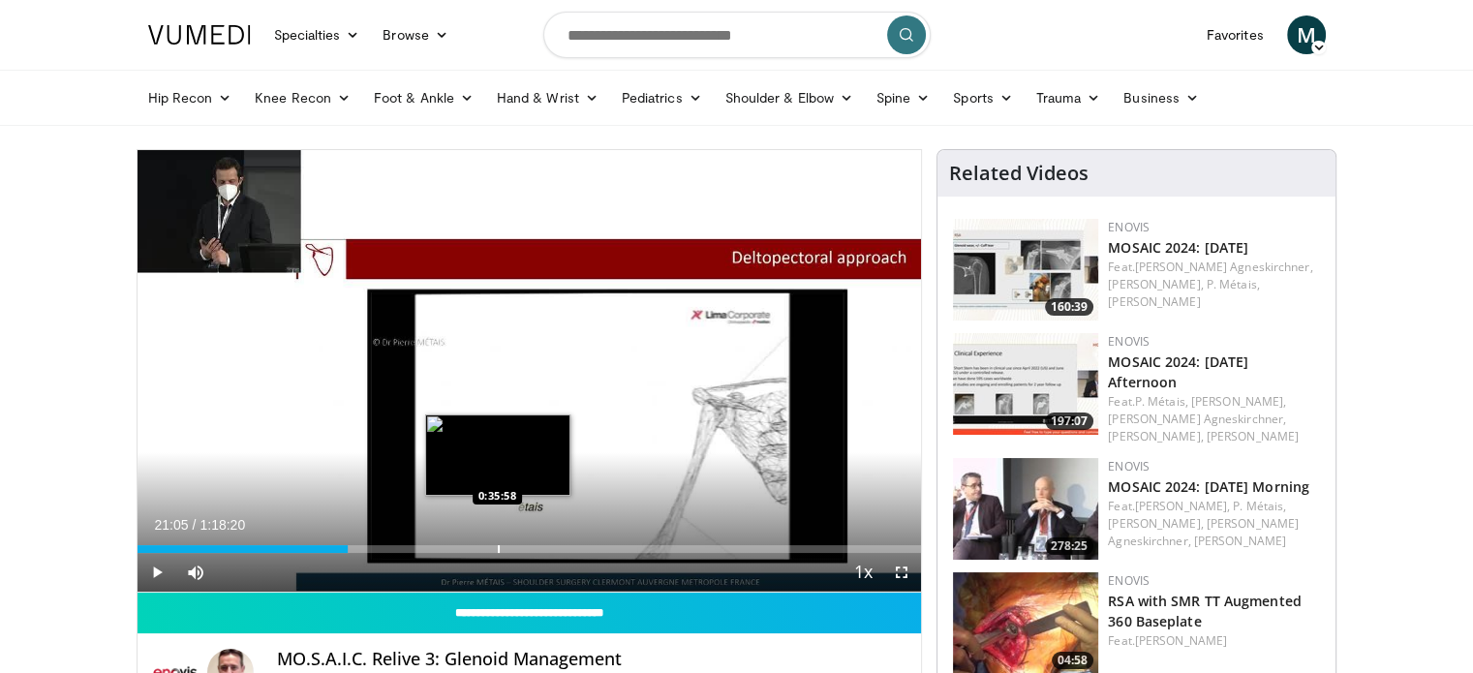
click at [498, 545] on div "Progress Bar" at bounding box center [499, 549] width 2 height 8
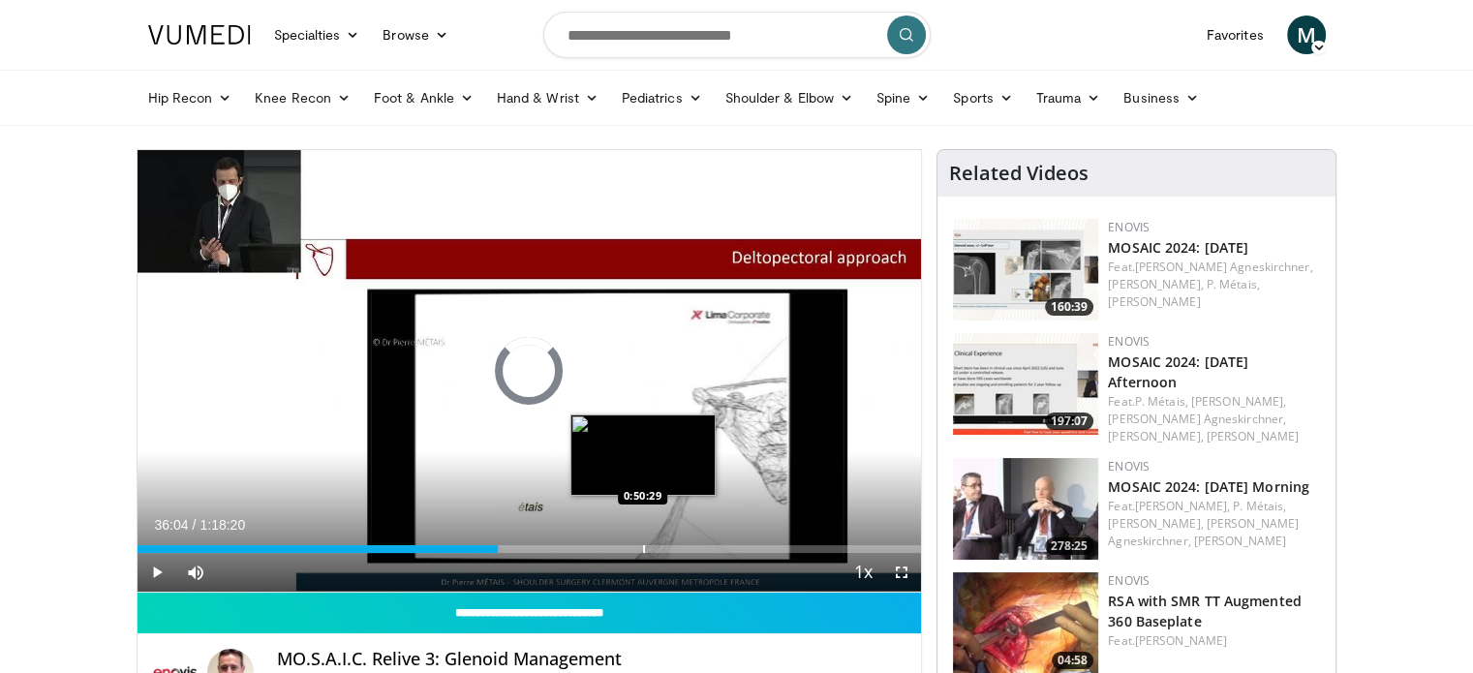
click at [645, 549] on div "Loaded : 46.37% 0:36:04 0:50:29" at bounding box center [530, 549] width 785 height 8
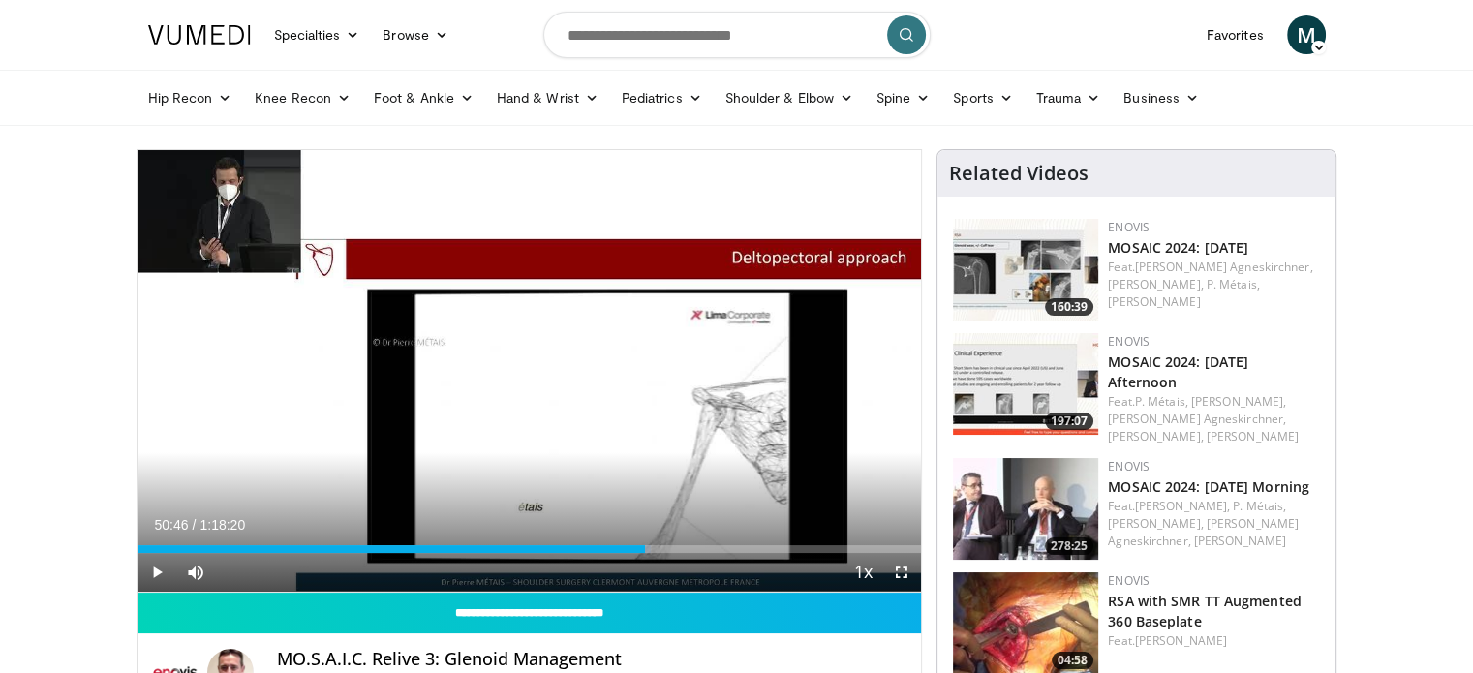
click at [730, 557] on div "Current Time 50:46 / Duration 1:18:20 Play Skip Backward Skip Forward Mute Load…" at bounding box center [530, 572] width 785 height 39
click at [731, 548] on div "Loaded : 65.73% 0:50:46 0:59:23" at bounding box center [530, 549] width 785 height 8
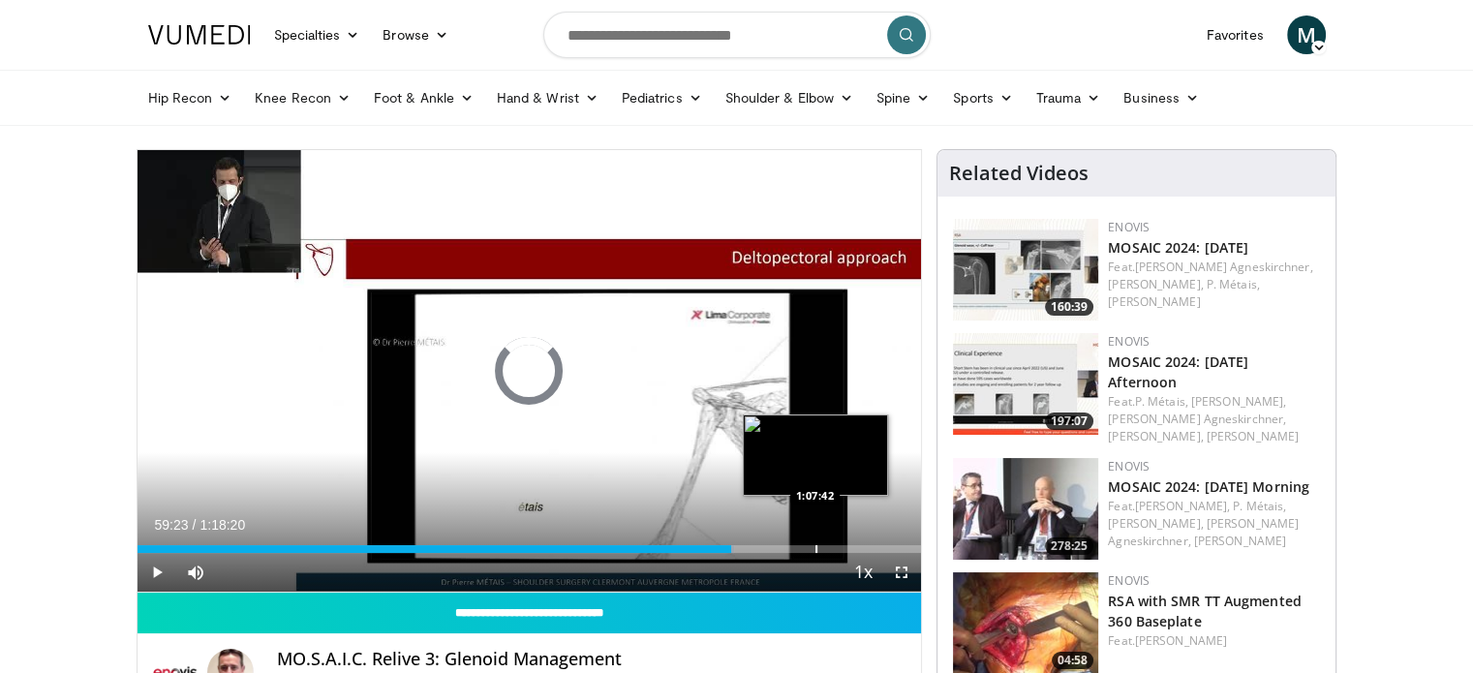
click at [816, 546] on div "Progress Bar" at bounding box center [817, 549] width 2 height 8
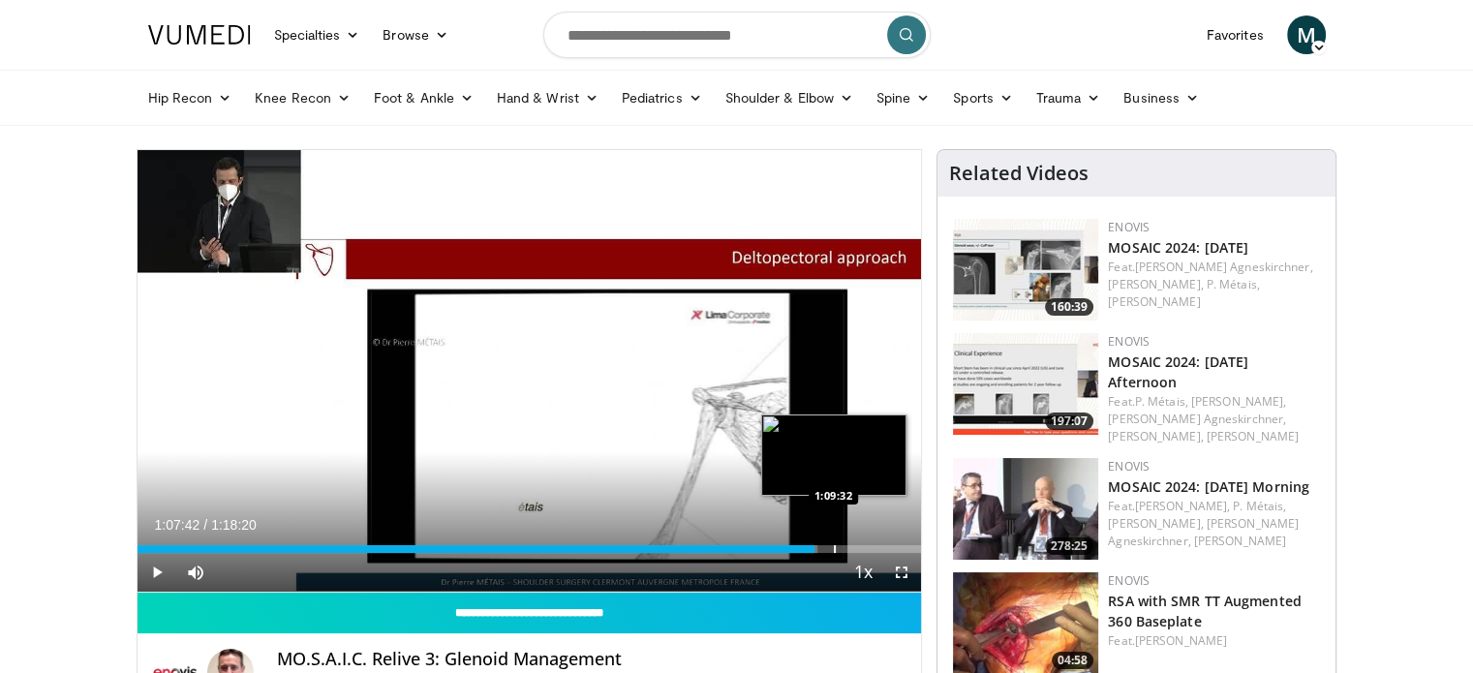
click at [836, 545] on div "Progress Bar" at bounding box center [835, 549] width 2 height 8
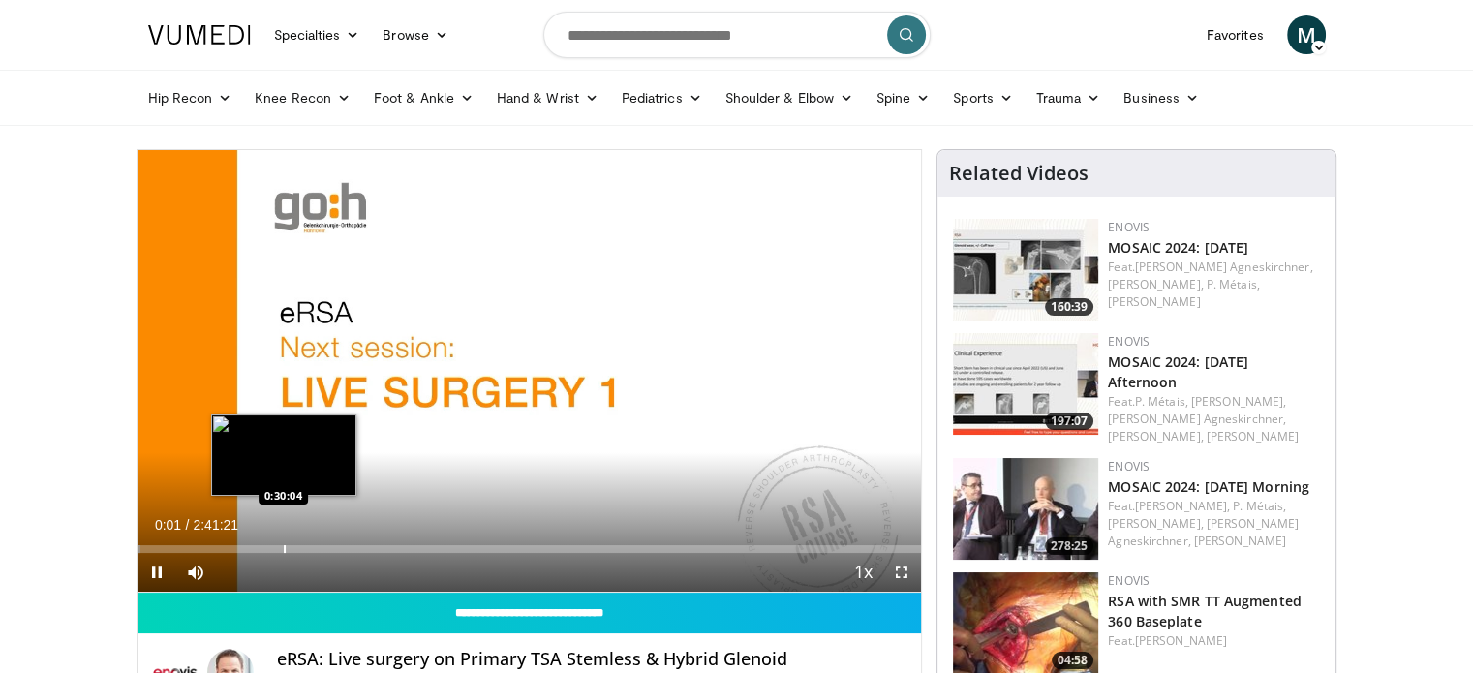
click at [282, 539] on div "Loaded : 0.41% 0:00:01 0:30:04" at bounding box center [530, 544] width 785 height 18
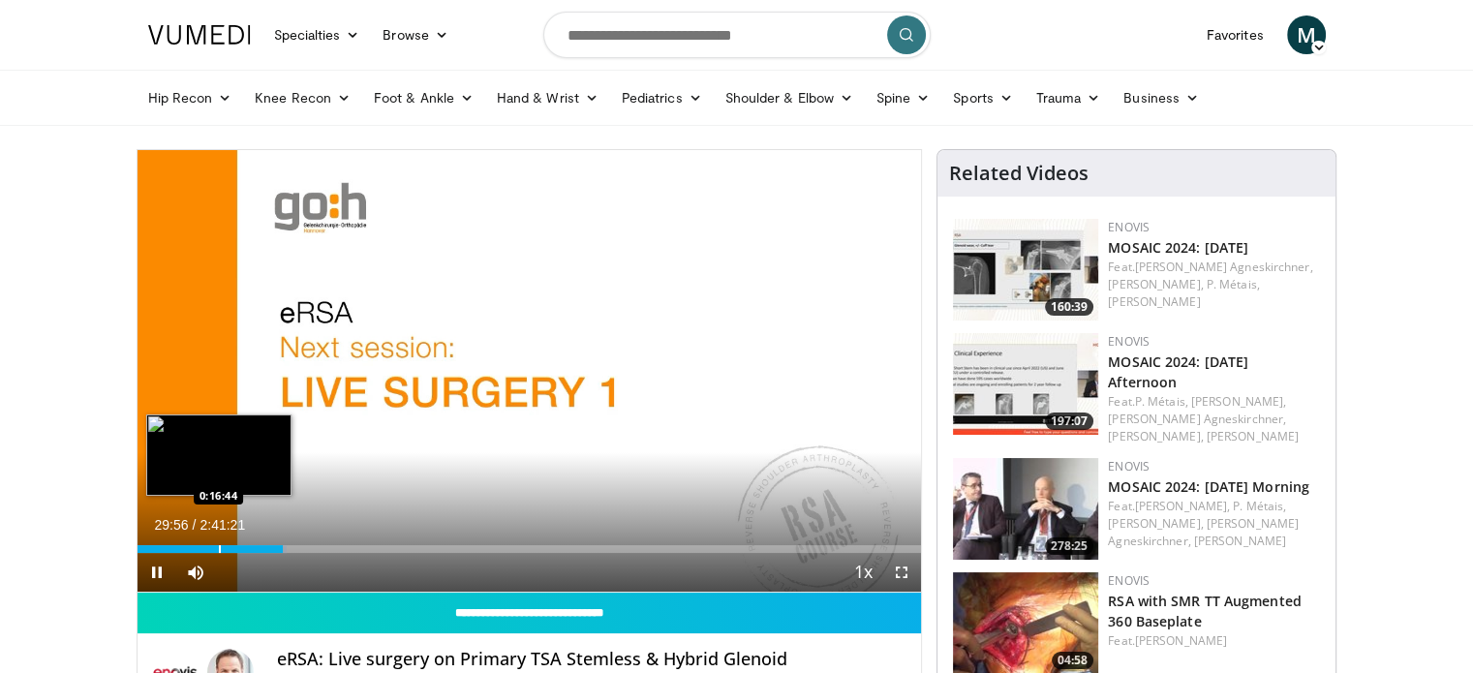
click at [219, 549] on div "Progress Bar" at bounding box center [220, 549] width 2 height 8
click at [181, 547] on div "Loaded : 10.55% 0:16:45 0:09:33" at bounding box center [530, 549] width 785 height 8
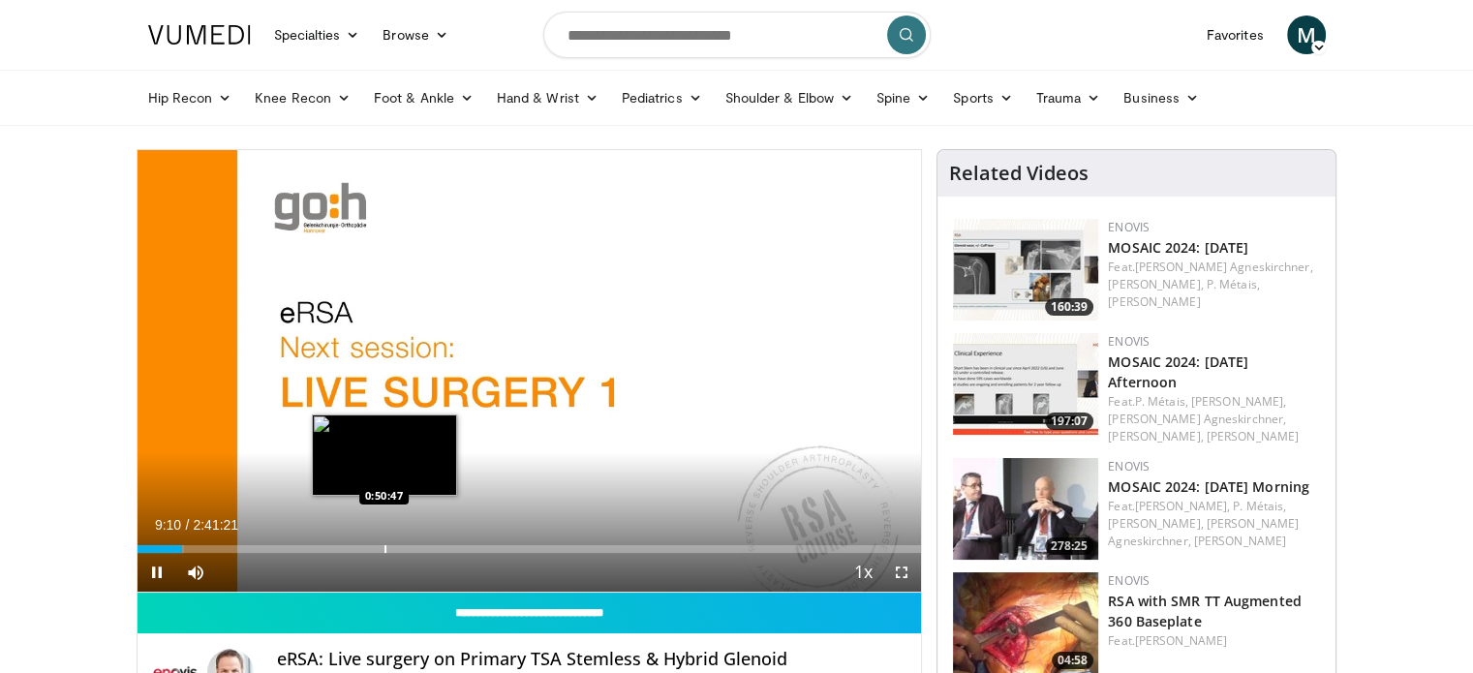
click at [385, 549] on div "Progress Bar" at bounding box center [386, 549] width 2 height 8
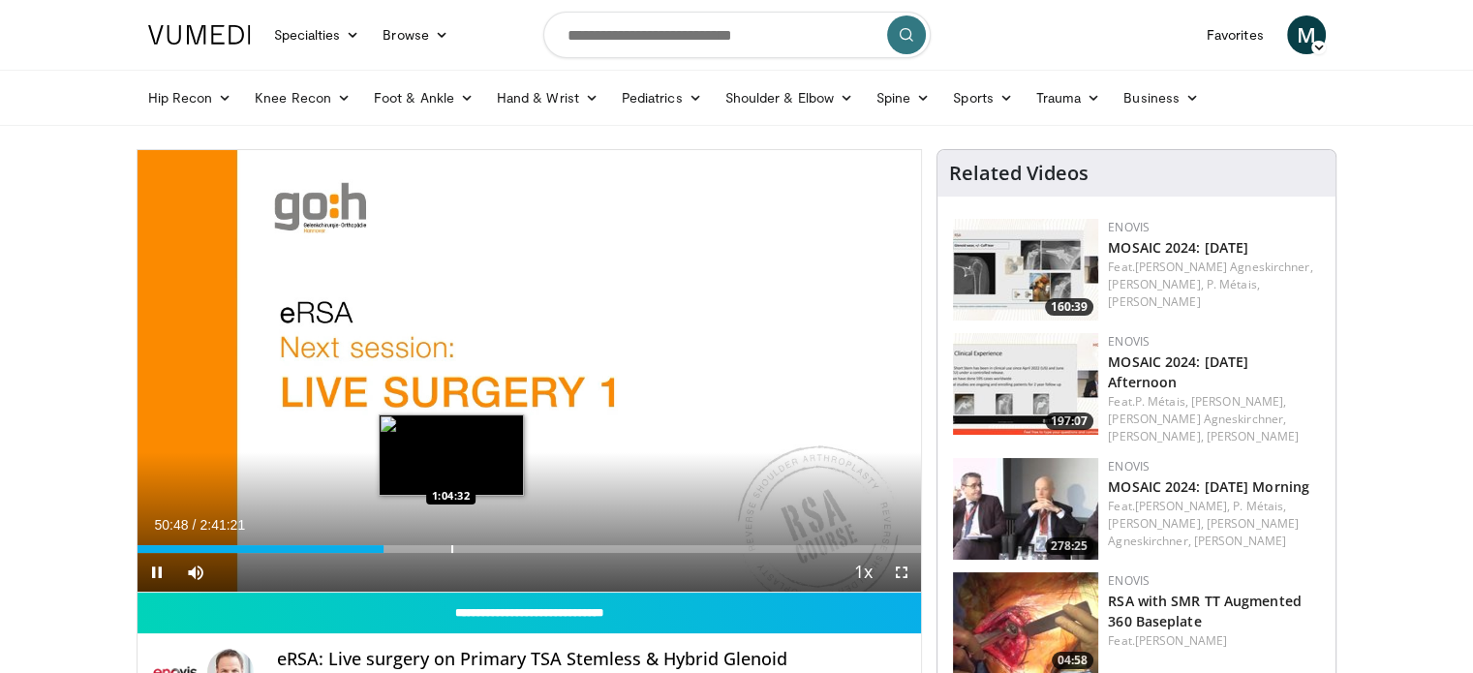
click at [453, 549] on div "Progress Bar" at bounding box center [452, 549] width 2 height 8
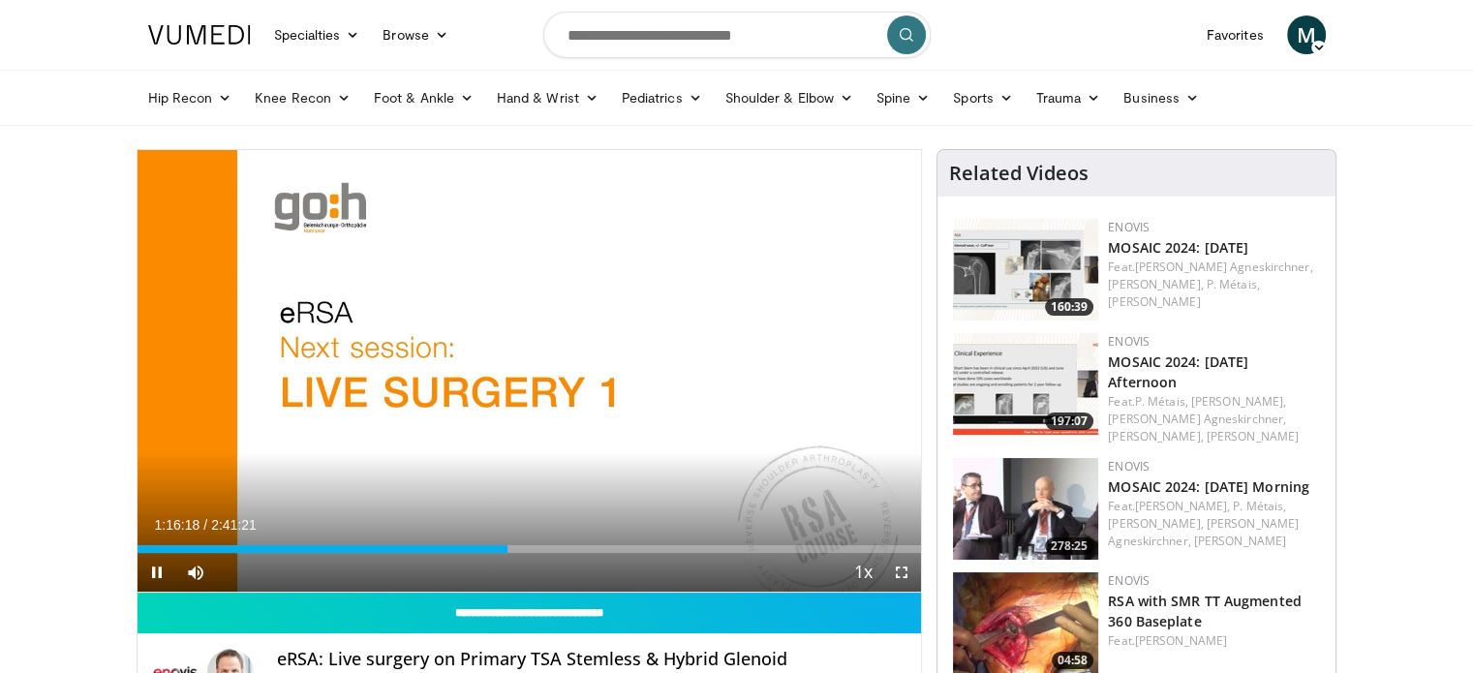
click at [622, 555] on div "10 seconds Tap to unmute" at bounding box center [530, 371] width 785 height 442
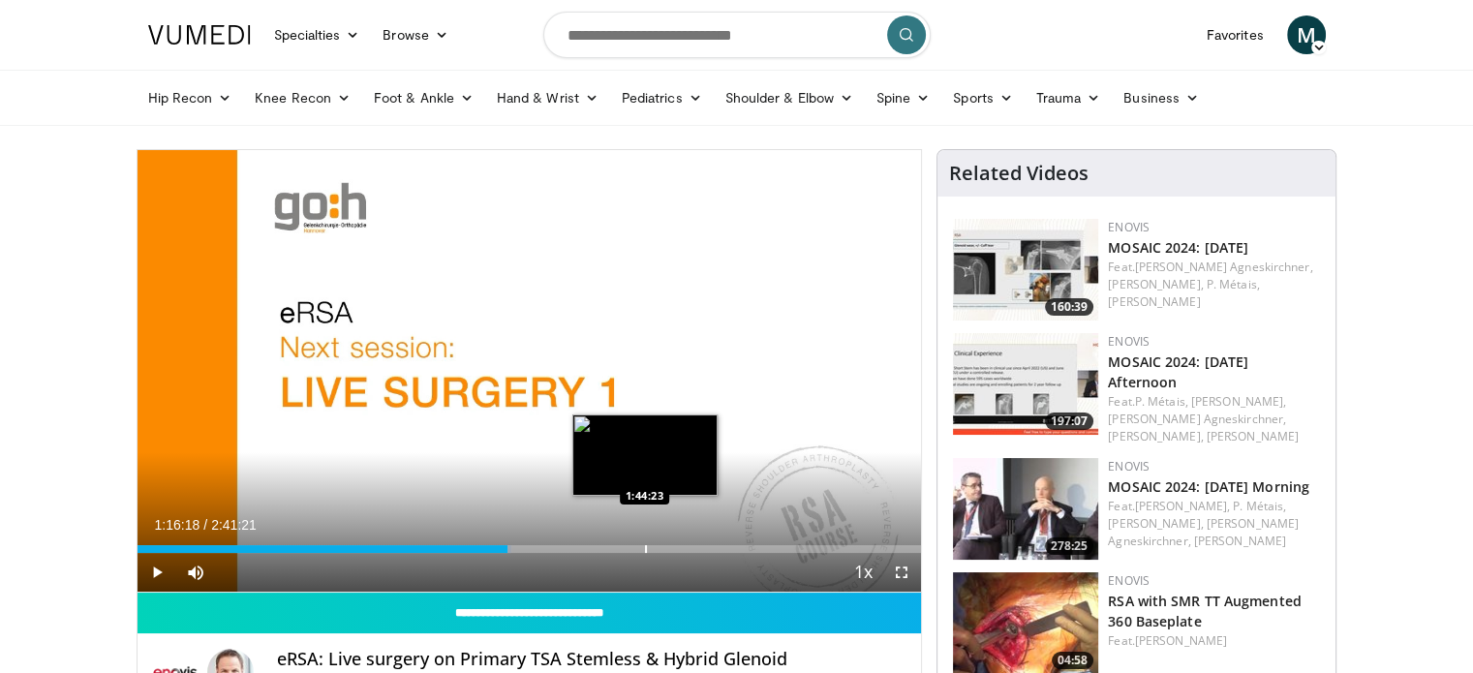
click at [663, 539] on div "Loaded : 47.77% 1:16:18 1:44:23" at bounding box center [530, 544] width 785 height 18
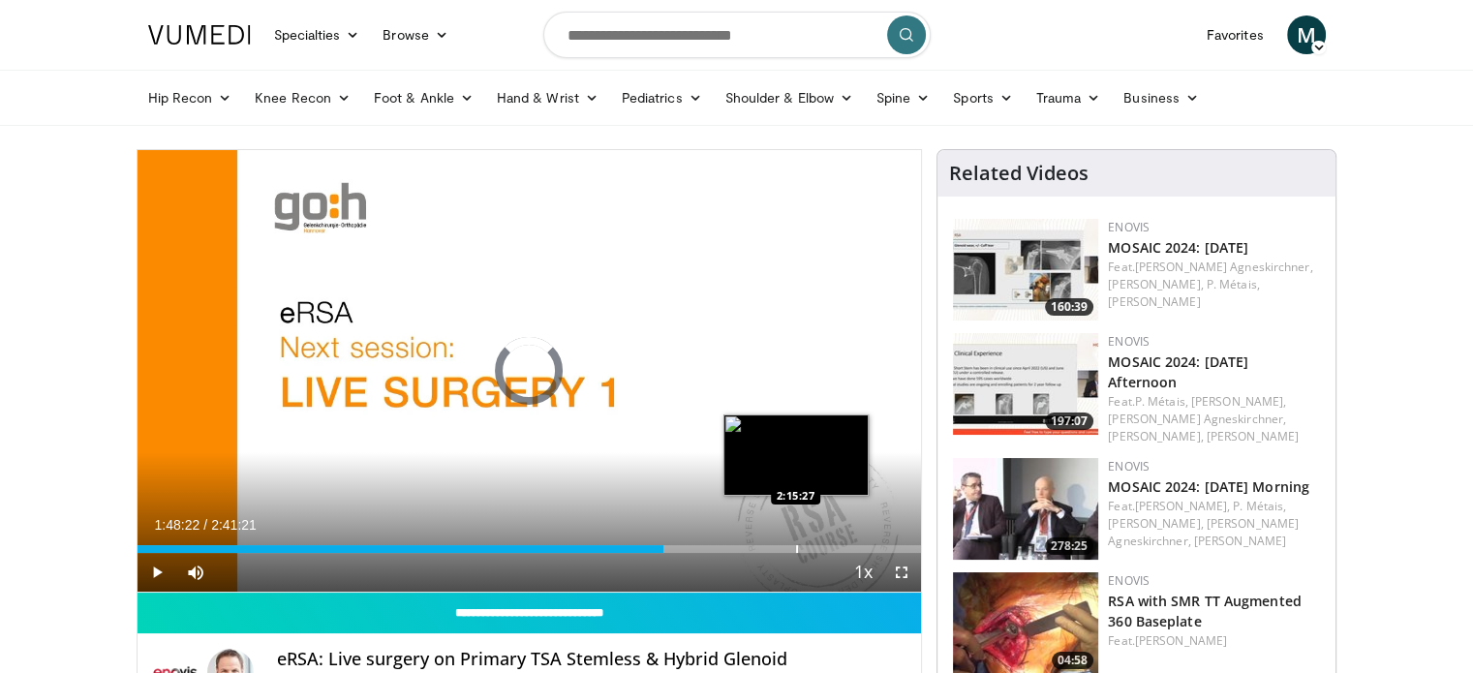
click at [796, 546] on div "Progress Bar" at bounding box center [797, 549] width 2 height 8
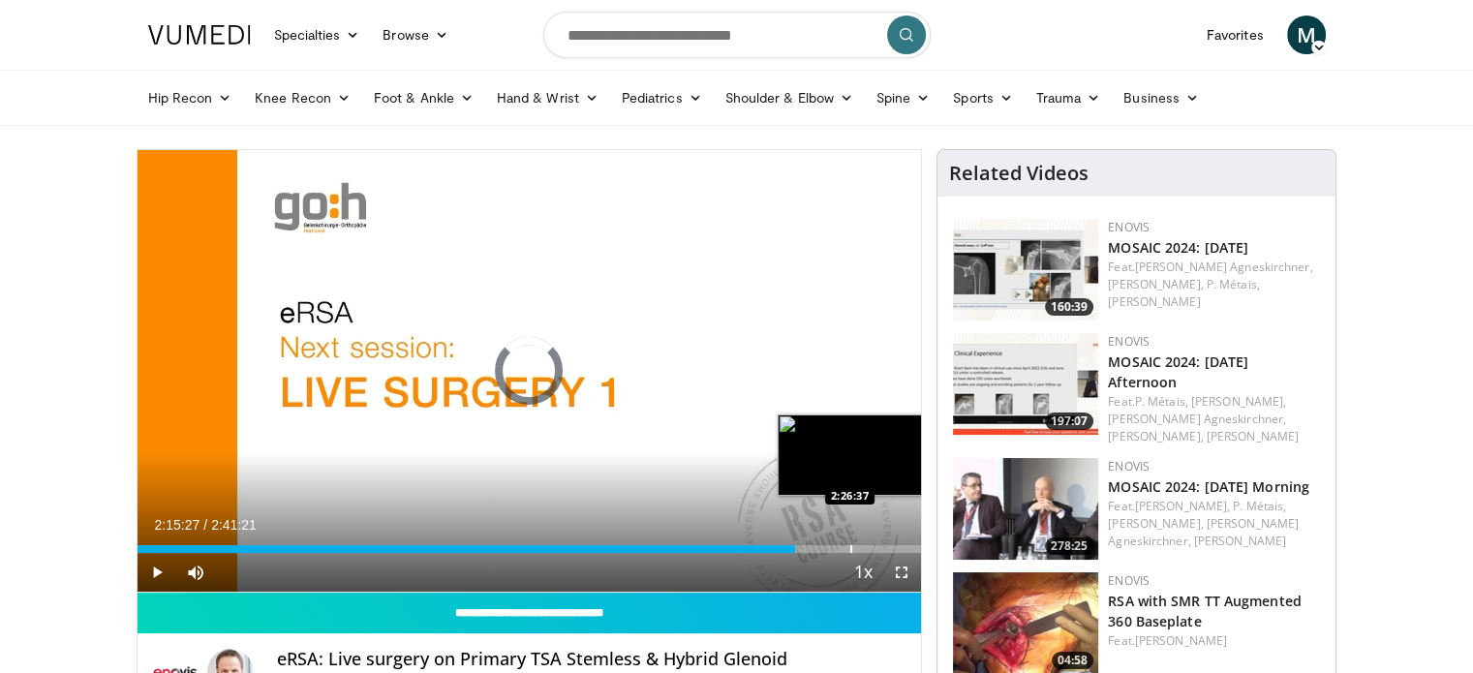
click at [850, 545] on div "Progress Bar" at bounding box center [851, 549] width 2 height 8
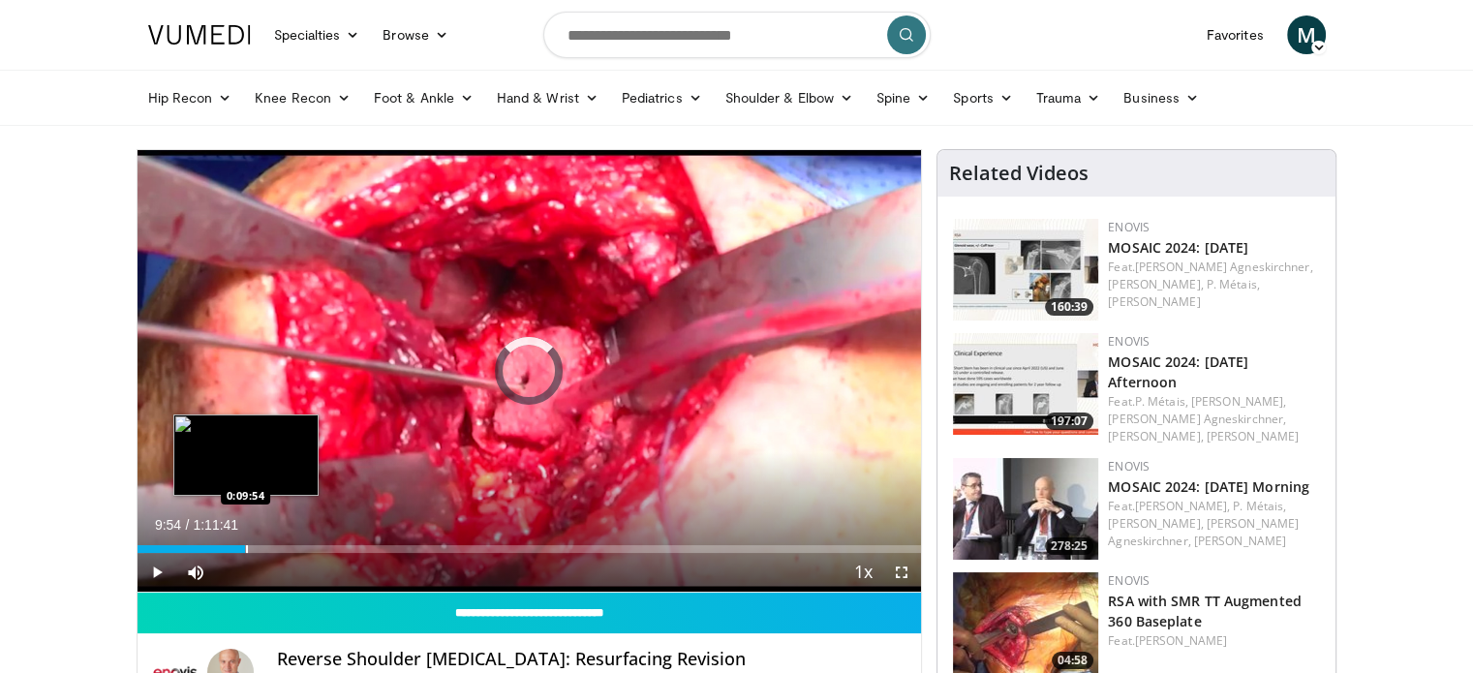
click at [246, 546] on div "Progress Bar" at bounding box center [247, 549] width 2 height 8
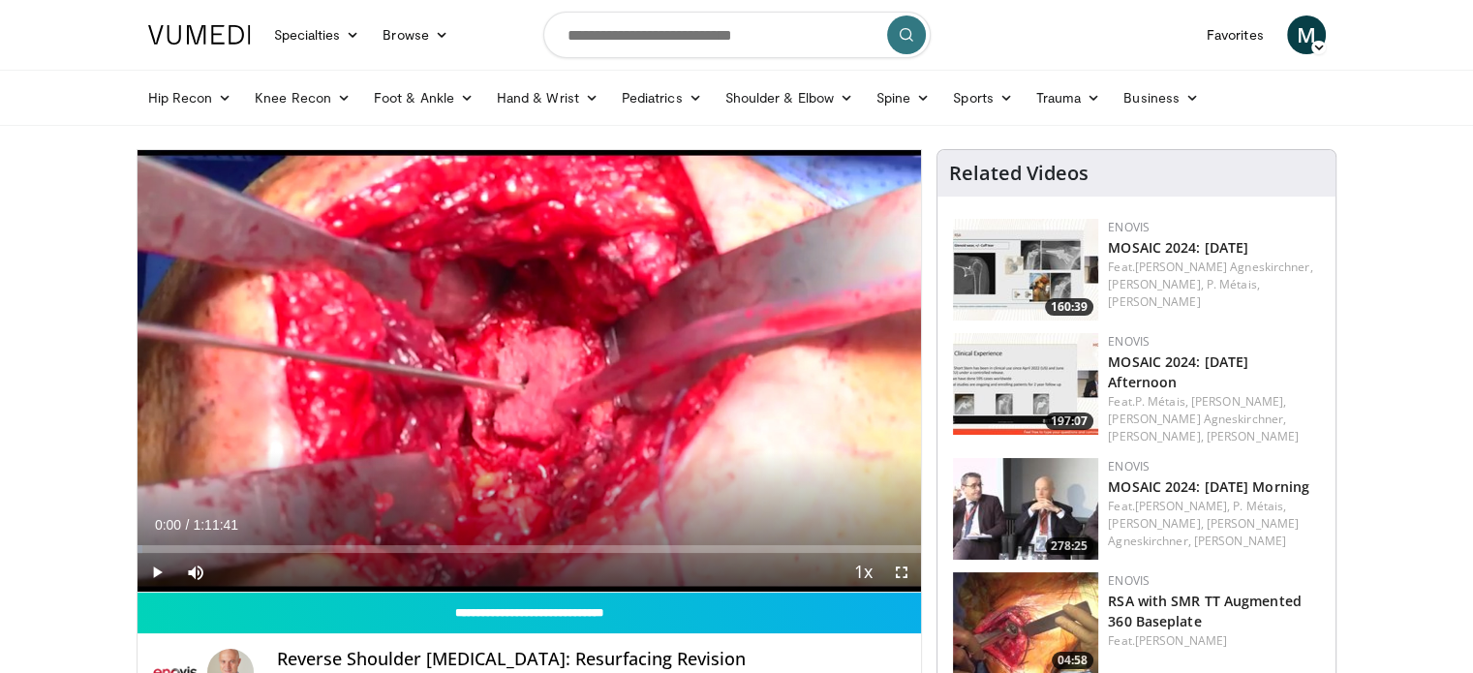
drag, startPoint x: 249, startPoint y: 548, endPoint x: 116, endPoint y: 542, distance: 132.8
click at [158, 569] on span "Video Player" at bounding box center [157, 572] width 39 height 39
